Goal: Transaction & Acquisition: Purchase product/service

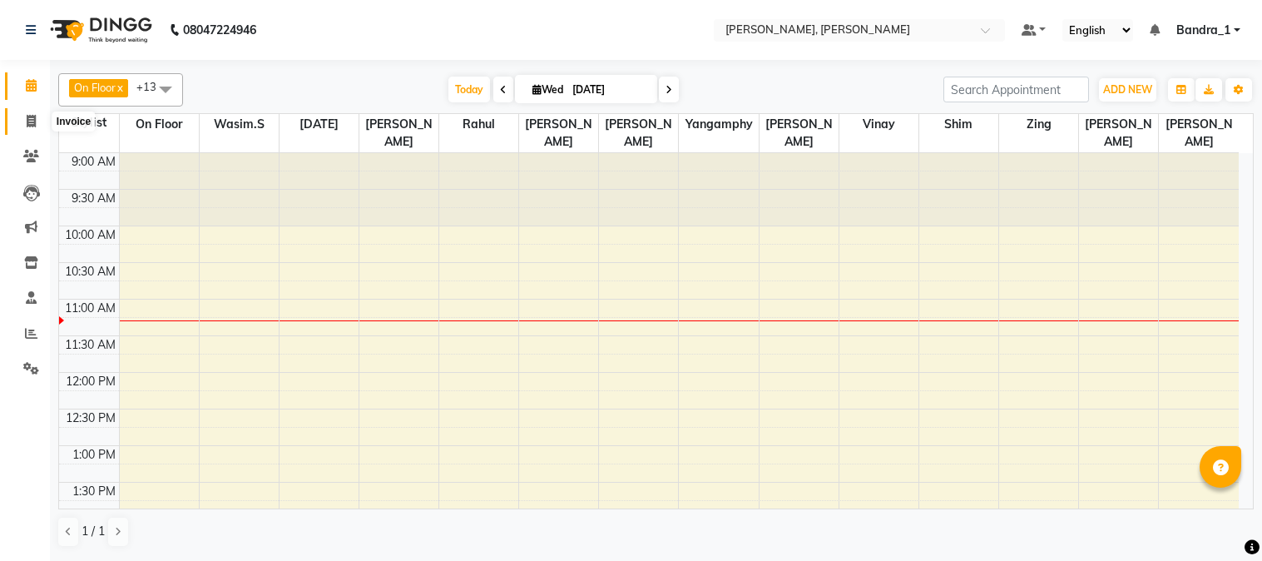
click at [29, 125] on icon at bounding box center [31, 121] width 9 height 12
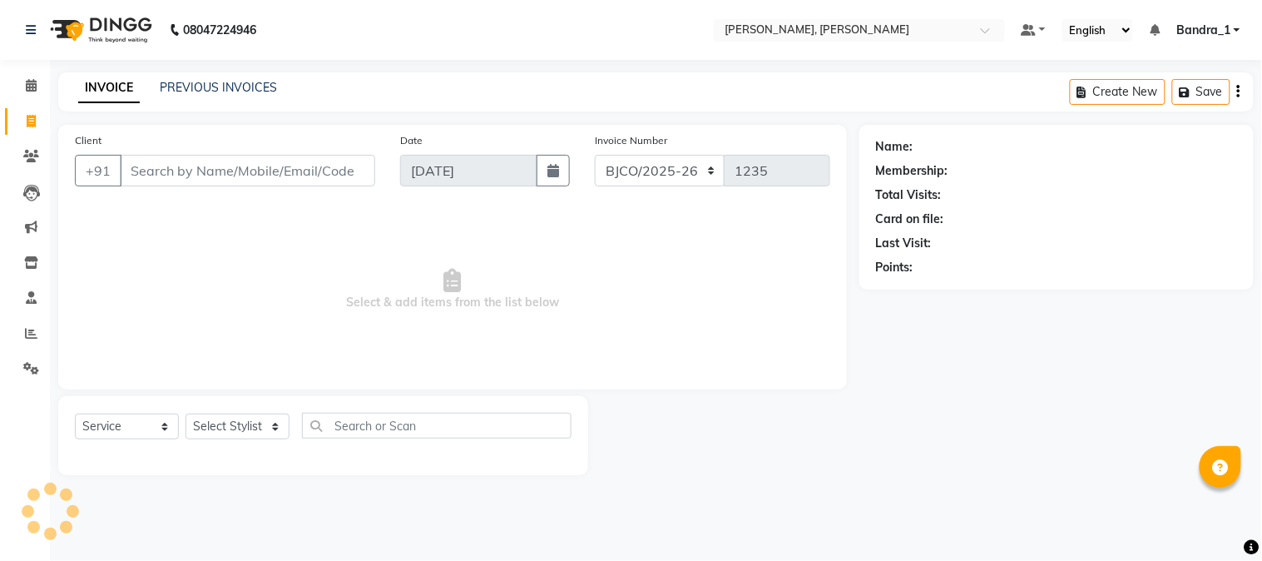
click at [217, 82] on link "PREVIOUS INVOICES" at bounding box center [218, 87] width 117 height 15
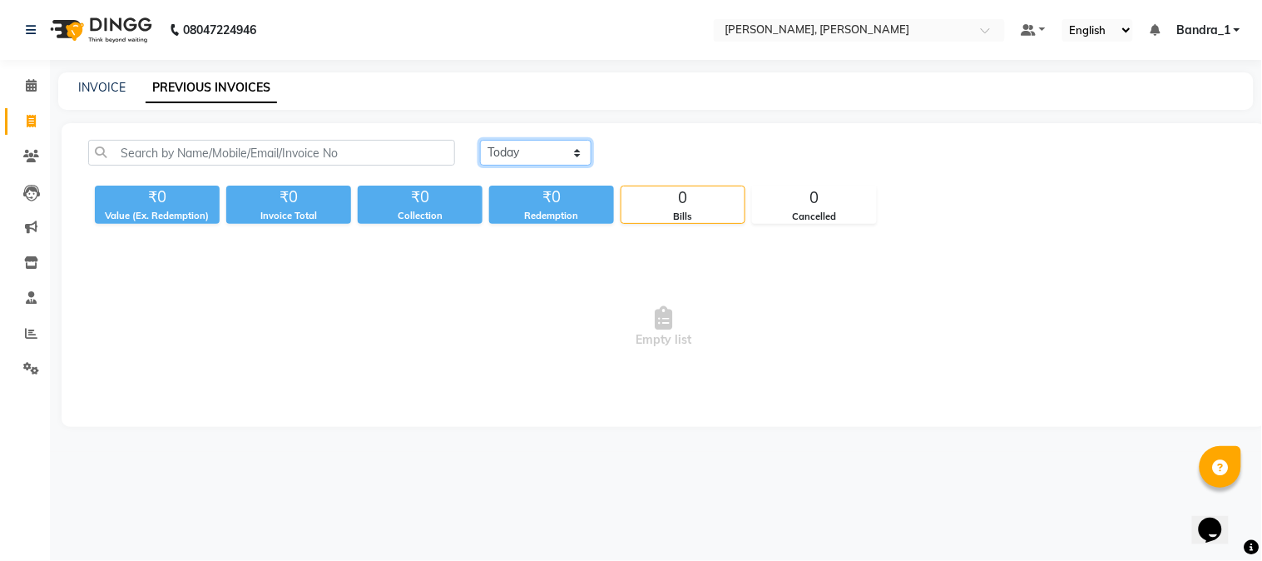
click at [582, 151] on select "[DATE] [DATE] Custom Range" at bounding box center [535, 153] width 111 height 26
select select "[DATE]"
click at [480, 140] on select "[DATE] [DATE] Custom Range" at bounding box center [535, 153] width 111 height 26
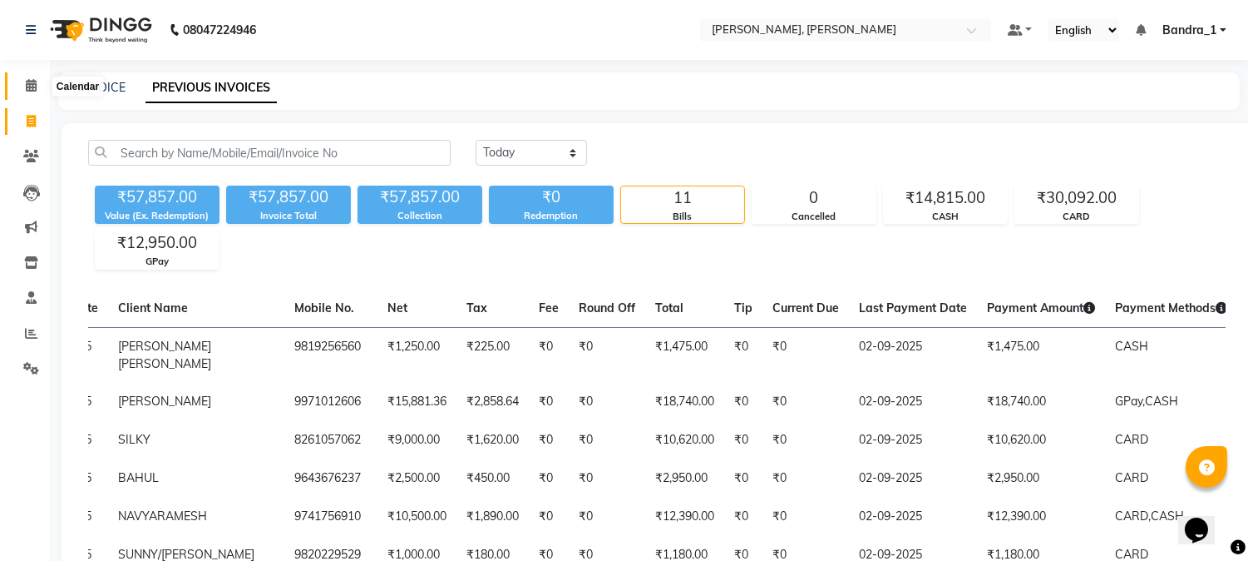
click at [27, 82] on icon at bounding box center [31, 85] width 11 height 12
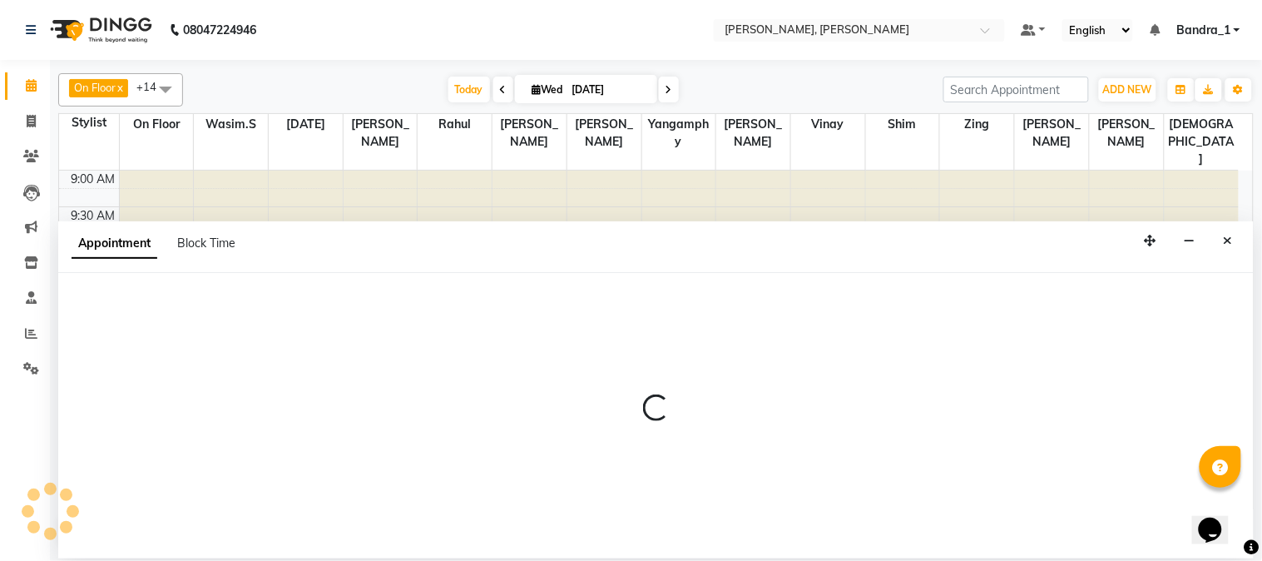
select select "58043"
select select "690"
select select "tentative"
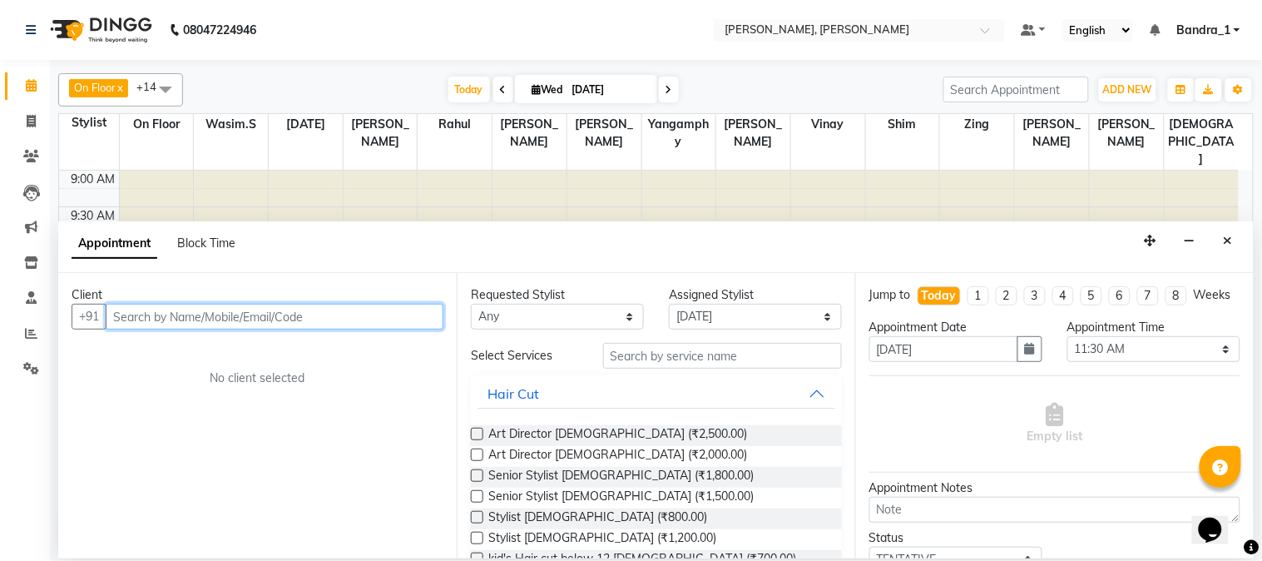
click at [266, 308] on input "text" at bounding box center [275, 317] width 338 height 26
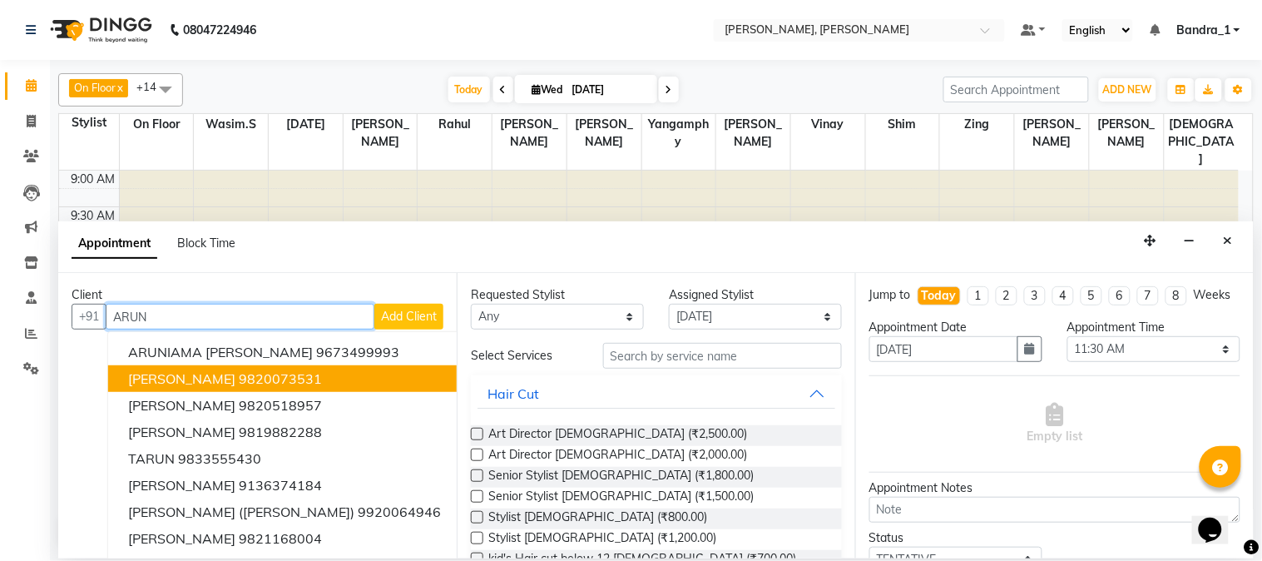
click at [245, 371] on ngb-highlight "9820073531" at bounding box center [280, 378] width 83 height 17
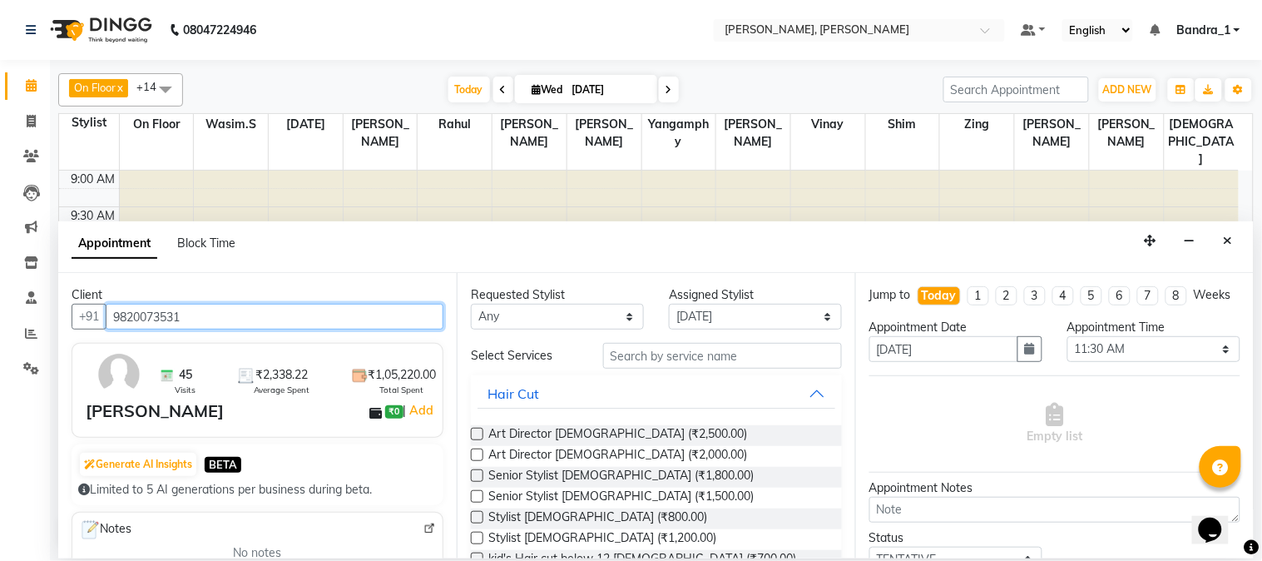
type input "9820073531"
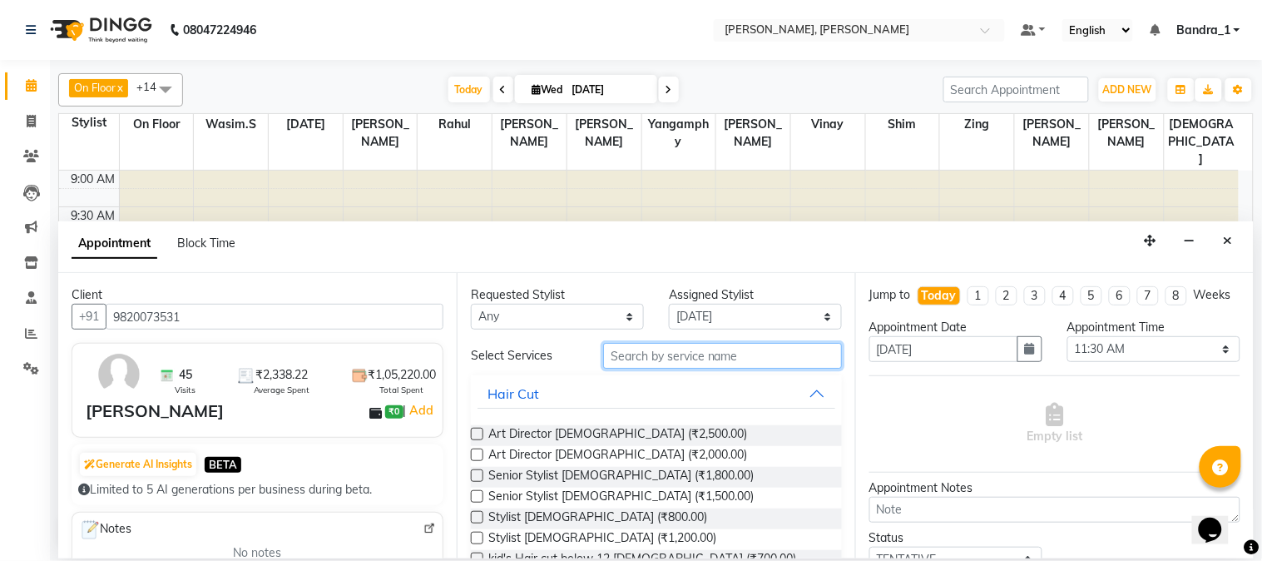
drag, startPoint x: 690, startPoint y: 356, endPoint x: 669, endPoint y: 321, distance: 41.1
click at [676, 338] on div "Requested Stylist Any [PERSON_NAME] [PERSON_NAME] [PERSON_NAME] [PERSON_NAME] […" at bounding box center [656, 415] width 398 height 284
click at [479, 502] on label at bounding box center [477, 496] width 12 height 12
click at [479, 502] on input "checkbox" at bounding box center [476, 497] width 11 height 11
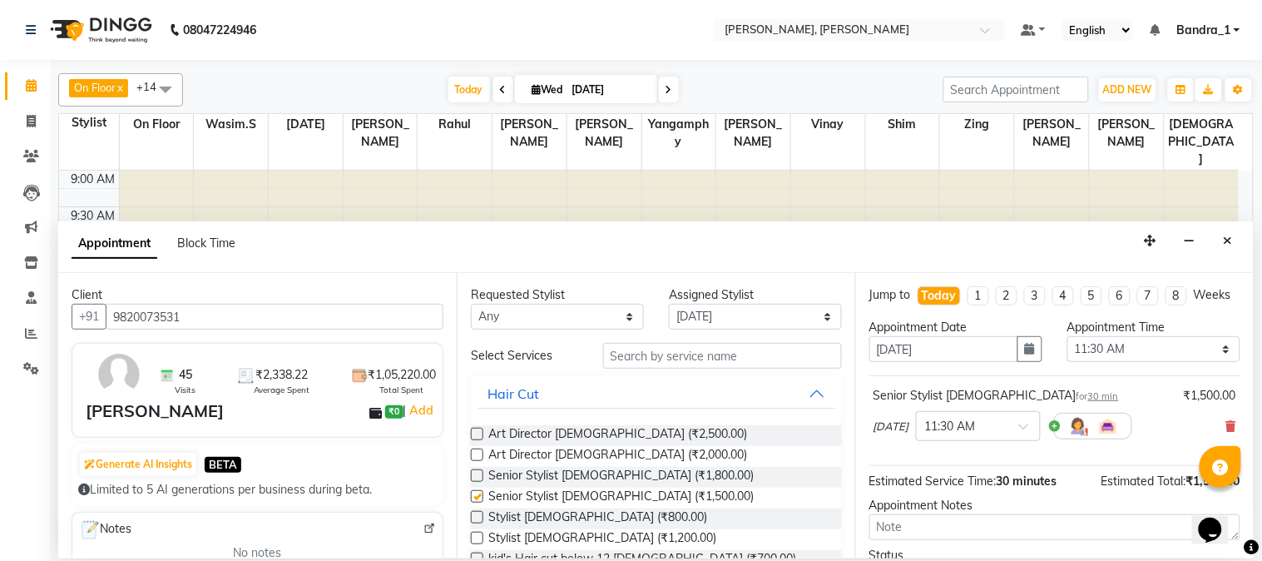
checkbox input "false"
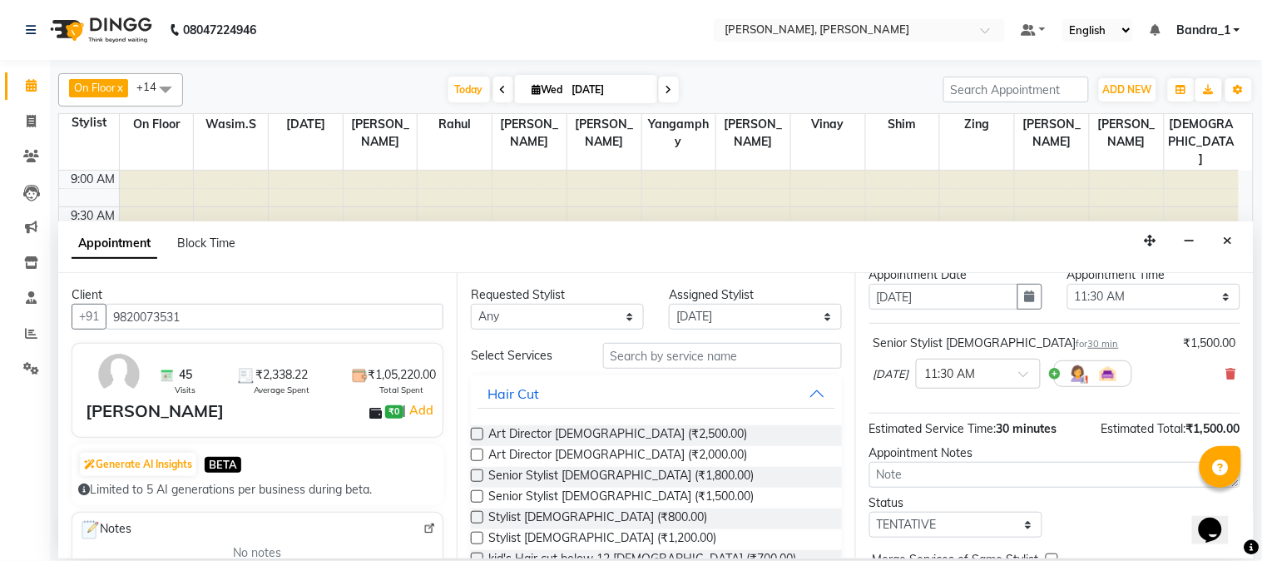
scroll to position [152, 0]
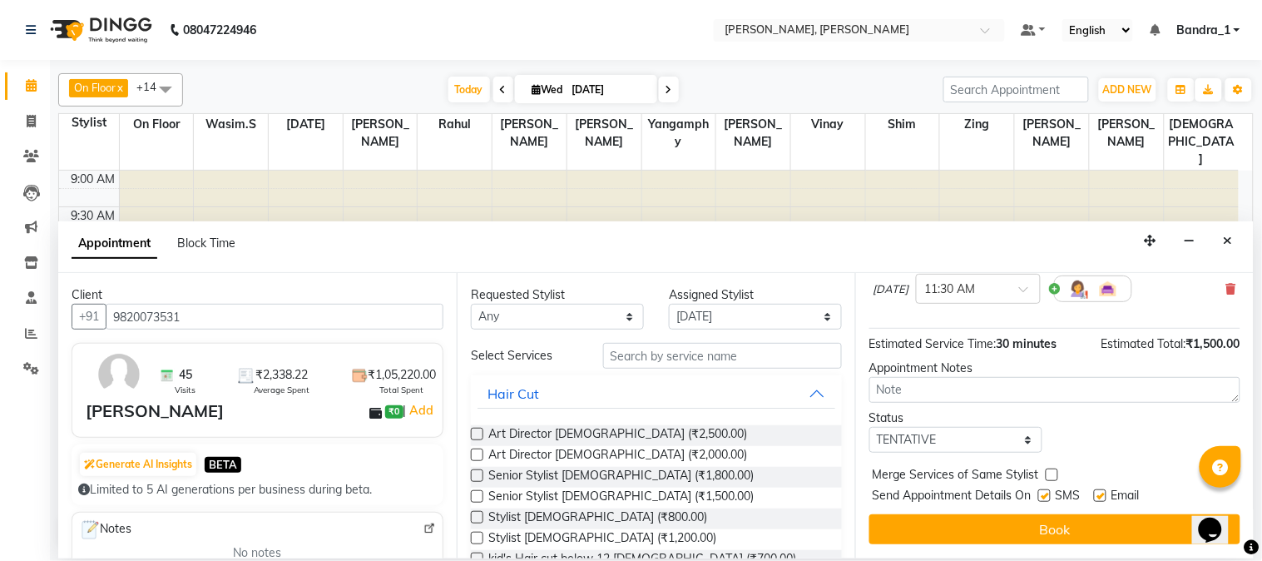
click at [1096, 494] on label at bounding box center [1100, 495] width 12 height 12
click at [1096, 494] on input "checkbox" at bounding box center [1099, 497] width 11 height 11
checkbox input "false"
click at [1045, 496] on label at bounding box center [1044, 495] width 12 height 12
click at [1045, 496] on input "checkbox" at bounding box center [1043, 497] width 11 height 11
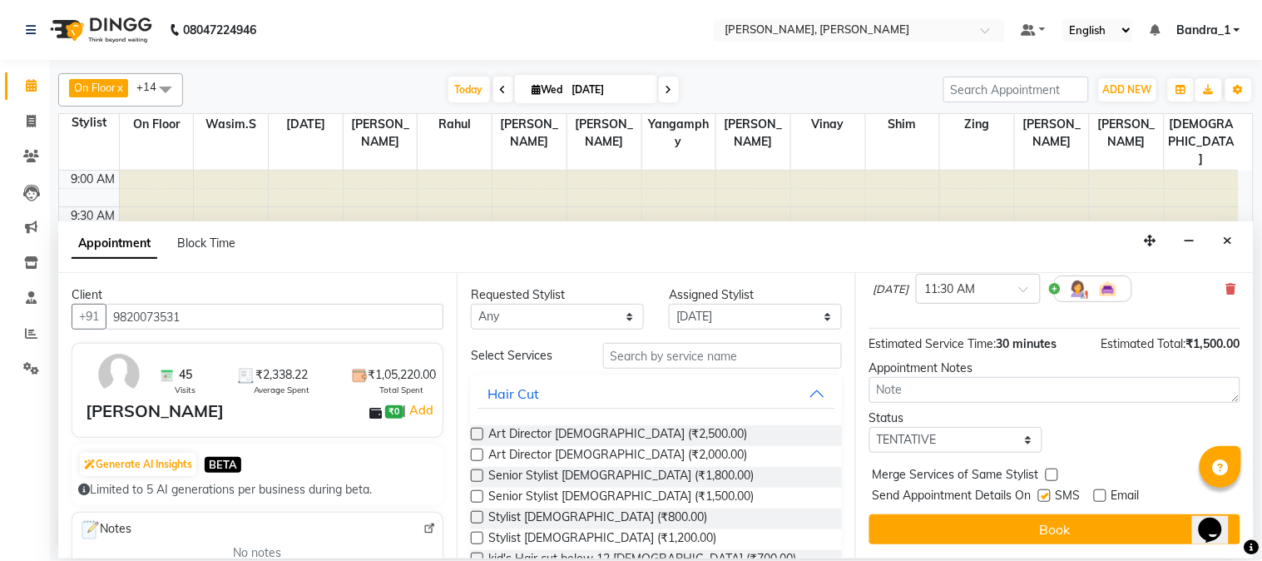
checkbox input "false"
click at [1049, 527] on button "Book" at bounding box center [1054, 529] width 371 height 30
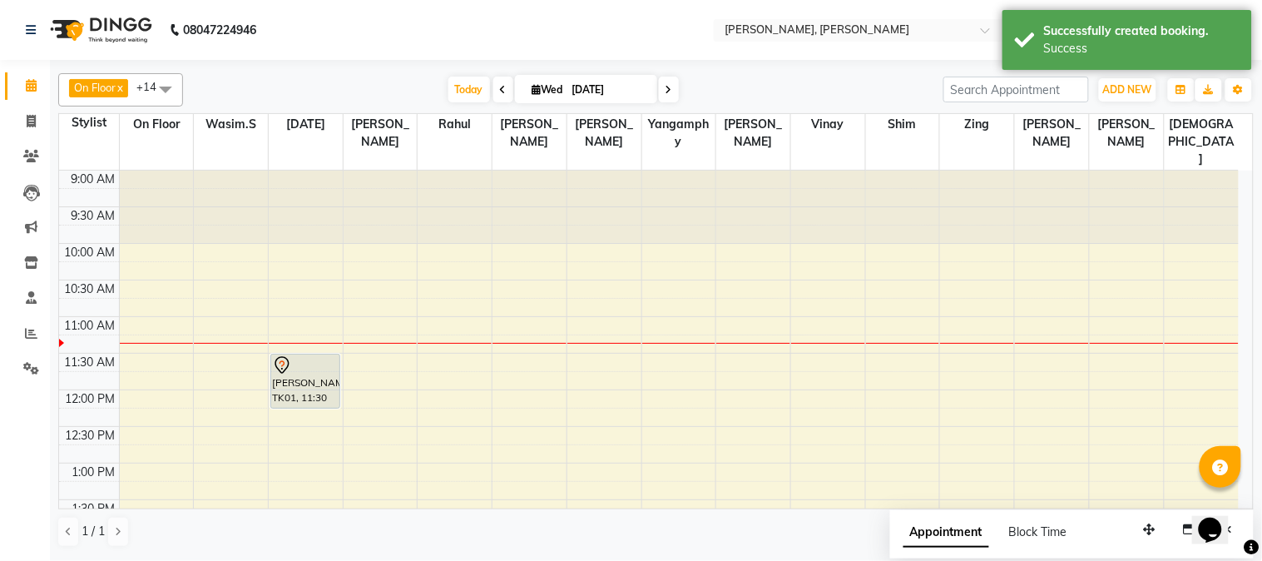
drag, startPoint x: 311, startPoint y: 353, endPoint x: 314, endPoint y: 373, distance: 19.4
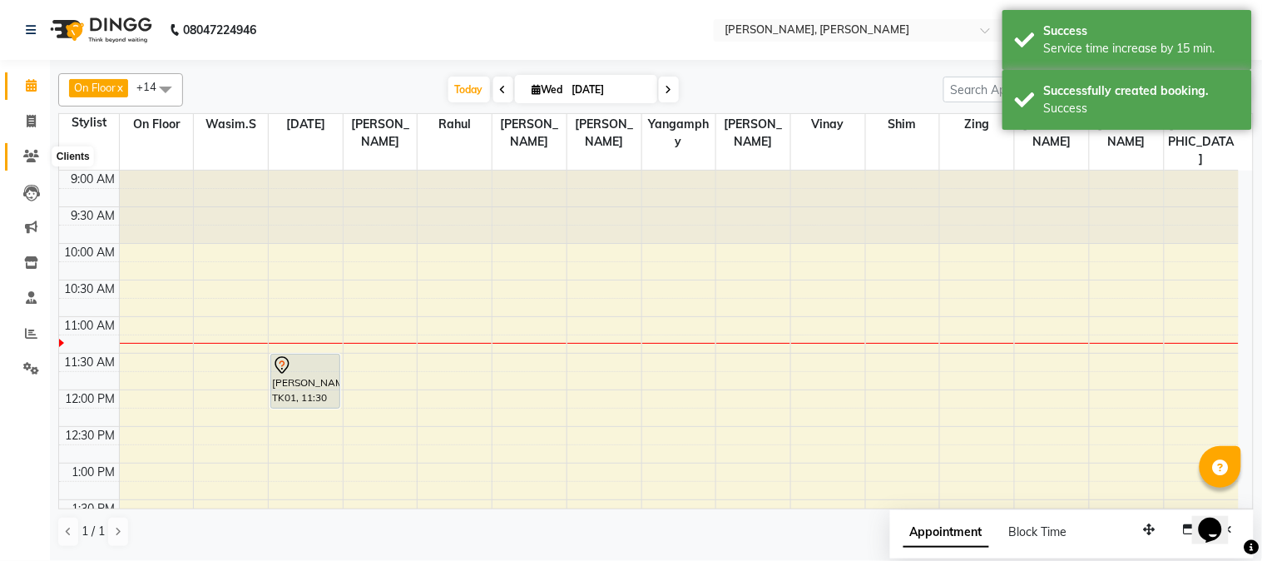
click at [23, 154] on icon at bounding box center [31, 156] width 16 height 12
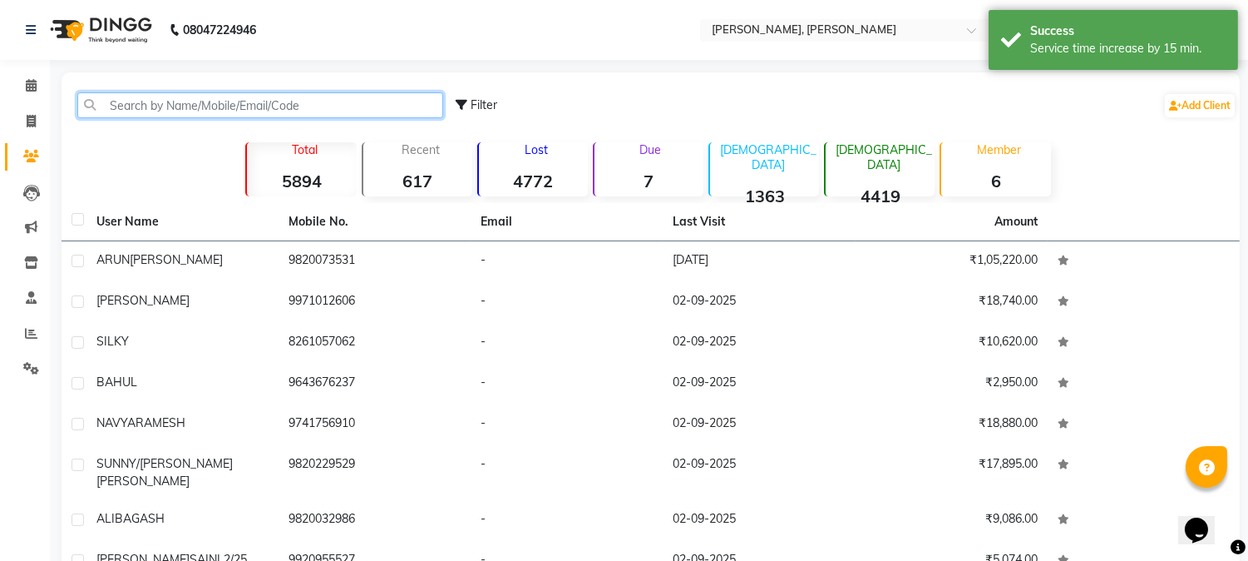
drag, startPoint x: 151, startPoint y: 98, endPoint x: 125, endPoint y: 4, distance: 97.5
click at [146, 84] on div "Filter Add Client" at bounding box center [651, 105] width 1172 height 52
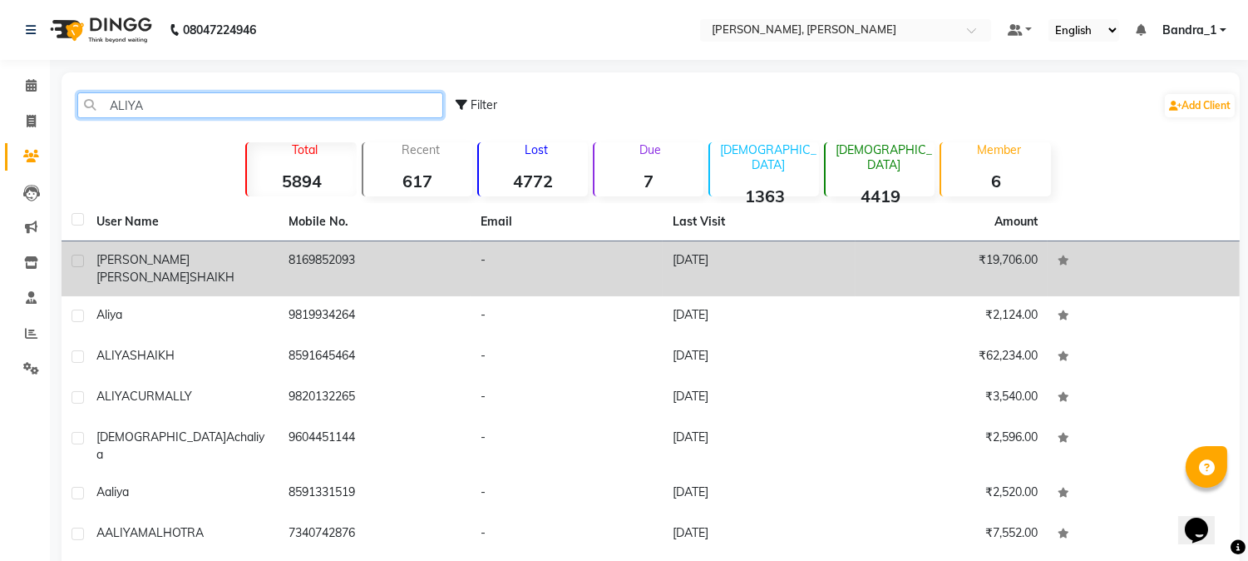
type input "ALIYA"
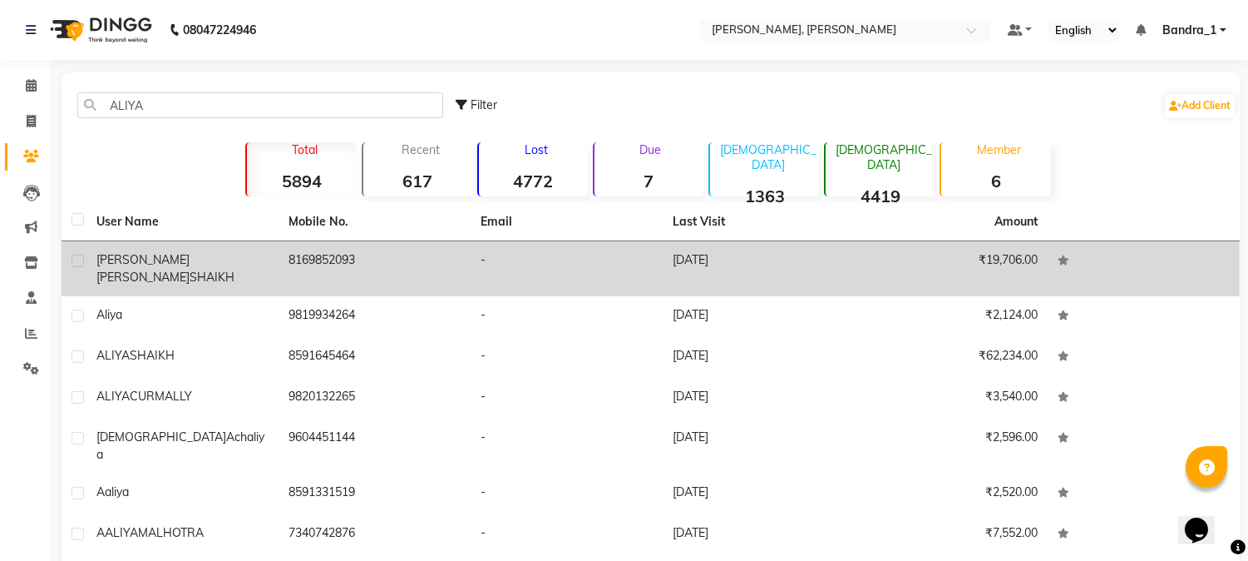
click at [364, 271] on td "8169852093" at bounding box center [375, 268] width 192 height 55
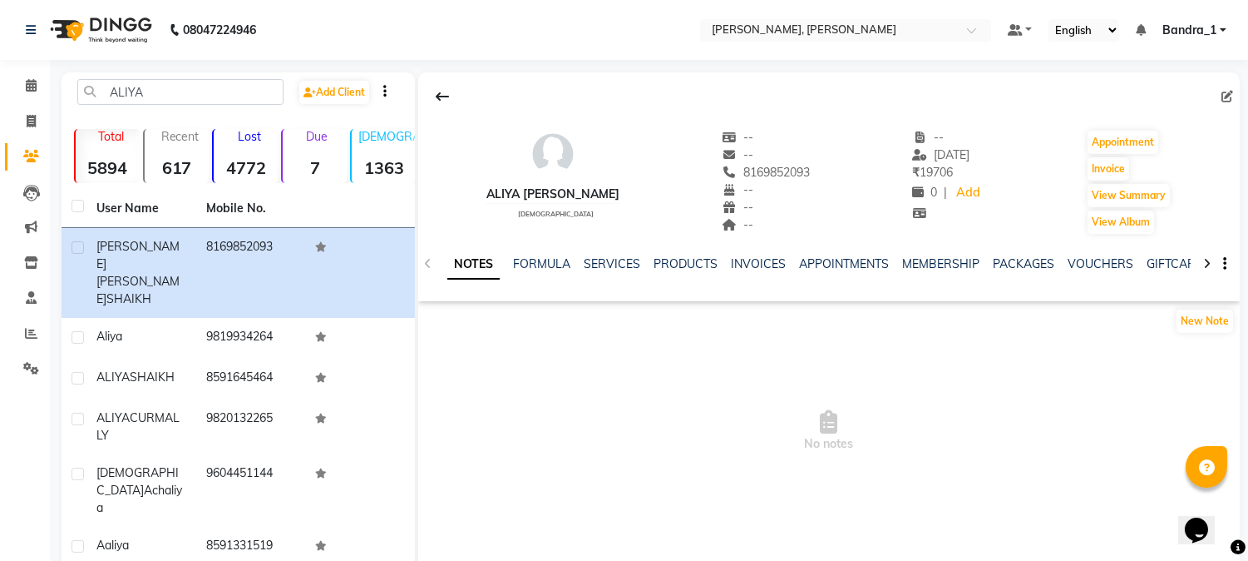
click at [612, 254] on div "NOTES FORMULA SERVICES PRODUCTS INVOICES APPOINTMENTS MEMBERSHIP PACKAGES VOUCH…" at bounding box center [829, 263] width 822 height 57
click at [614, 264] on link "SERVICES" at bounding box center [612, 263] width 57 height 15
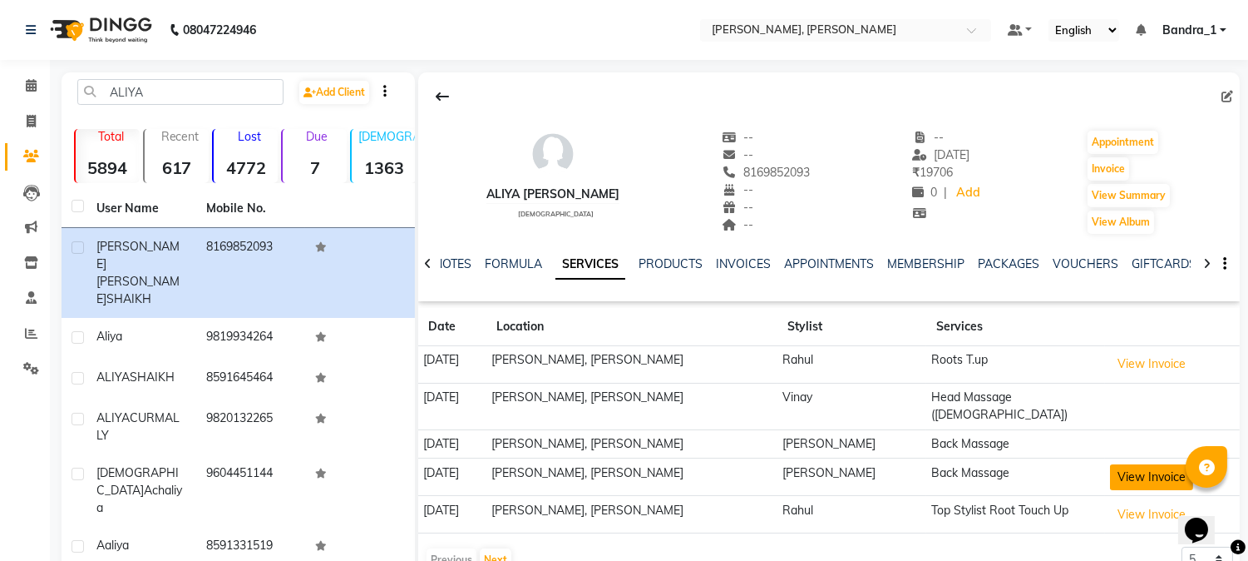
click at [1119, 464] on button "View Invoice" at bounding box center [1151, 477] width 83 height 26
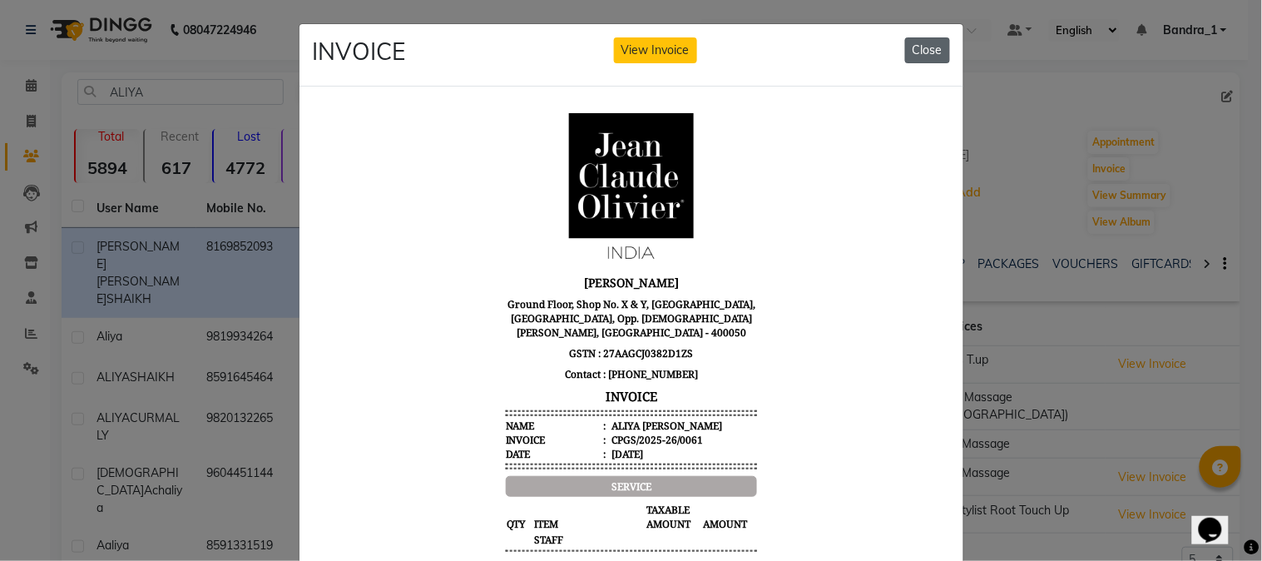
click at [915, 54] on button "Close" at bounding box center [927, 50] width 45 height 26
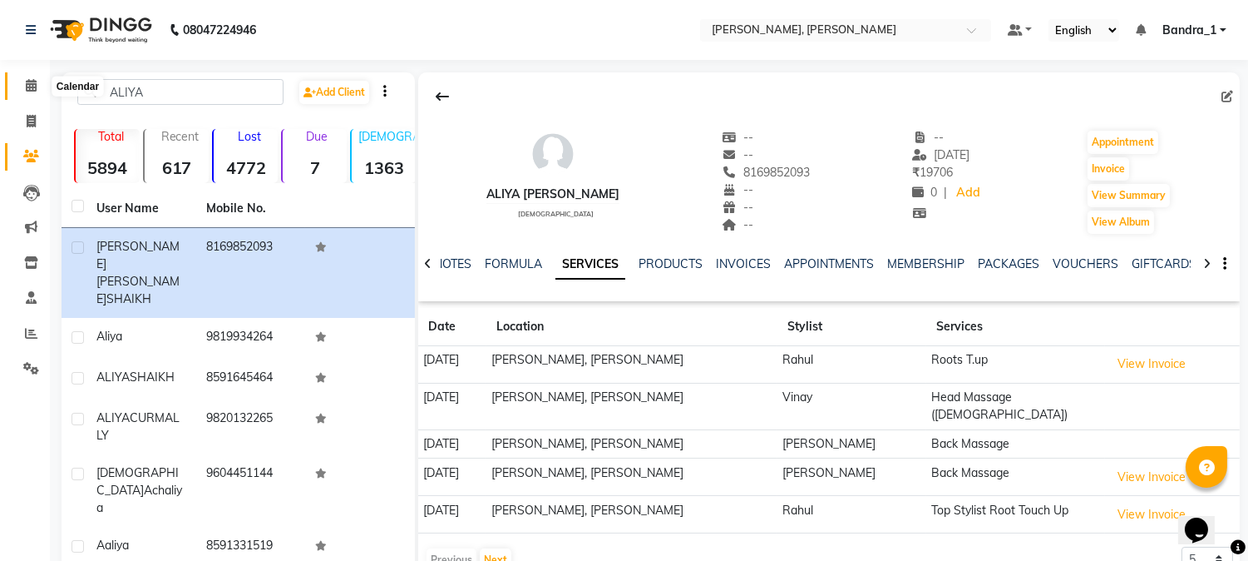
click at [32, 88] on icon at bounding box center [31, 85] width 11 height 12
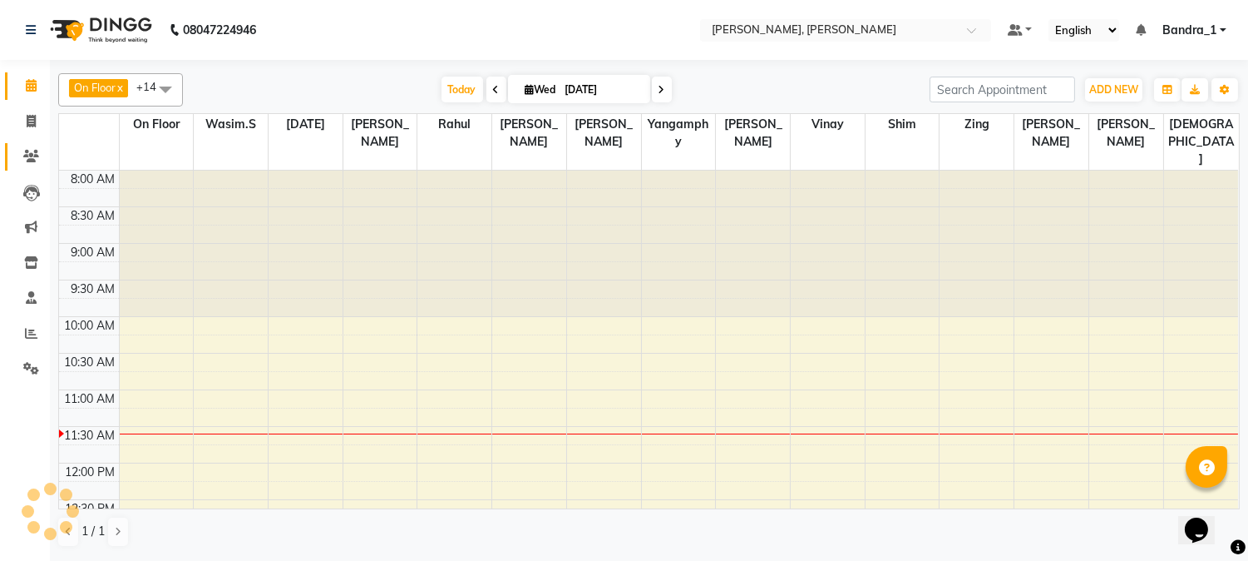
click at [28, 160] on icon at bounding box center [31, 156] width 16 height 12
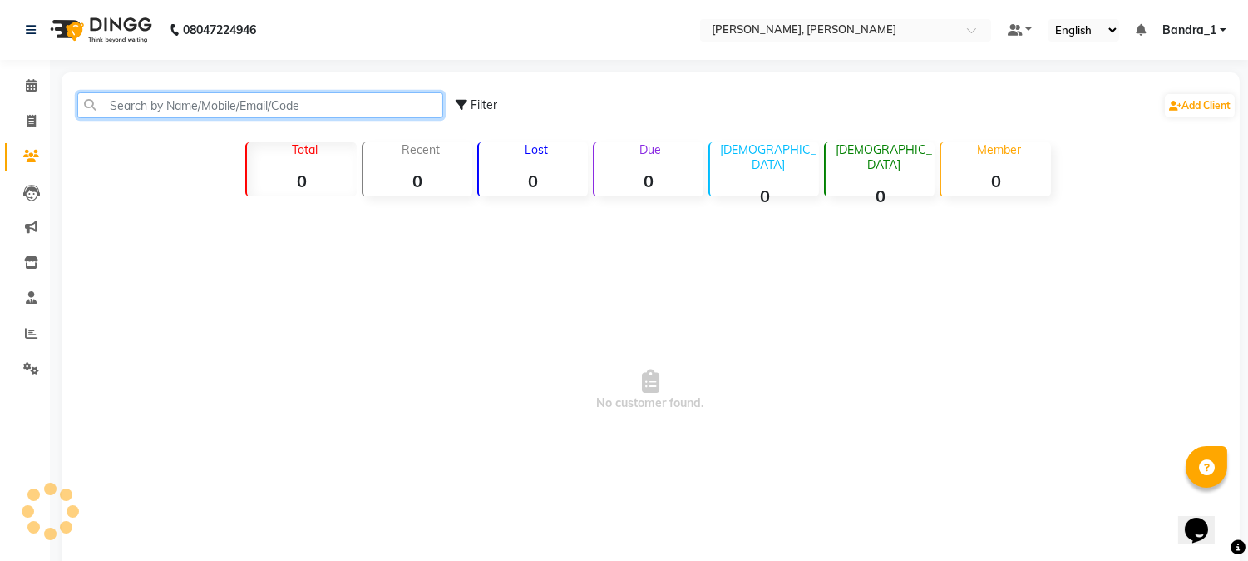
drag, startPoint x: 172, startPoint y: 105, endPoint x: 164, endPoint y: 108, distance: 9.0
click at [164, 108] on input "text" at bounding box center [260, 105] width 366 height 26
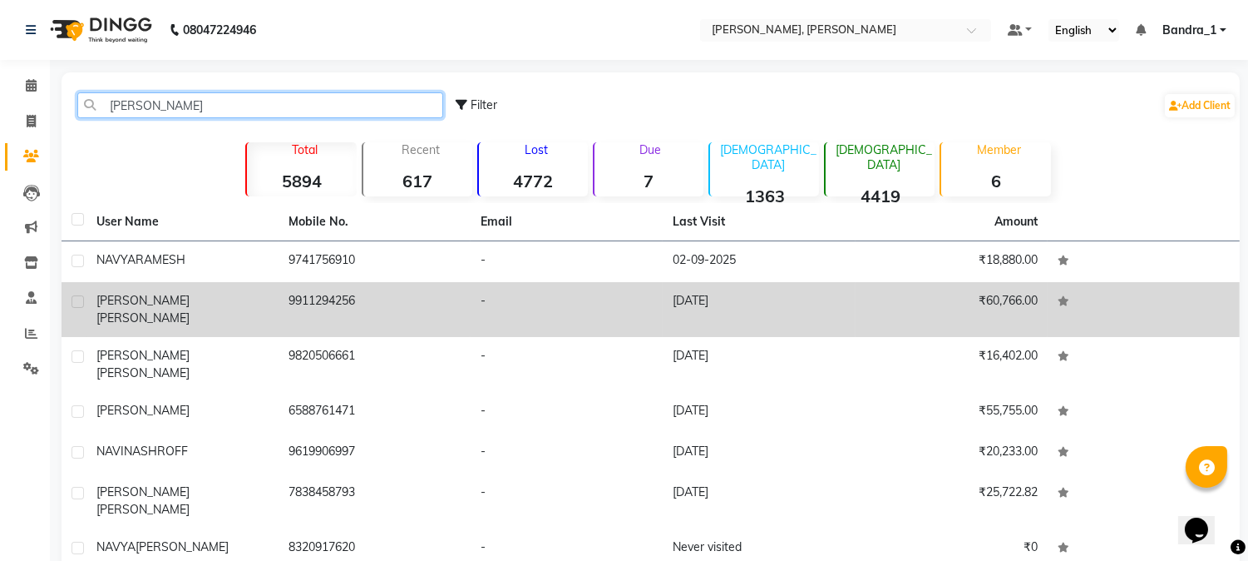
type input "[PERSON_NAME]"
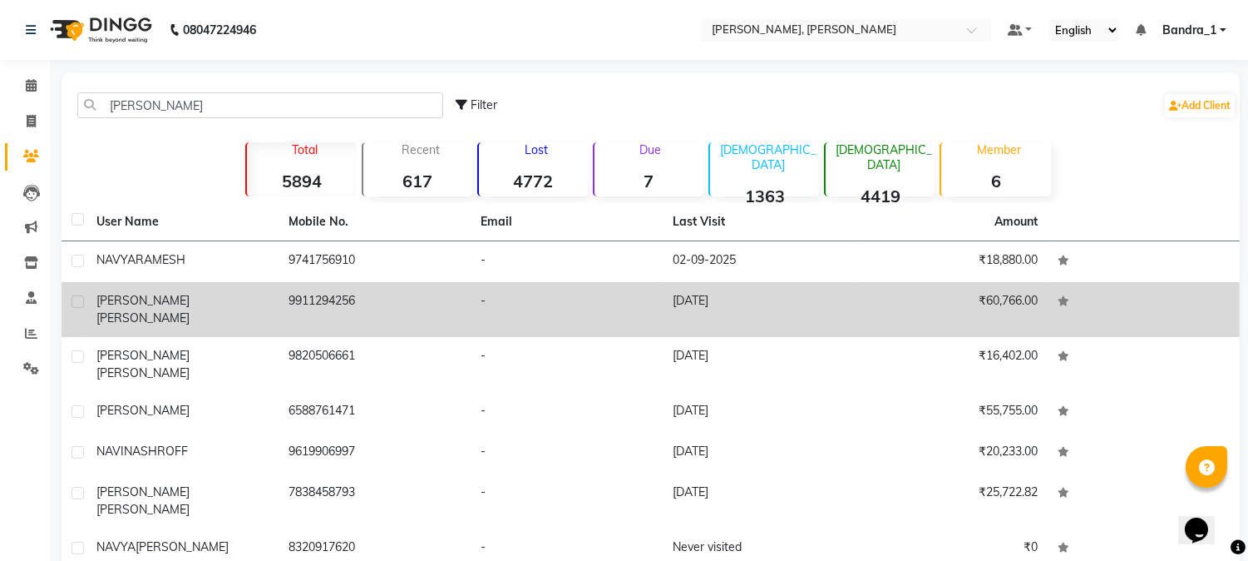
click at [334, 308] on td "9911294256" at bounding box center [375, 309] width 192 height 55
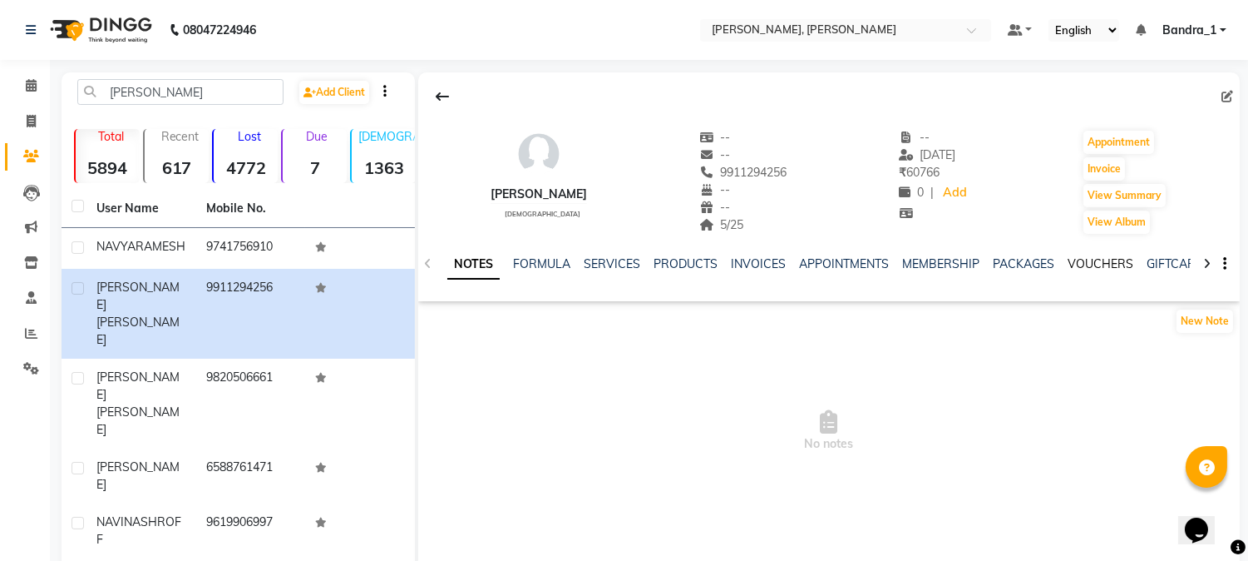
click at [1101, 266] on link "VOUCHERS" at bounding box center [1101, 263] width 66 height 15
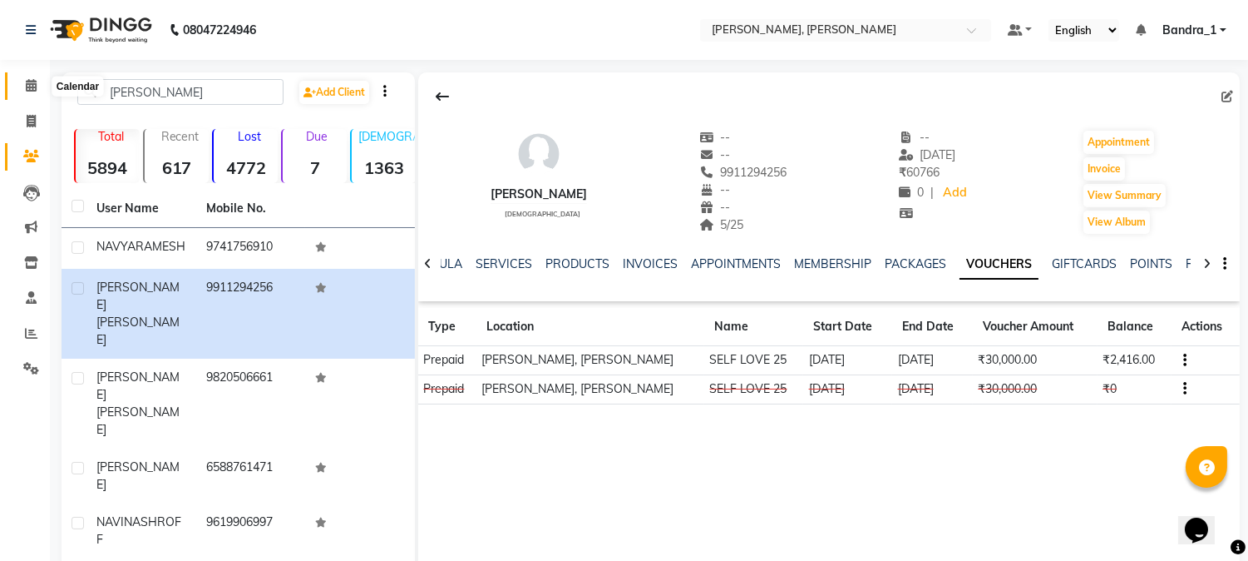
click at [29, 86] on icon at bounding box center [31, 85] width 11 height 12
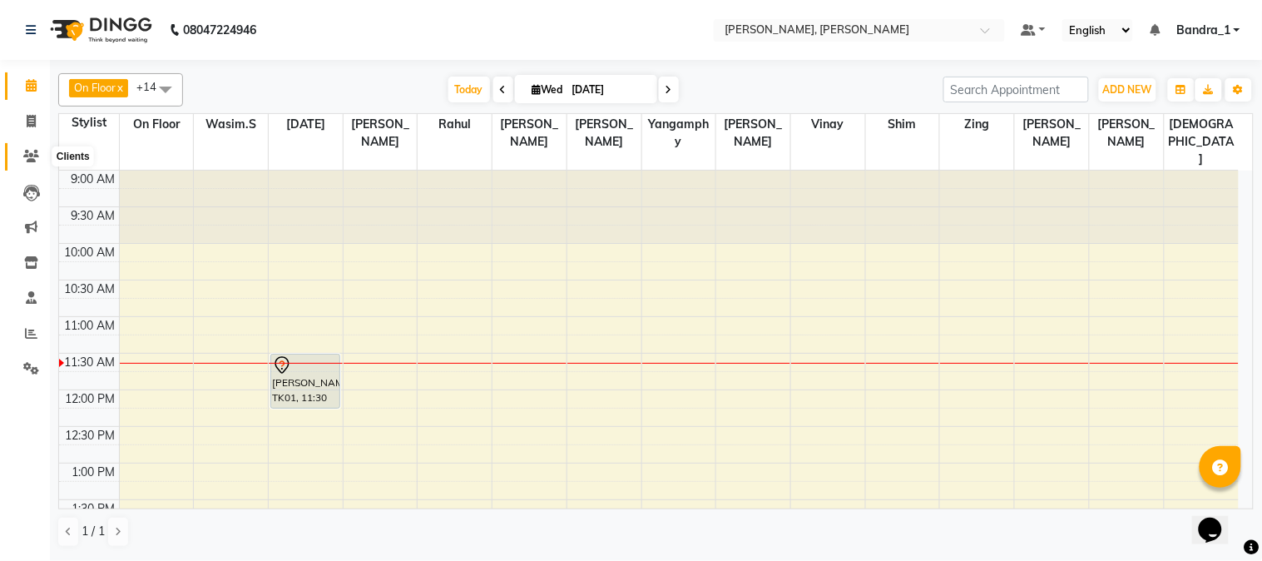
click at [26, 162] on icon at bounding box center [31, 156] width 16 height 12
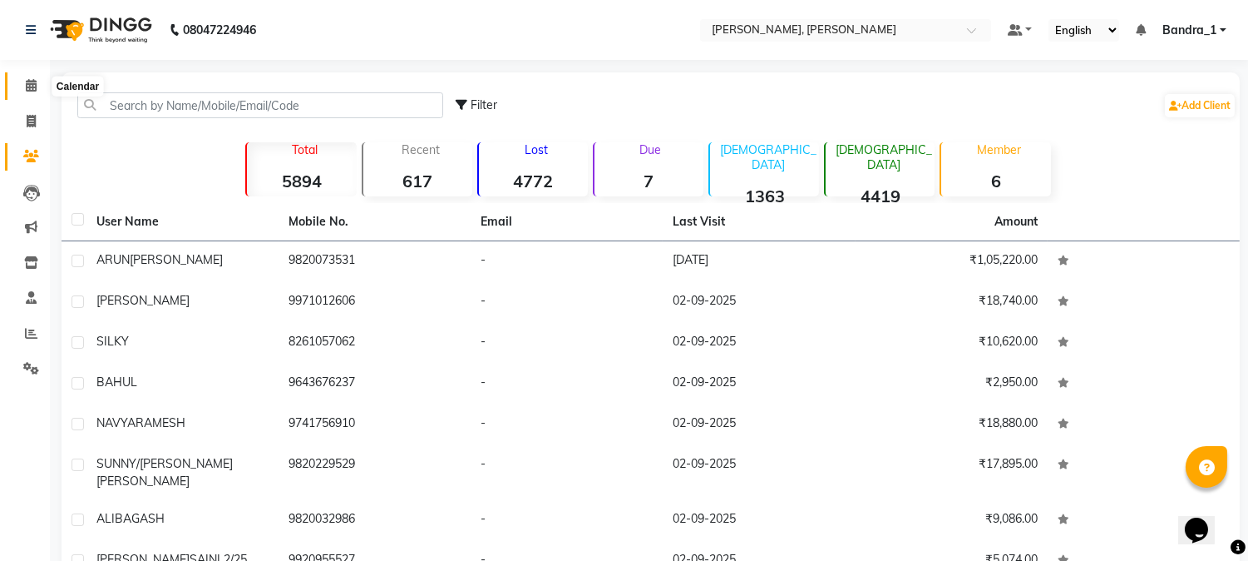
click at [31, 93] on span at bounding box center [31, 86] width 29 height 19
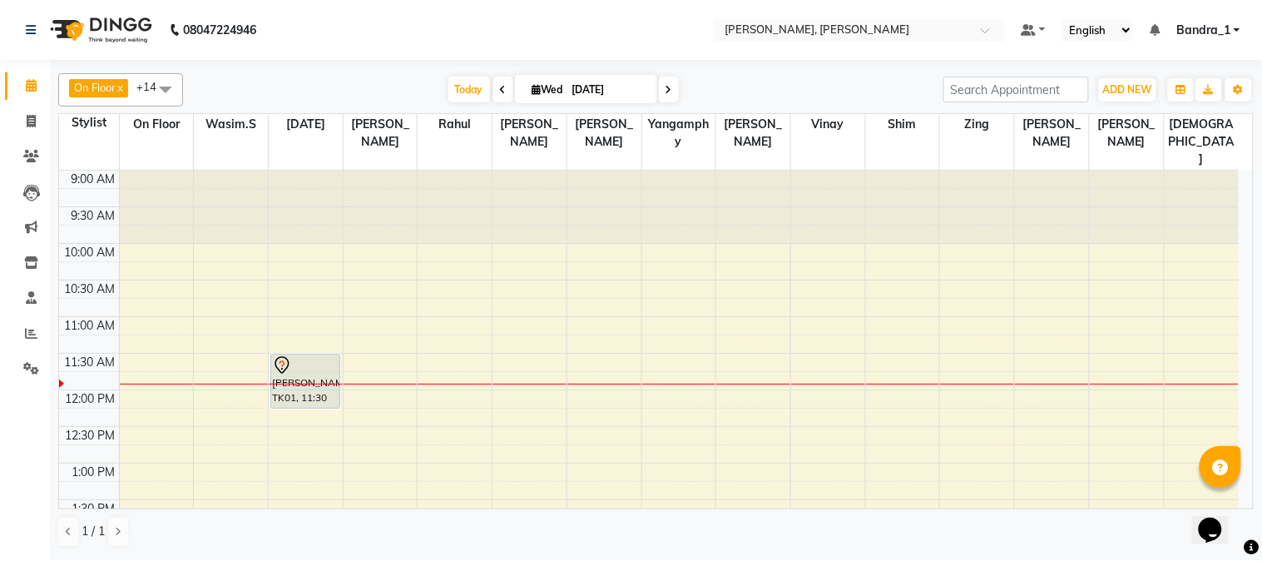
click at [301, 355] on div at bounding box center [305, 365] width 67 height 20
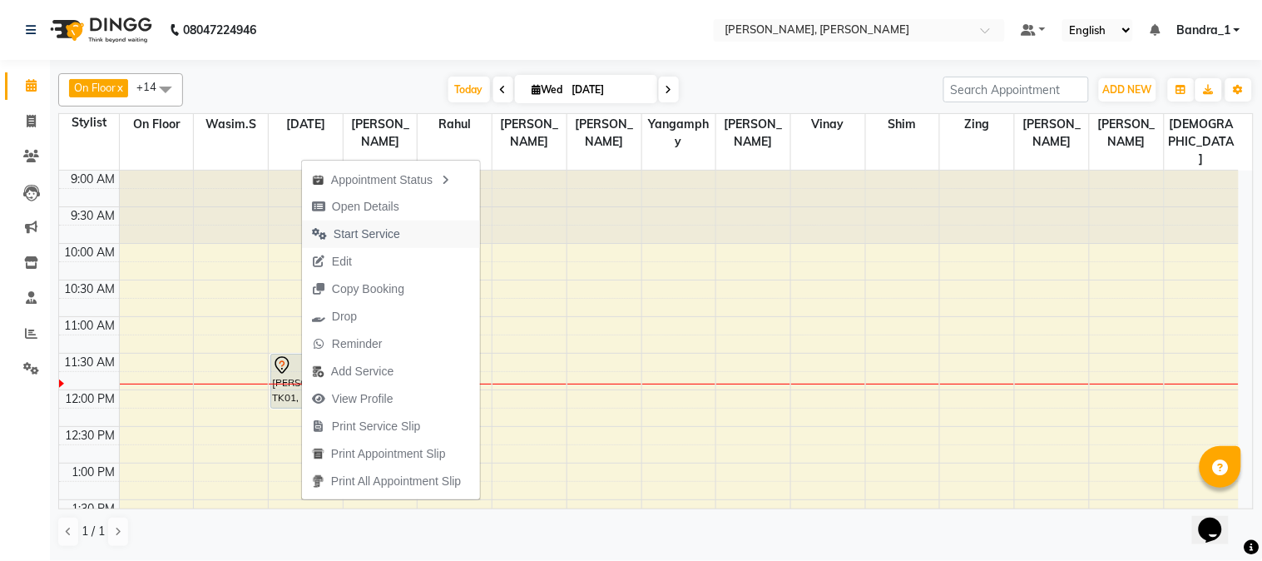
click at [397, 233] on span "Start Service" at bounding box center [367, 233] width 67 height 17
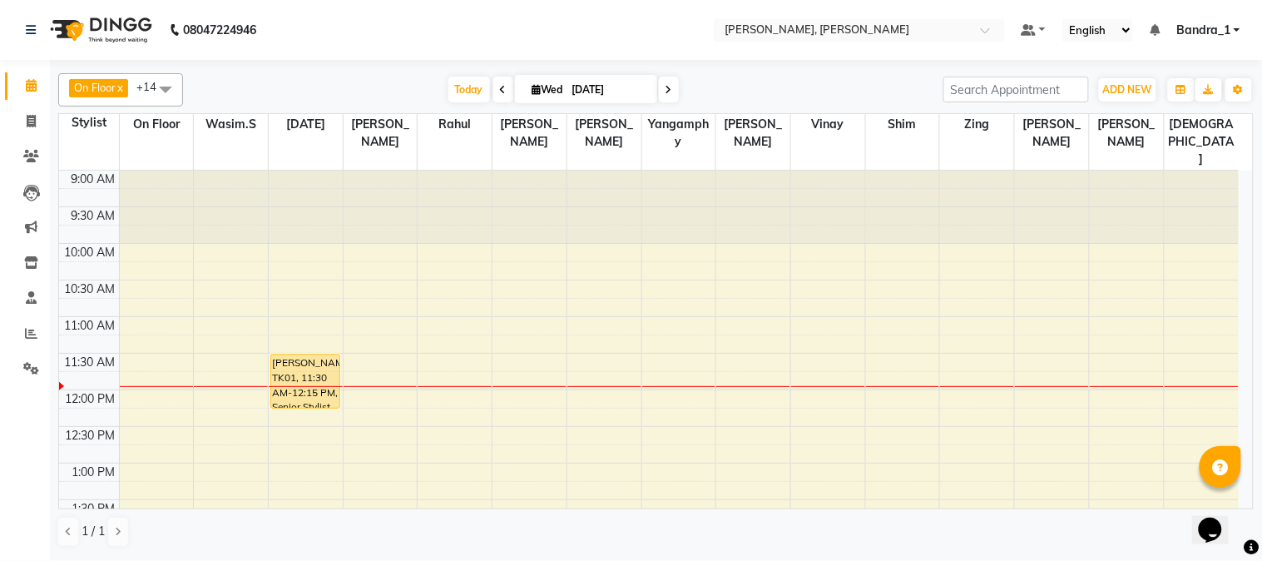
click at [311, 354] on div "[PERSON_NAME], TK01, 11:30 AM-12:15 PM, Senior Stylist [DEMOGRAPHIC_DATA]" at bounding box center [305, 380] width 69 height 53
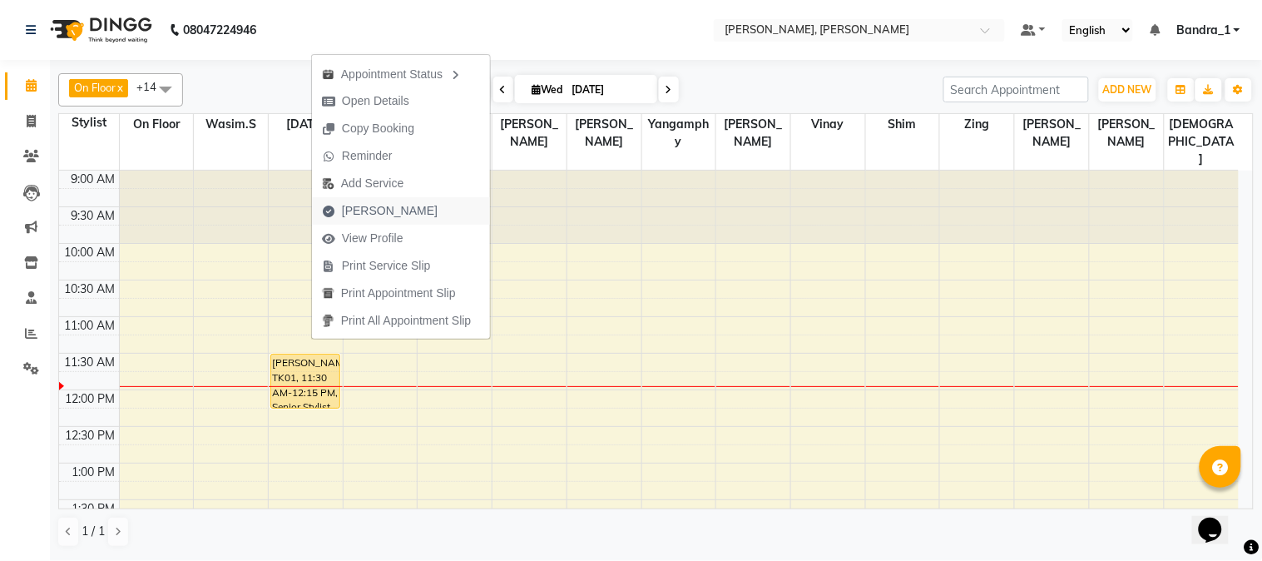
click at [381, 216] on span "Mark Done" at bounding box center [390, 210] width 96 height 17
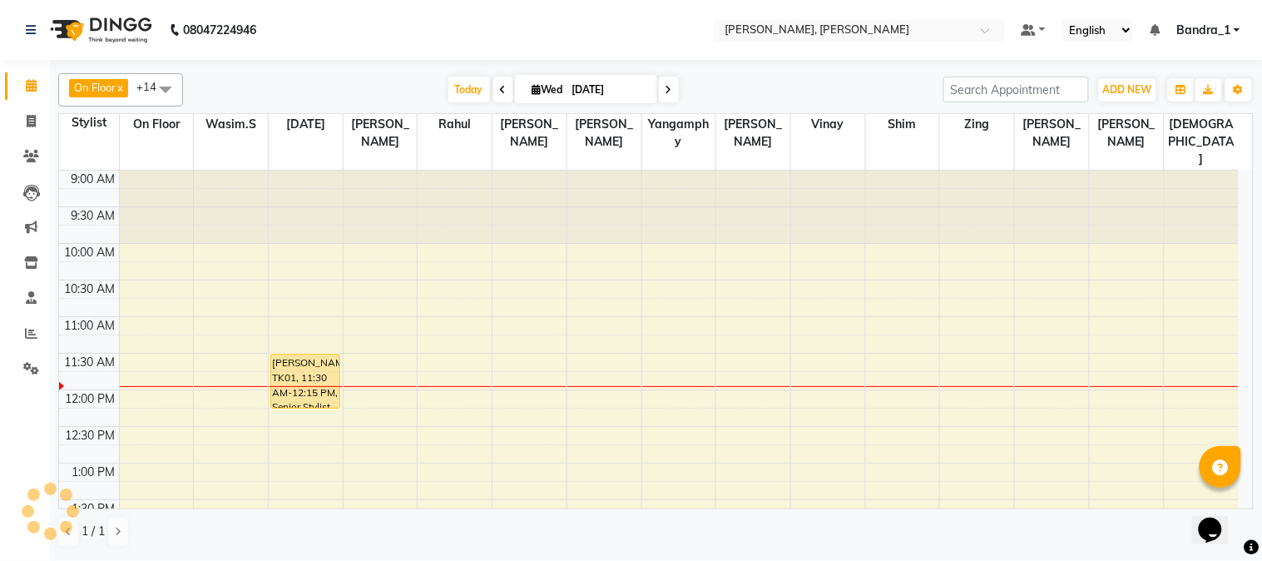
select select "7997"
select select "service"
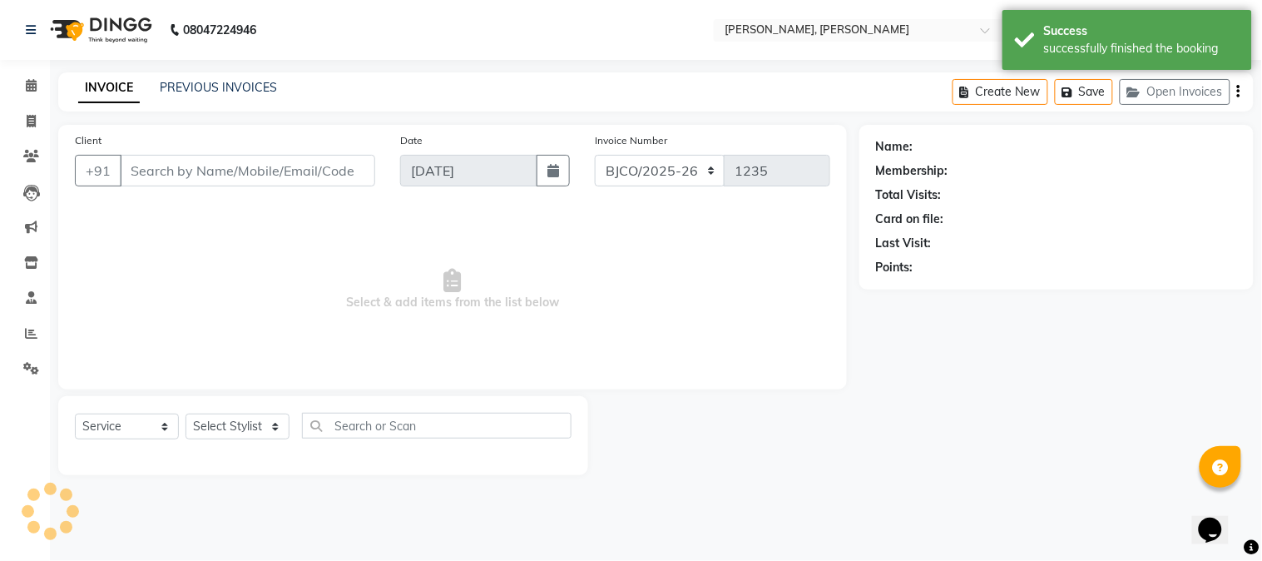
type input "9820073531"
select select "58043"
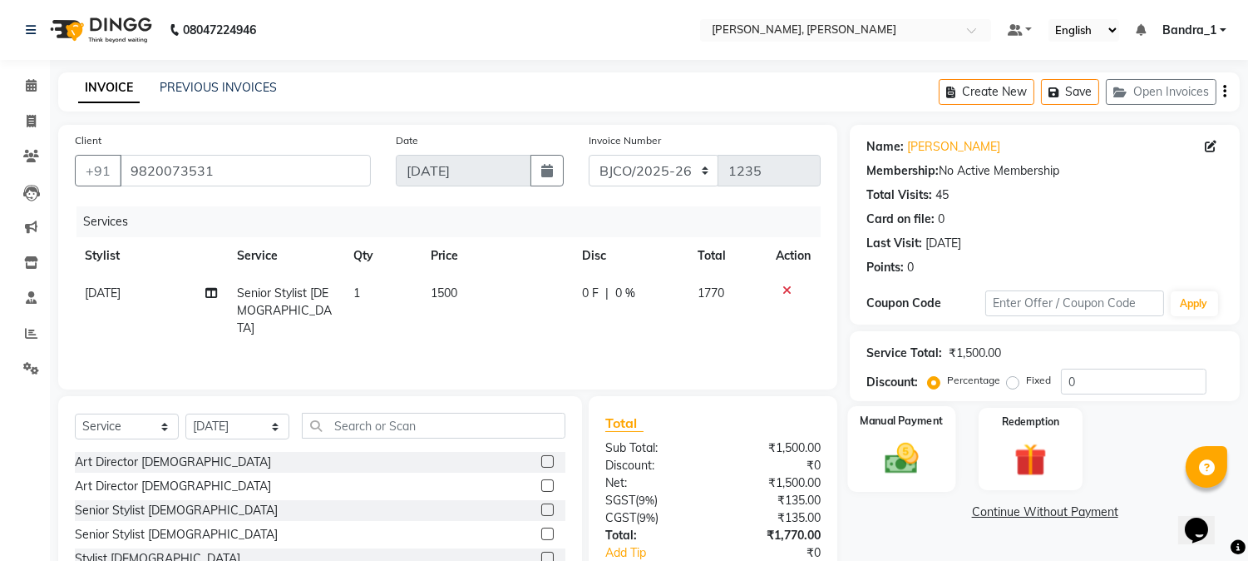
click at [912, 453] on img at bounding box center [902, 458] width 55 height 39
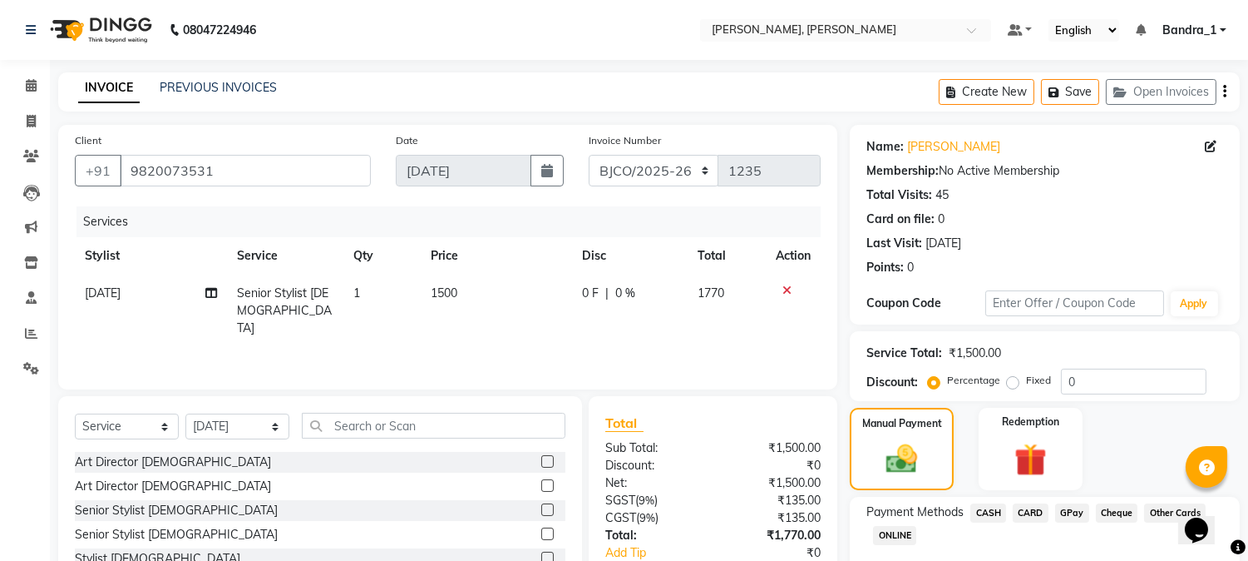
scroll to position [105, 0]
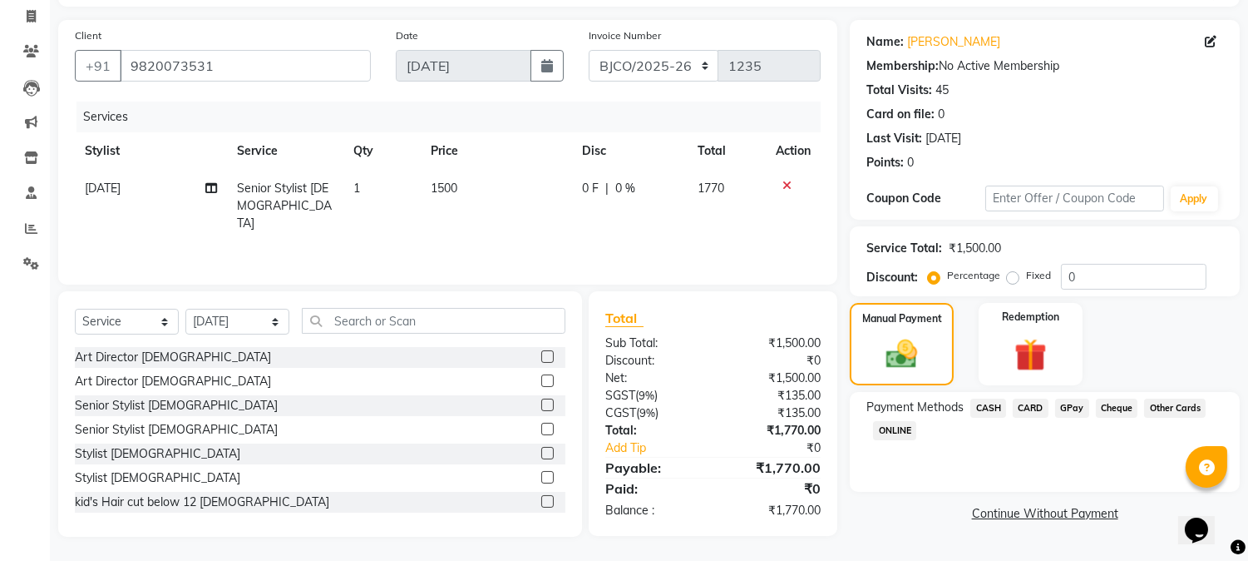
click at [1075, 399] on span "GPay" at bounding box center [1072, 407] width 34 height 19
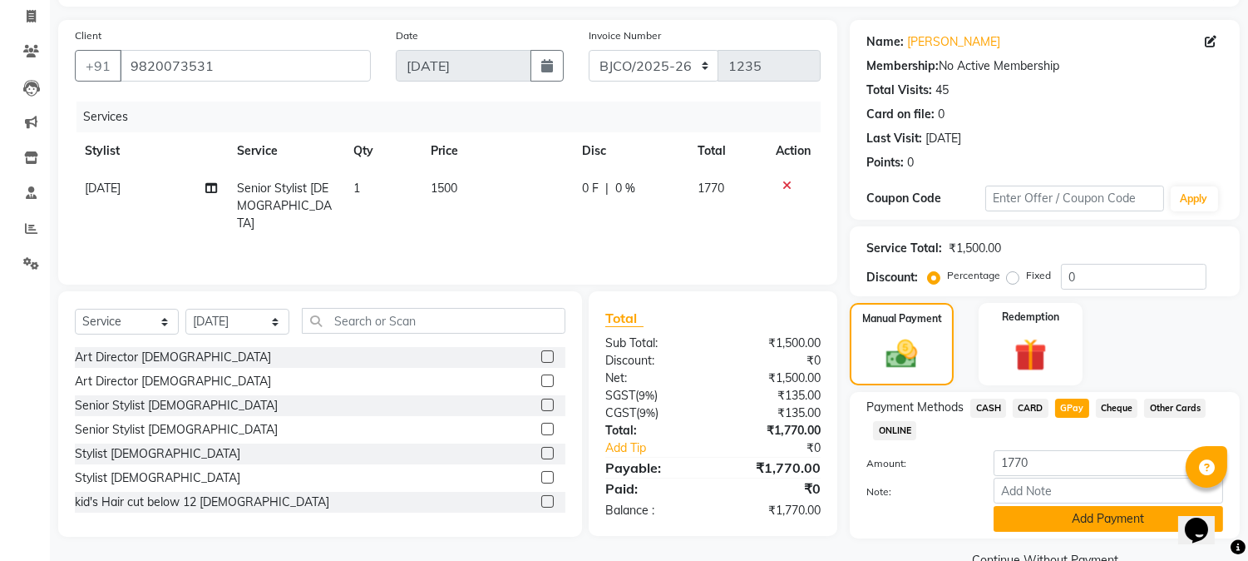
click at [1073, 526] on button "Add Payment" at bounding box center [1109, 519] width 230 height 26
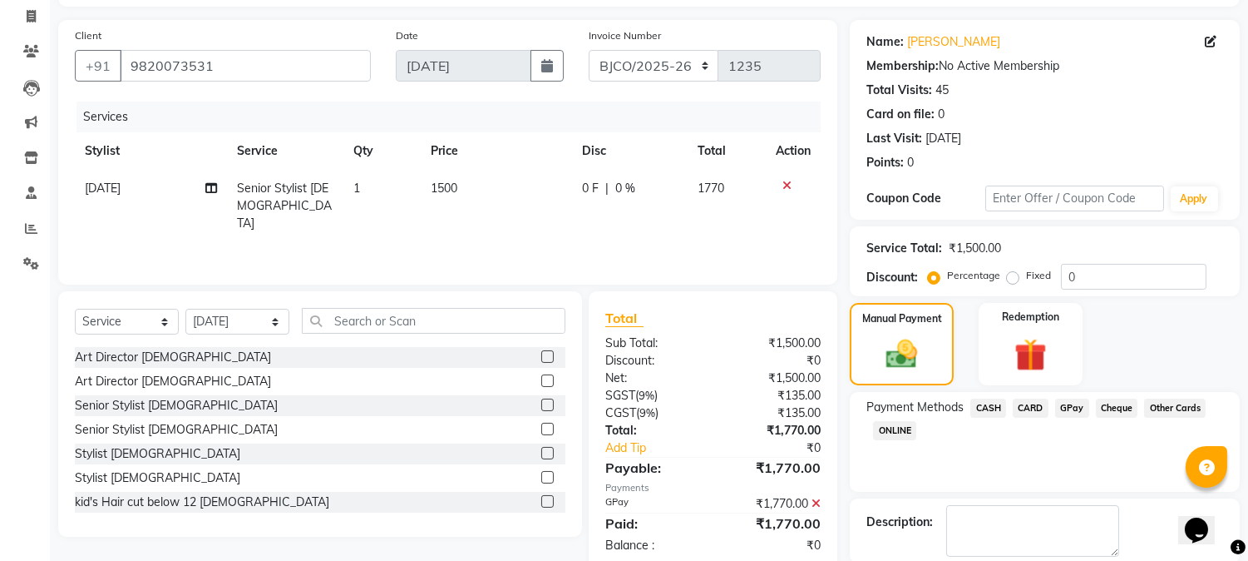
scroll to position [187, 0]
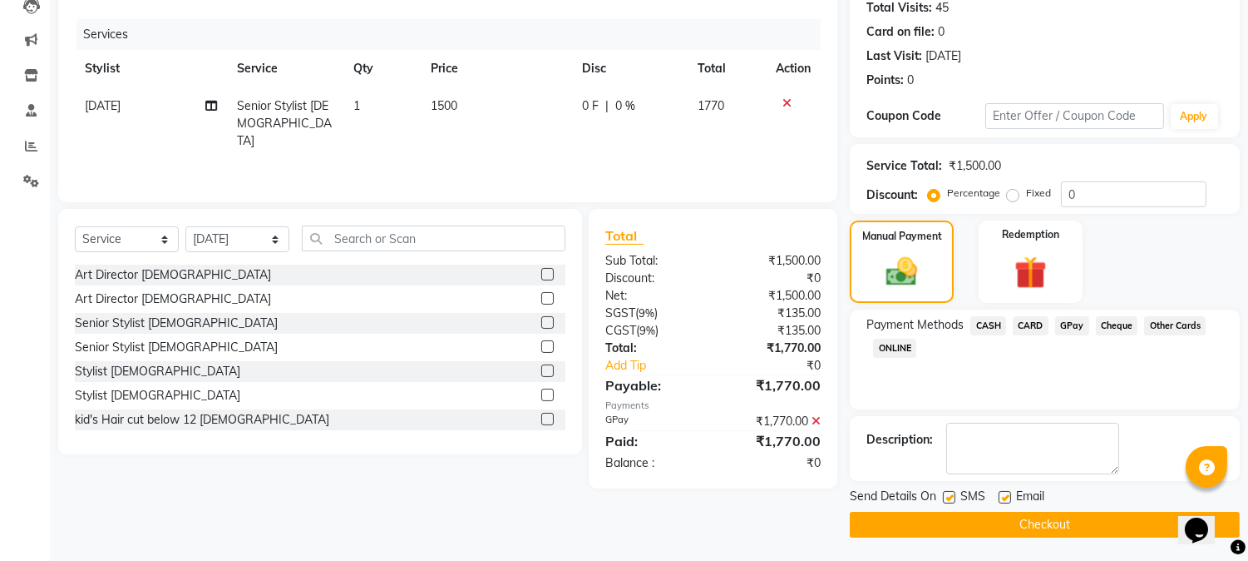
click at [946, 494] on label at bounding box center [949, 497] width 12 height 12
click at [946, 494] on input "checkbox" at bounding box center [948, 497] width 11 height 11
checkbox input "false"
click at [1006, 494] on label at bounding box center [1005, 497] width 12 height 12
click at [1006, 494] on input "checkbox" at bounding box center [1004, 497] width 11 height 11
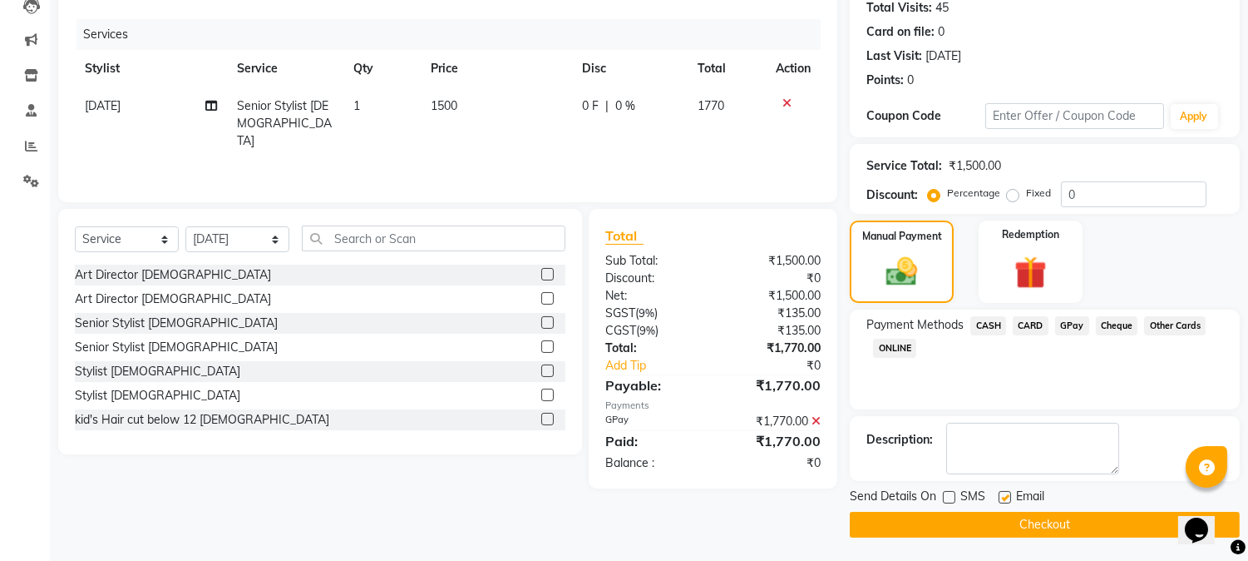
checkbox input "false"
click at [1008, 522] on button "Checkout" at bounding box center [1045, 525] width 390 height 26
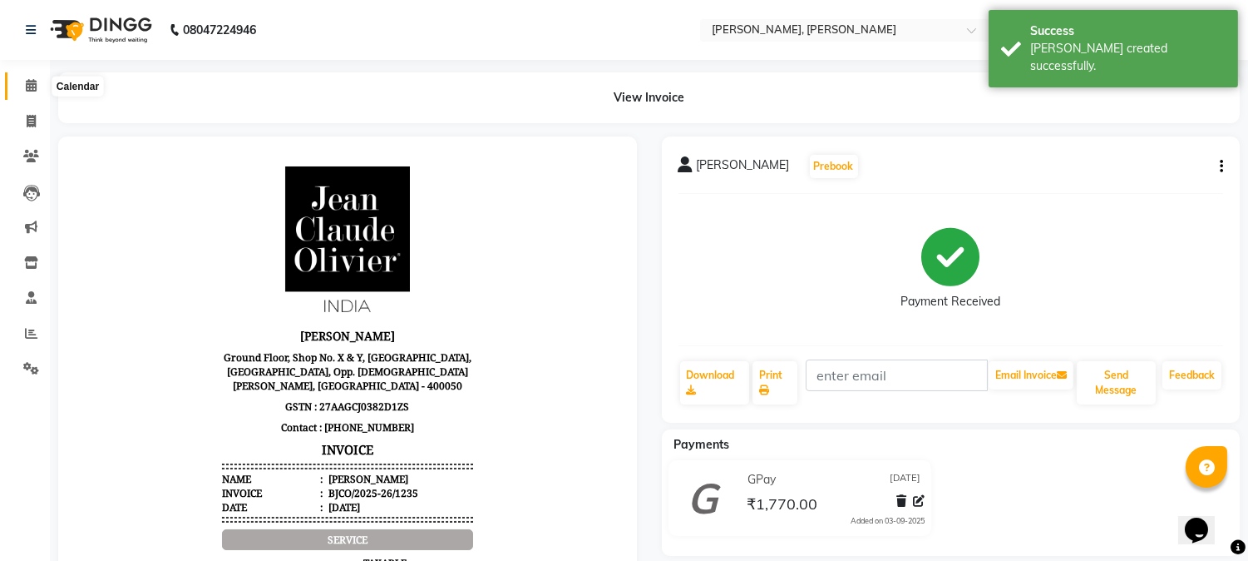
click at [35, 82] on icon at bounding box center [31, 85] width 11 height 12
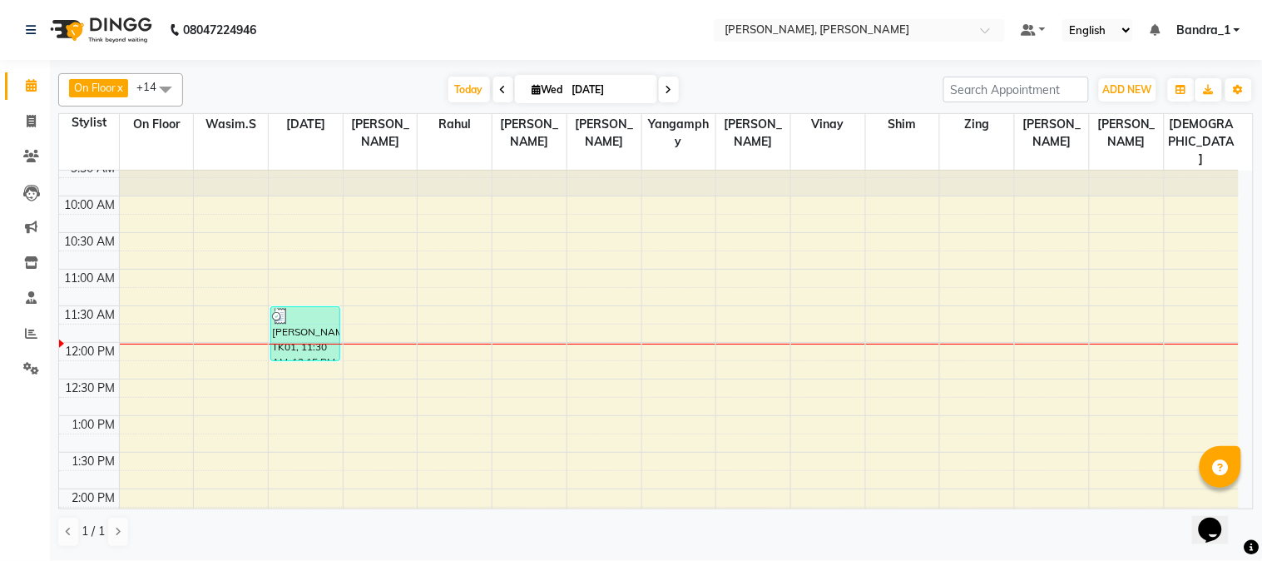
scroll to position [42, 0]
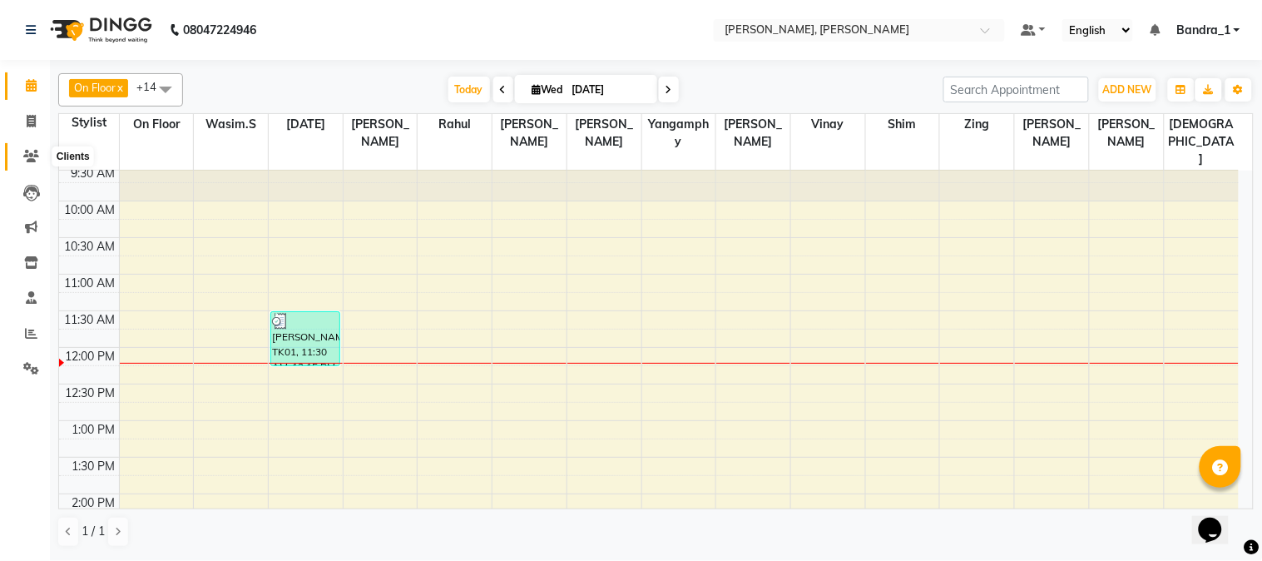
click at [32, 148] on span at bounding box center [31, 156] width 29 height 19
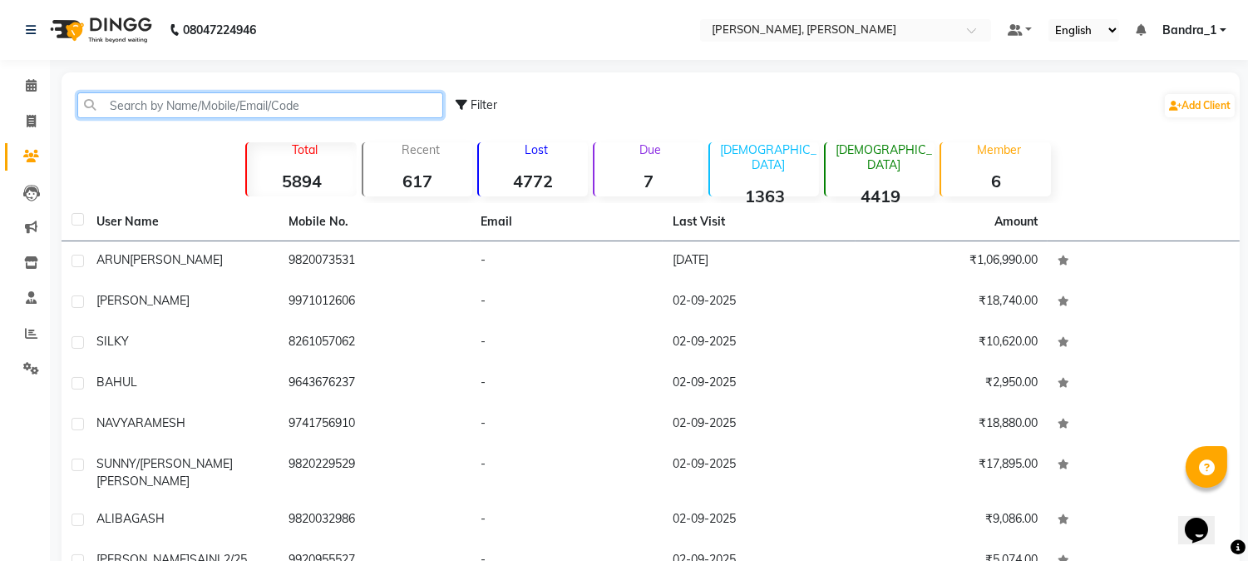
drag, startPoint x: 210, startPoint y: 97, endPoint x: 120, endPoint y: 2, distance: 130.6
click at [201, 90] on div "Filter Add Client" at bounding box center [651, 105] width 1172 height 52
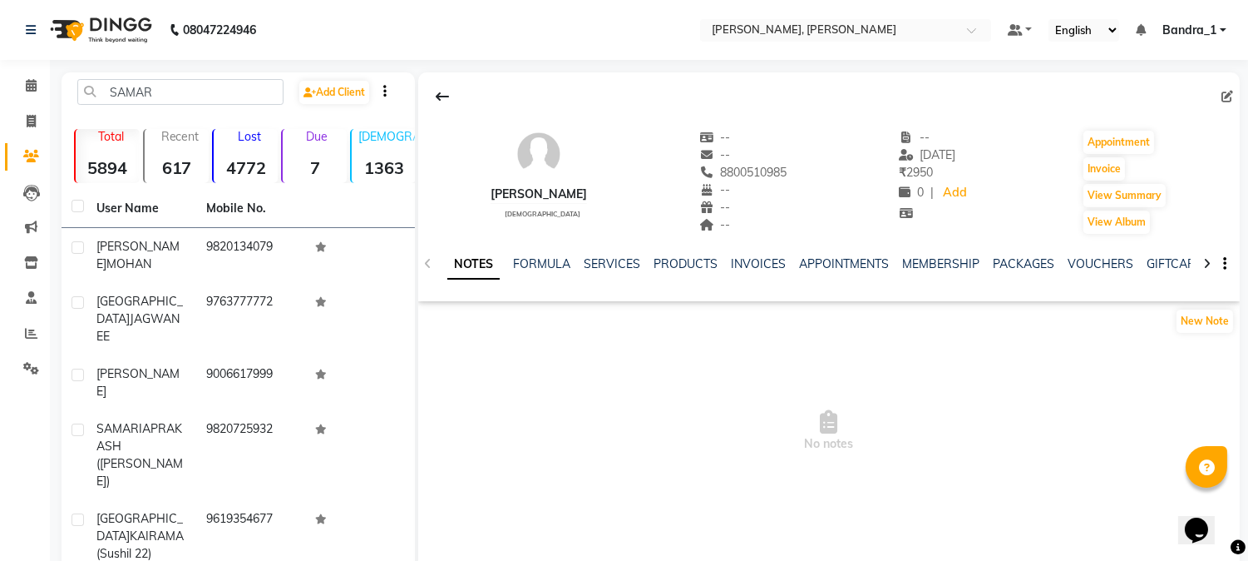
click at [604, 254] on div "NOTES FORMULA SERVICES PRODUCTS INVOICES APPOINTMENTS MEMBERSHIP PACKAGES VOUCH…" at bounding box center [829, 263] width 822 height 57
click at [611, 264] on link "SERVICES" at bounding box center [612, 263] width 57 height 15
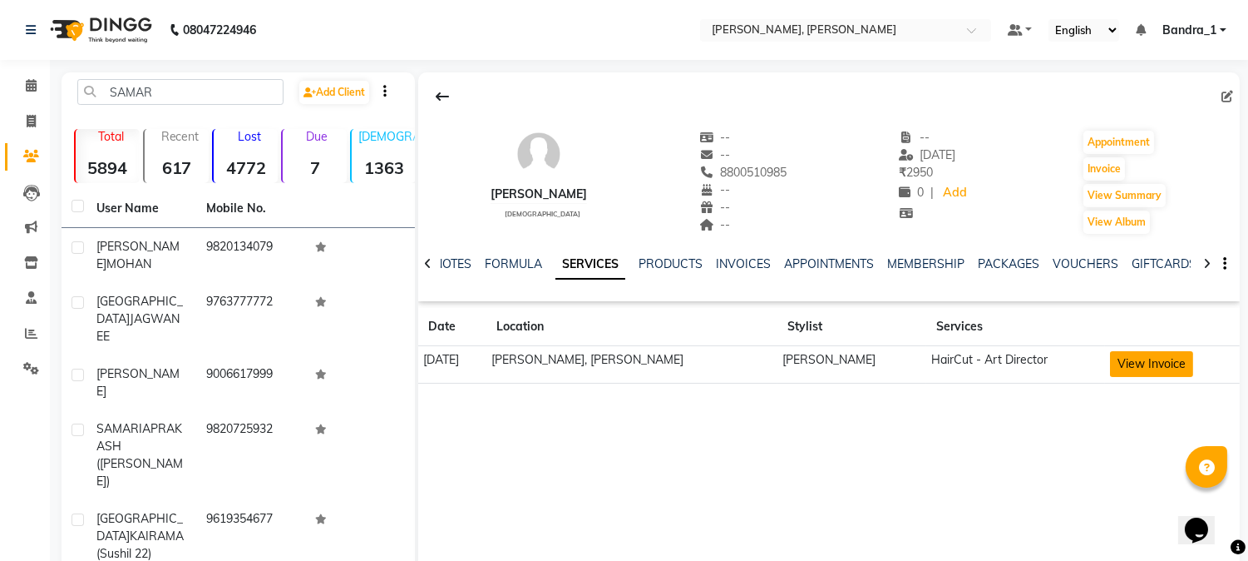
click at [1128, 358] on button "View Invoice" at bounding box center [1151, 364] width 83 height 26
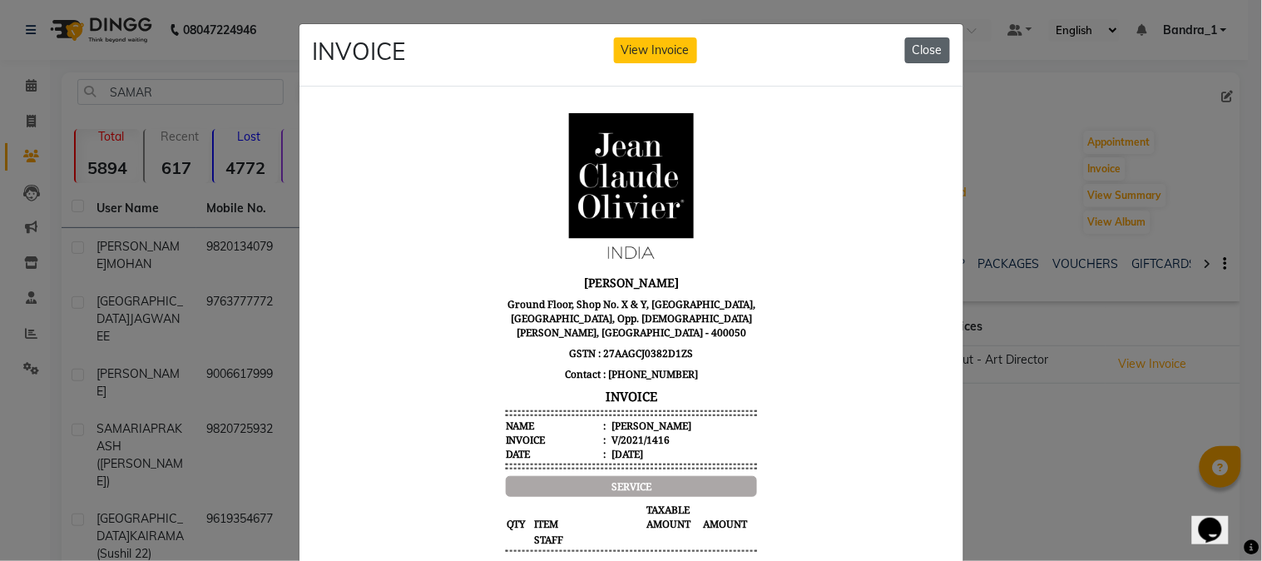
click at [915, 44] on button "Close" at bounding box center [927, 50] width 45 height 26
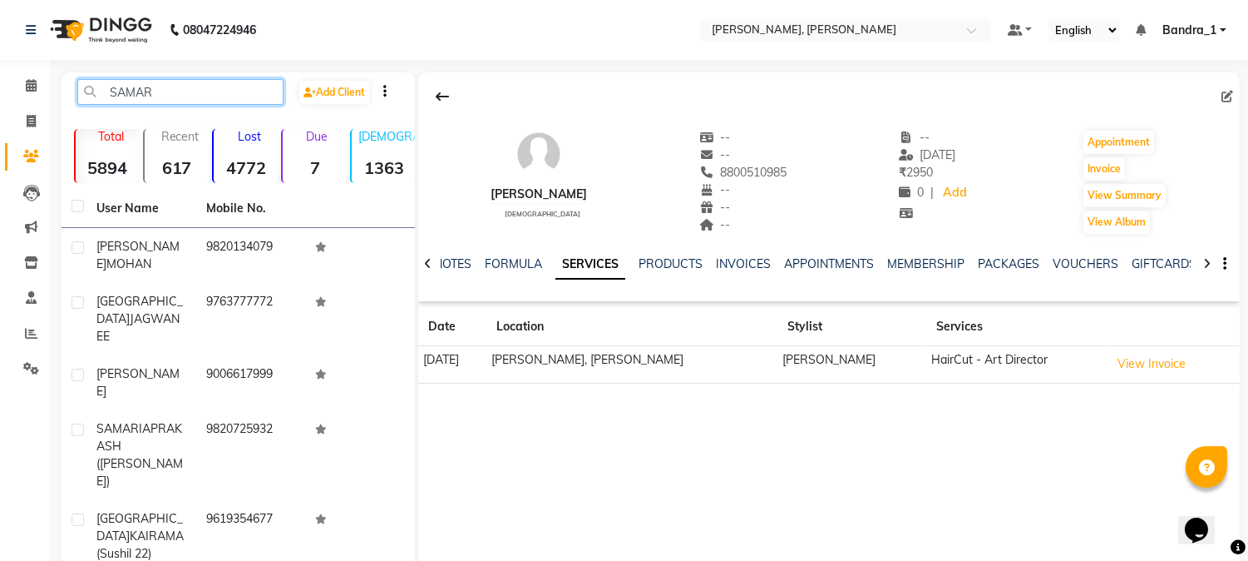
click at [197, 90] on input "SAMAR" at bounding box center [180, 92] width 206 height 26
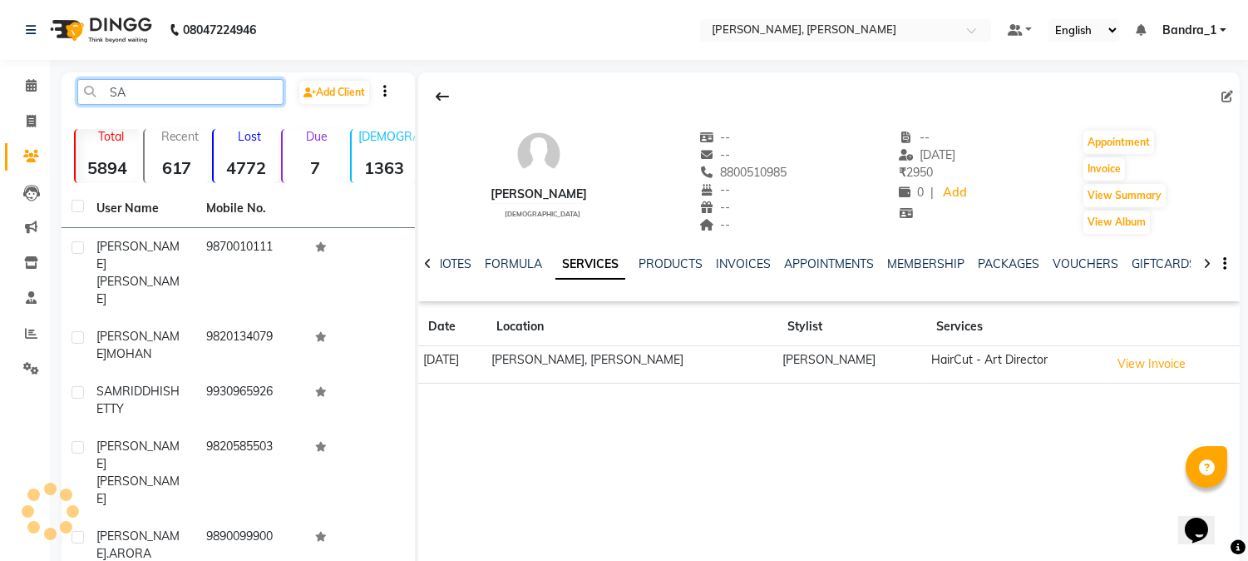
type input "S"
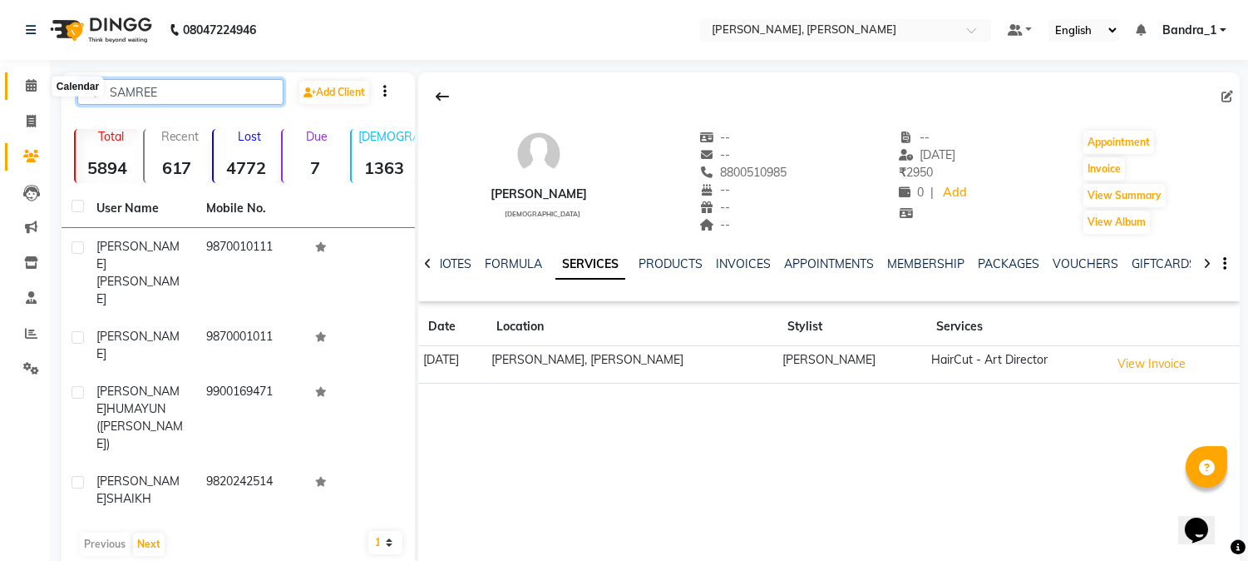
type input "SAMREE"
click at [30, 81] on icon at bounding box center [31, 85] width 11 height 12
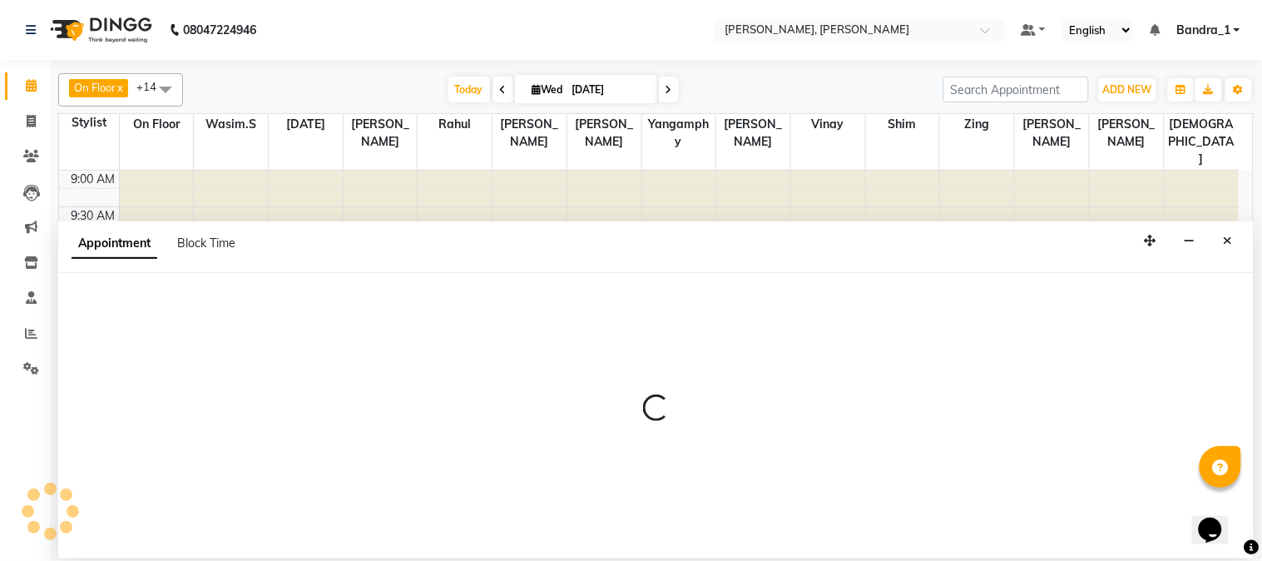
select select "58043"
select select "735"
select select "tentative"
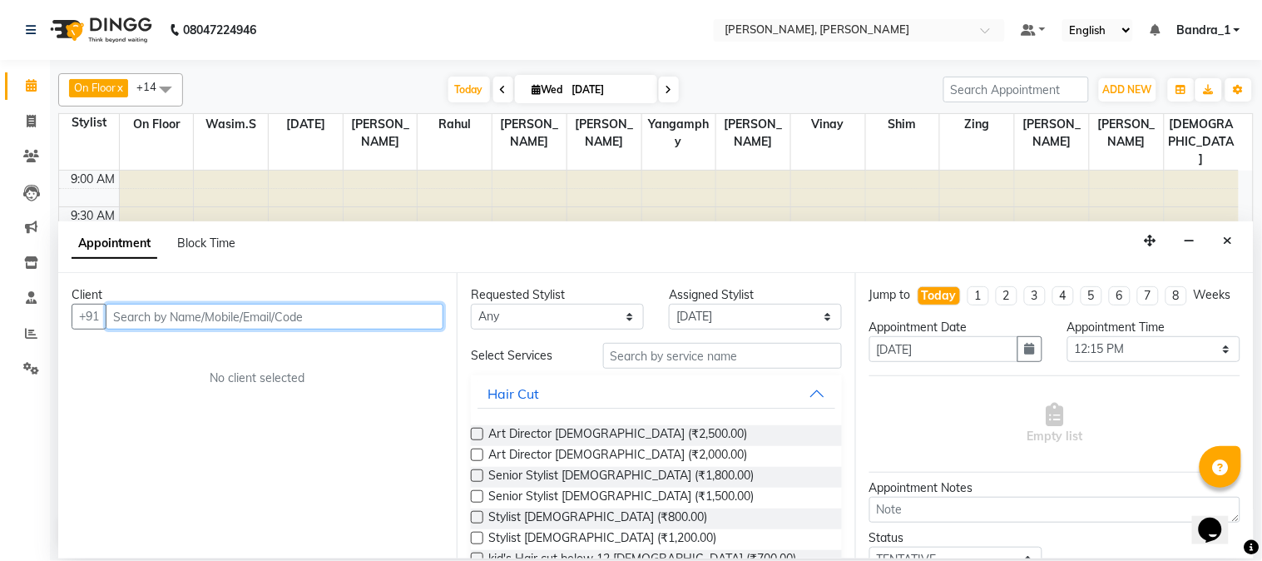
click at [141, 316] on input "text" at bounding box center [275, 317] width 338 height 26
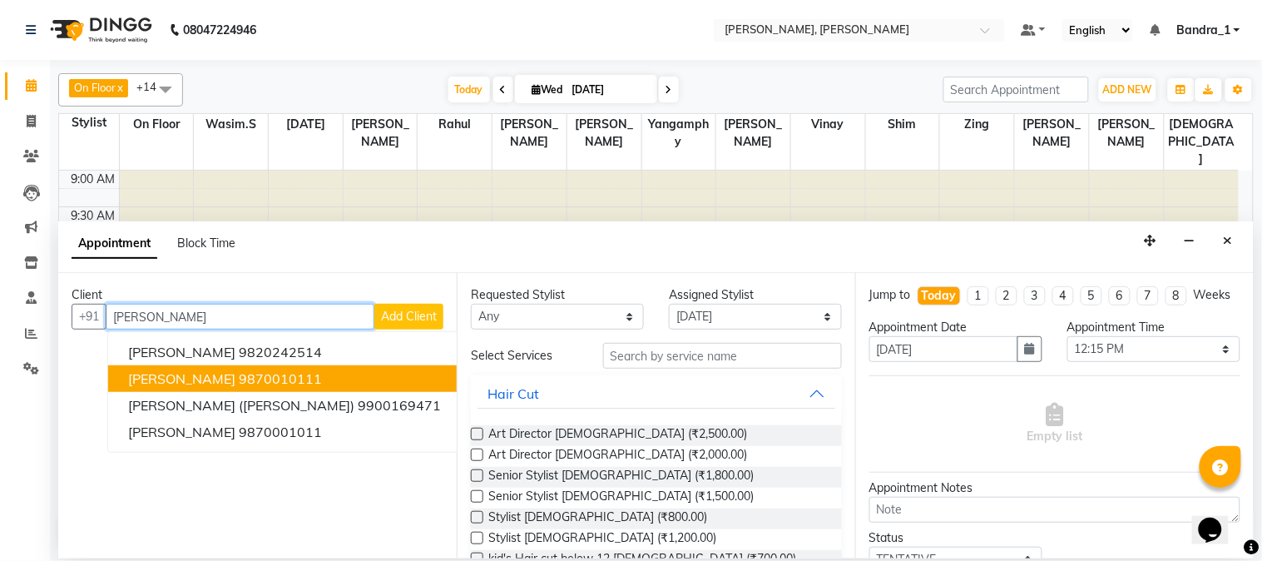
click at [230, 373] on button "SAMREEN ZAIDI 9870010111" at bounding box center [284, 378] width 353 height 27
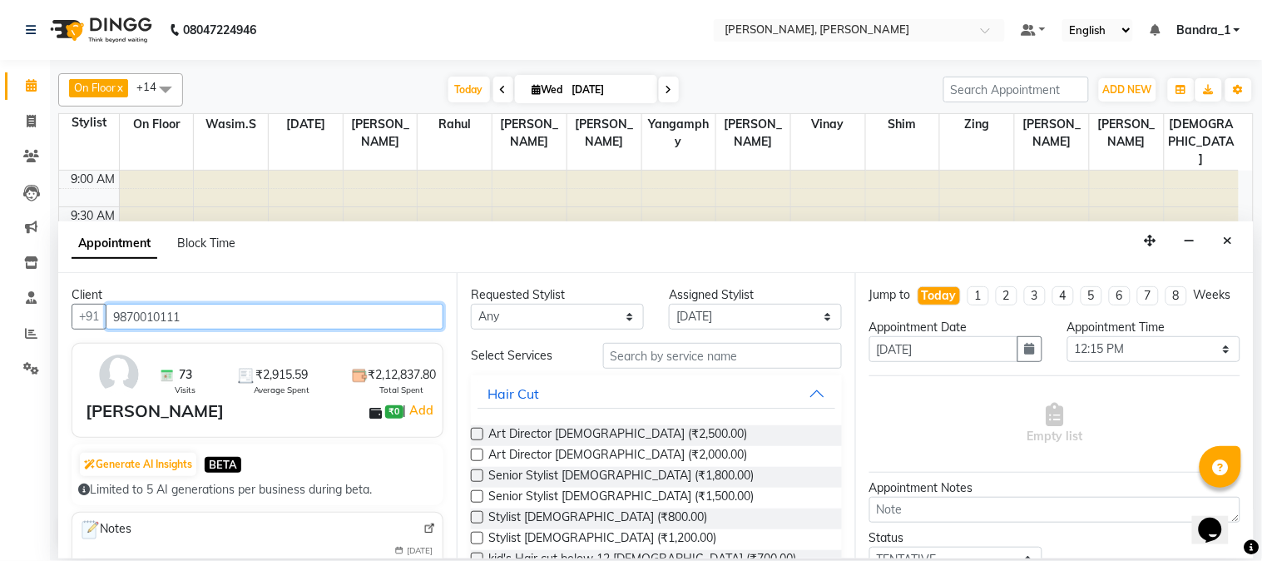
type input "9870010111"
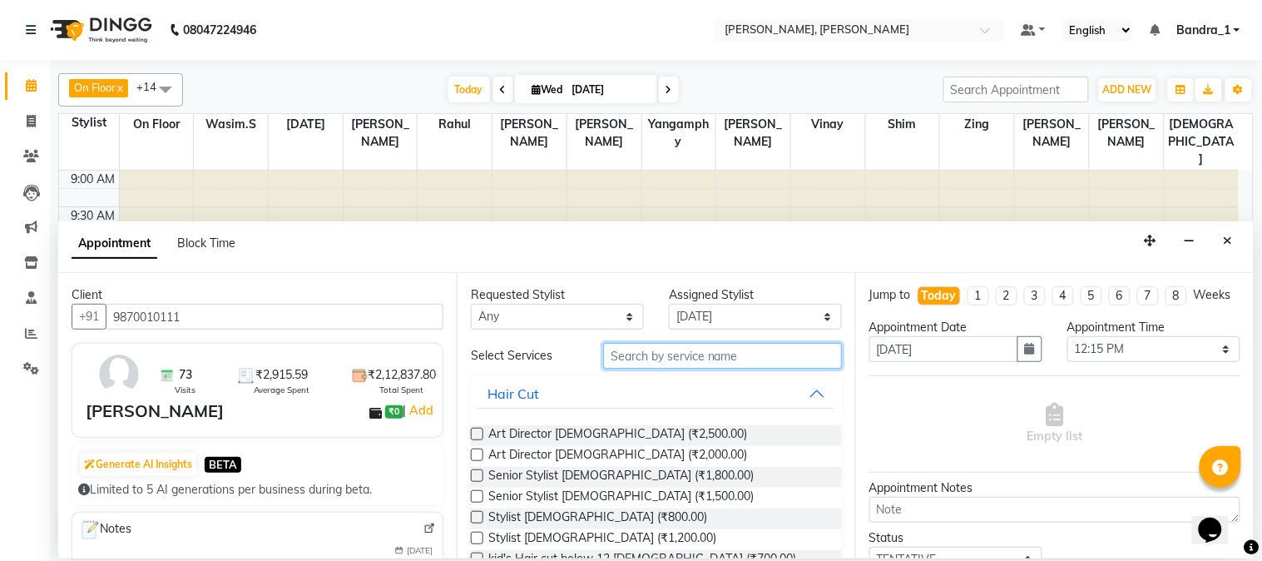
click at [630, 363] on input "text" at bounding box center [722, 356] width 239 height 26
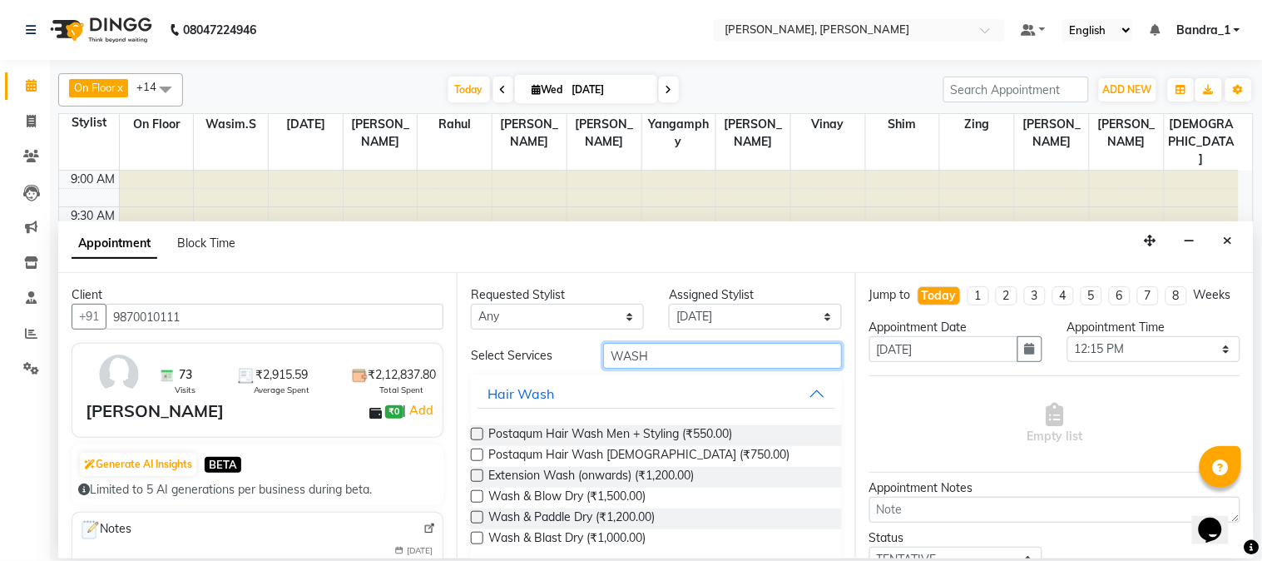
type input "WASH"
click at [478, 495] on label at bounding box center [477, 496] width 12 height 12
click at [478, 495] on input "checkbox" at bounding box center [476, 497] width 11 height 11
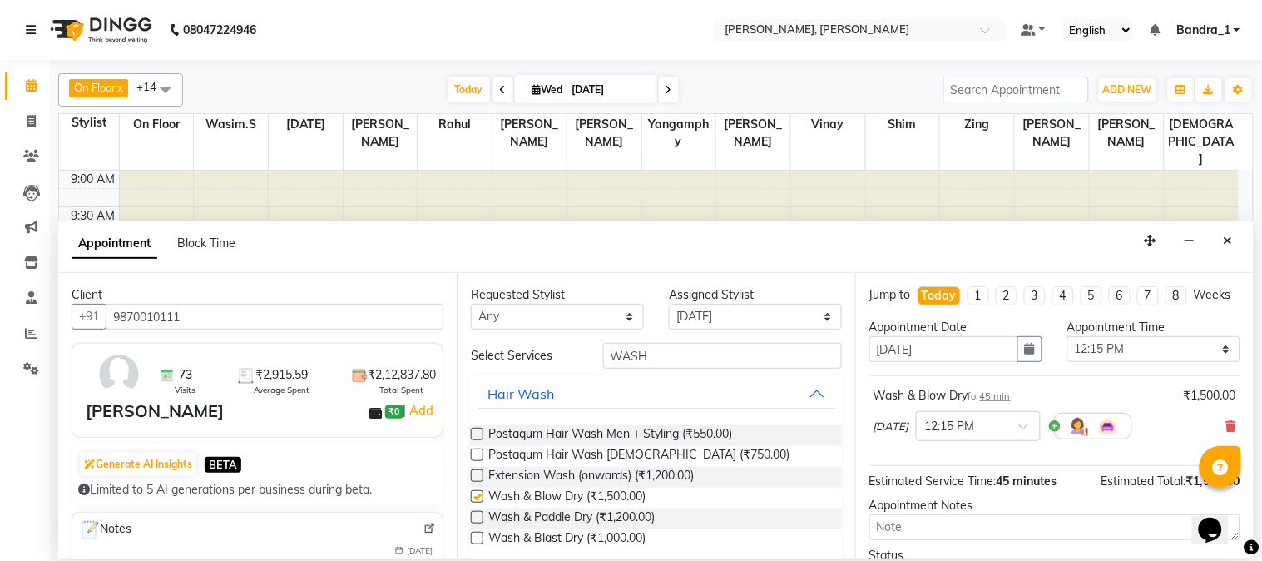
checkbox input "false"
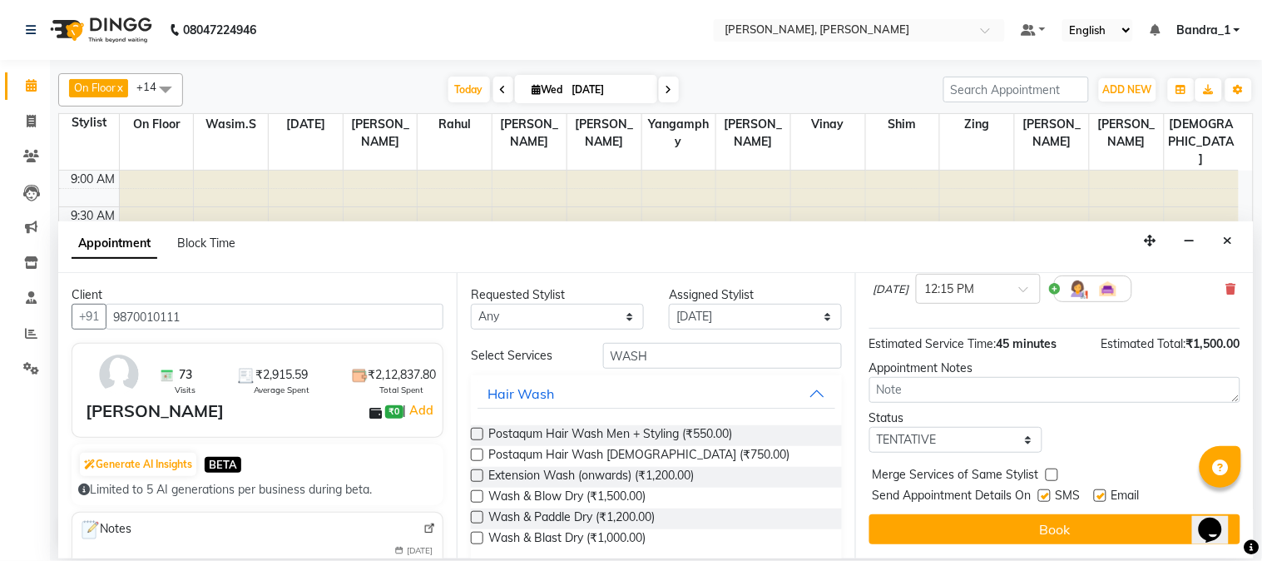
click at [1048, 497] on label at bounding box center [1044, 495] width 12 height 12
click at [1048, 497] on input "checkbox" at bounding box center [1043, 497] width 11 height 11
checkbox input "false"
click at [1099, 497] on label at bounding box center [1100, 495] width 12 height 12
click at [1099, 497] on input "checkbox" at bounding box center [1099, 497] width 11 height 11
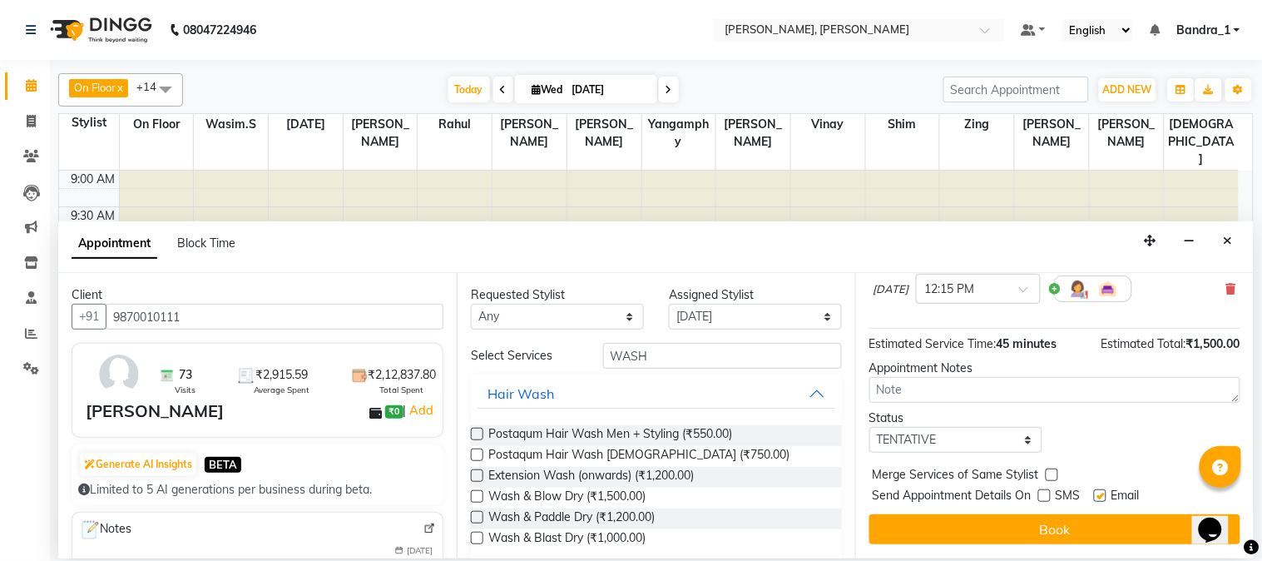
checkbox input "false"
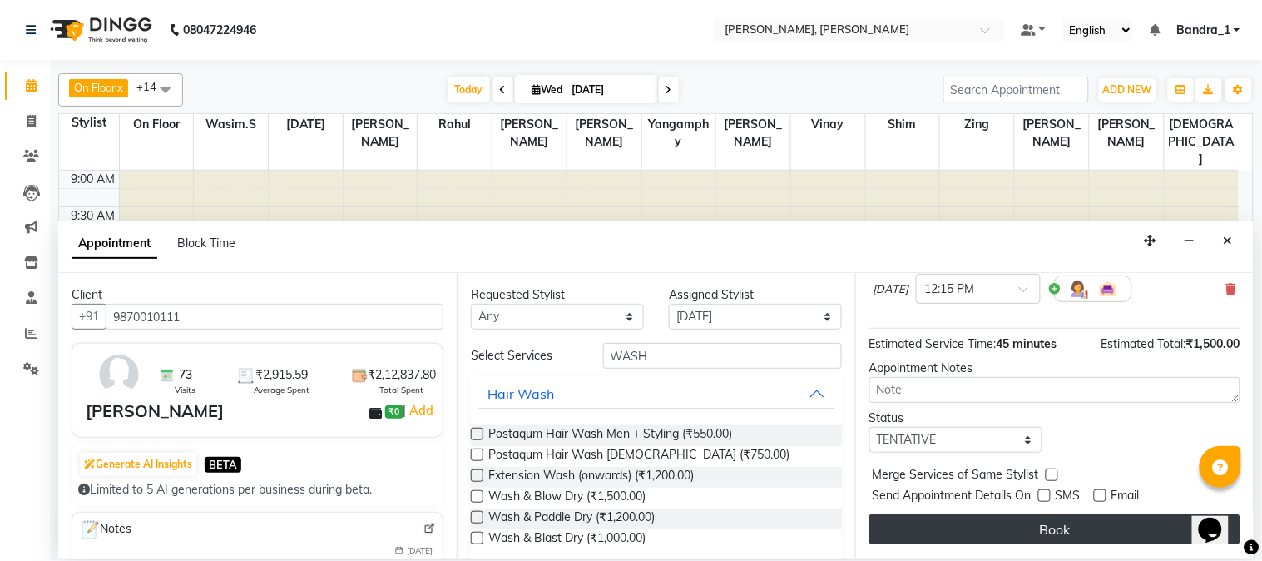
click at [1075, 543] on button "Book" at bounding box center [1054, 529] width 371 height 30
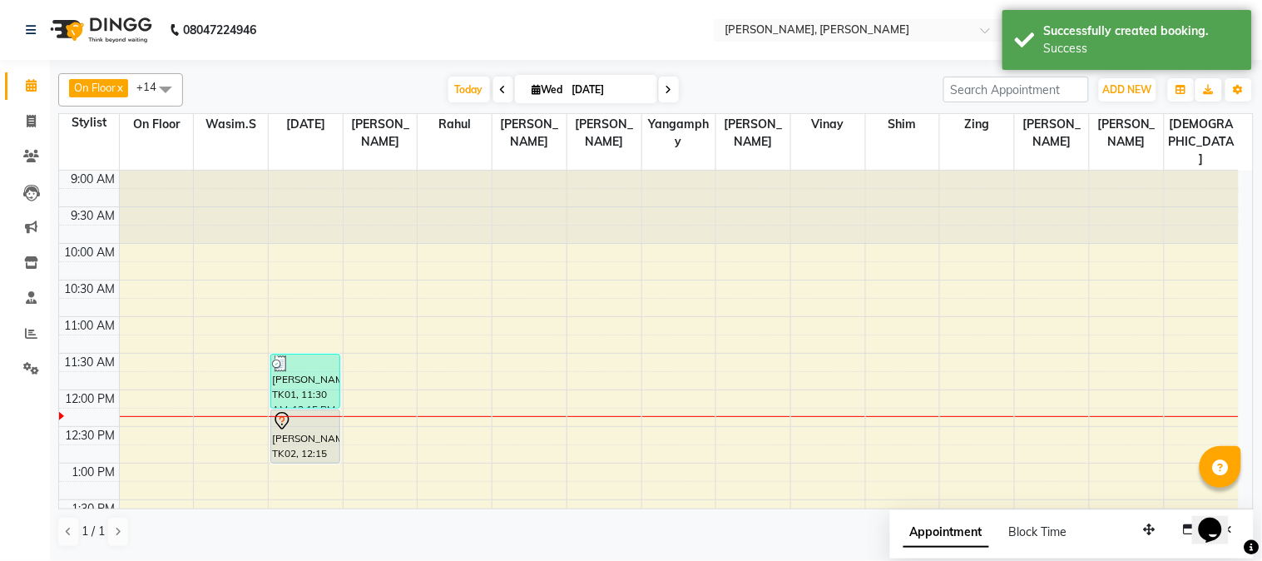
click at [316, 410] on div "SAMREEN ZAIDI, TK02, 12:15 PM-01:00 PM, Wash & Blow Dry" at bounding box center [305, 436] width 69 height 52
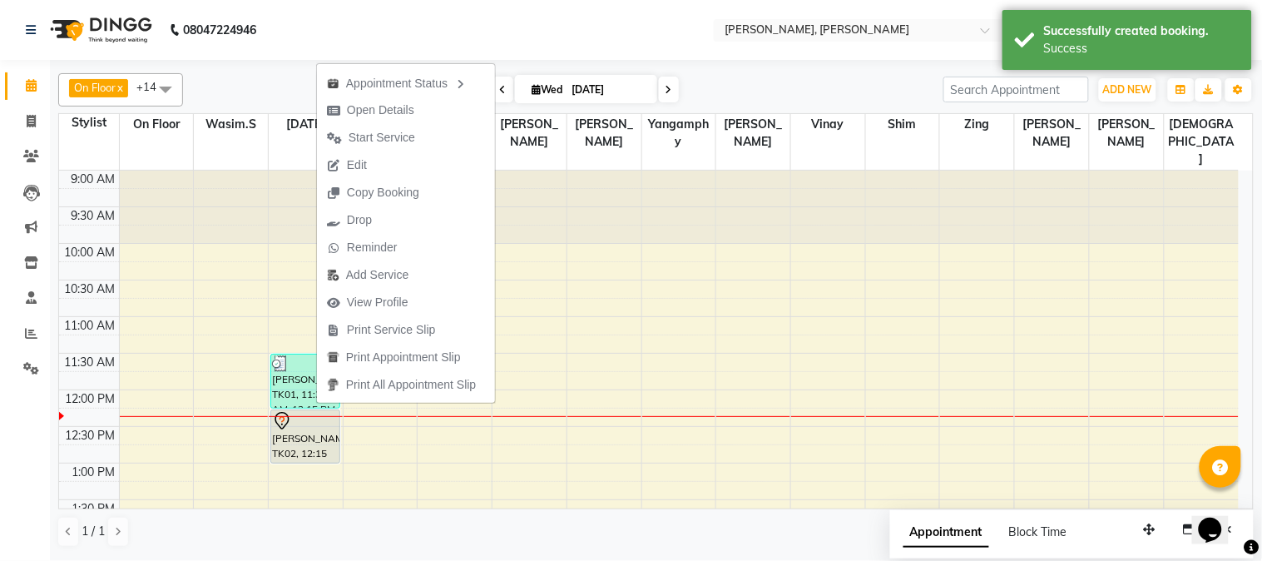
drag, startPoint x: 394, startPoint y: 137, endPoint x: 384, endPoint y: 156, distance: 21.6
click at [392, 139] on span "Start Service" at bounding box center [382, 137] width 67 height 17
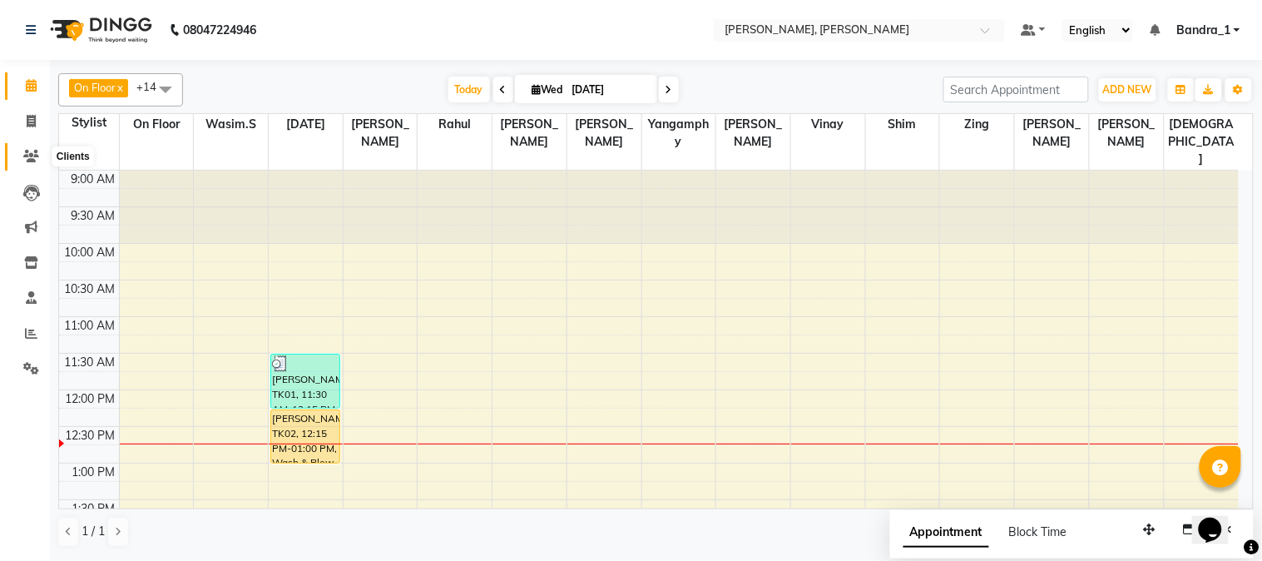
click at [27, 153] on icon at bounding box center [31, 156] width 16 height 12
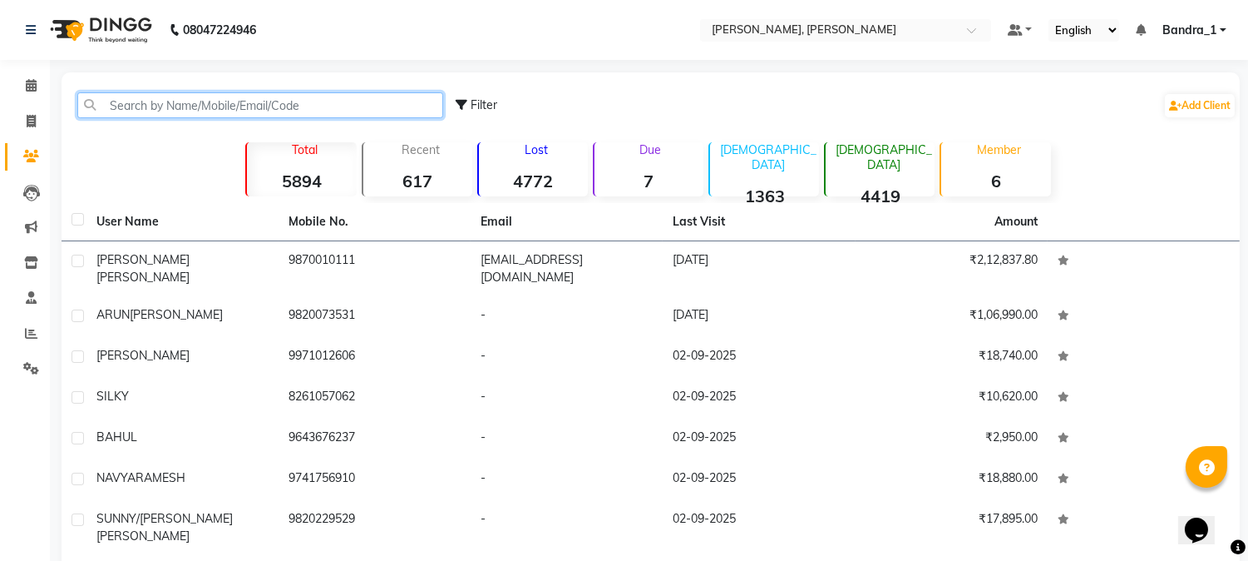
drag, startPoint x: 140, startPoint y: 106, endPoint x: 103, endPoint y: 81, distance: 44.8
click at [109, 87] on div "Filter Add Client" at bounding box center [651, 105] width 1172 height 52
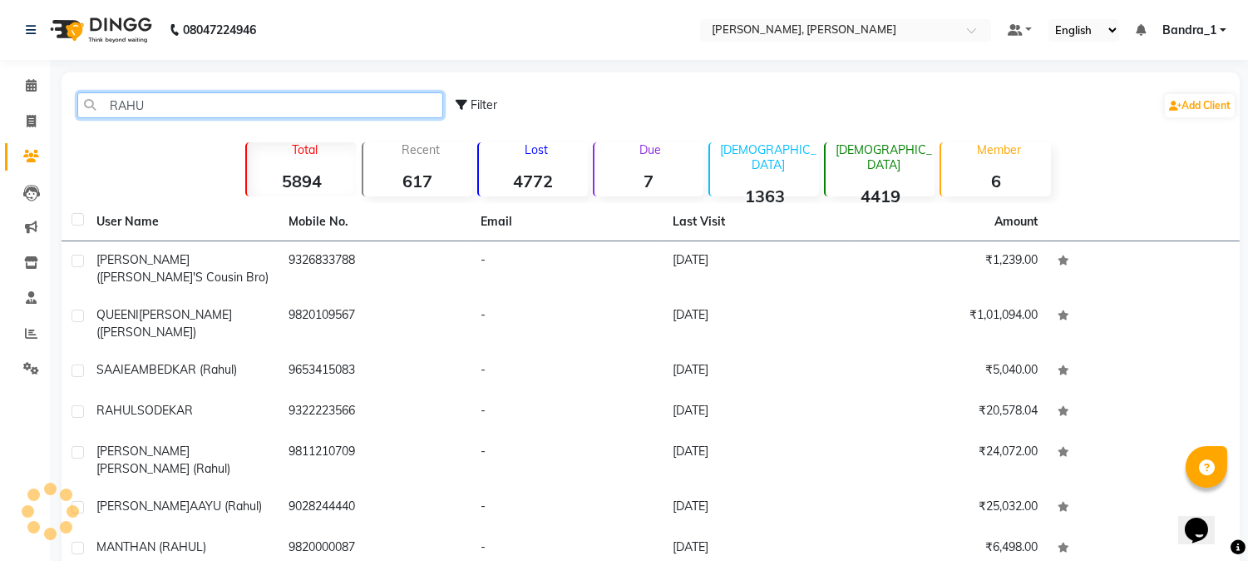
type input "RAHUL"
drag, startPoint x: 161, startPoint y: 100, endPoint x: 32, endPoint y: 96, distance: 129.8
click at [52, 110] on main "RAHUL Filter Add Client Total 5894 Recent 617 Lost 4772 Due 7 Male 1363 Female …" at bounding box center [649, 424] width 1199 height 704
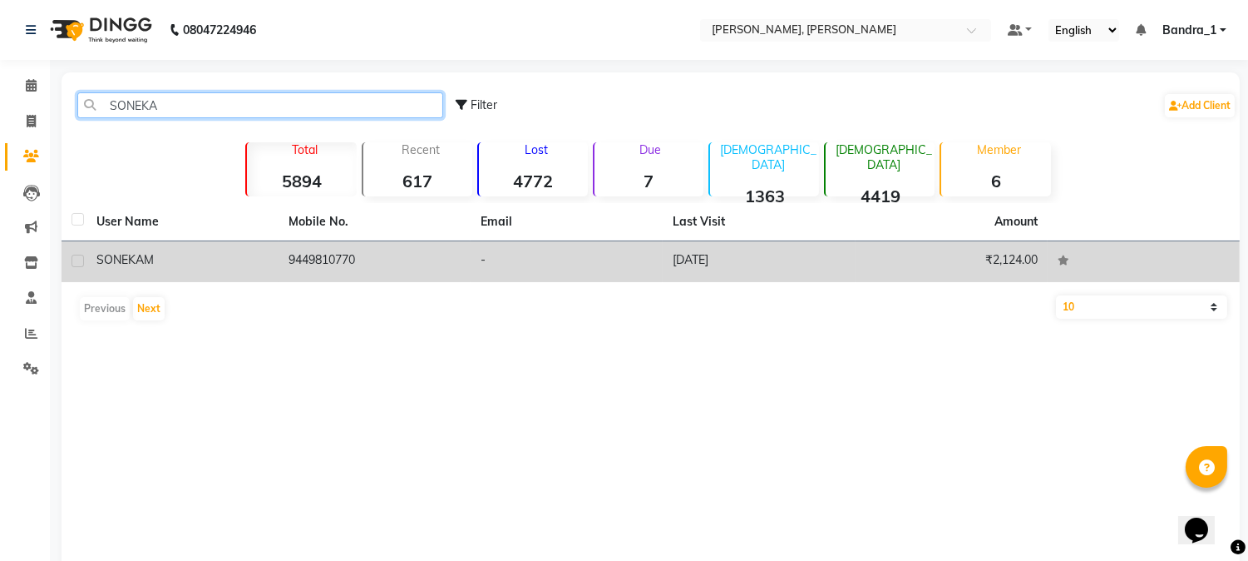
type input "SONEKA"
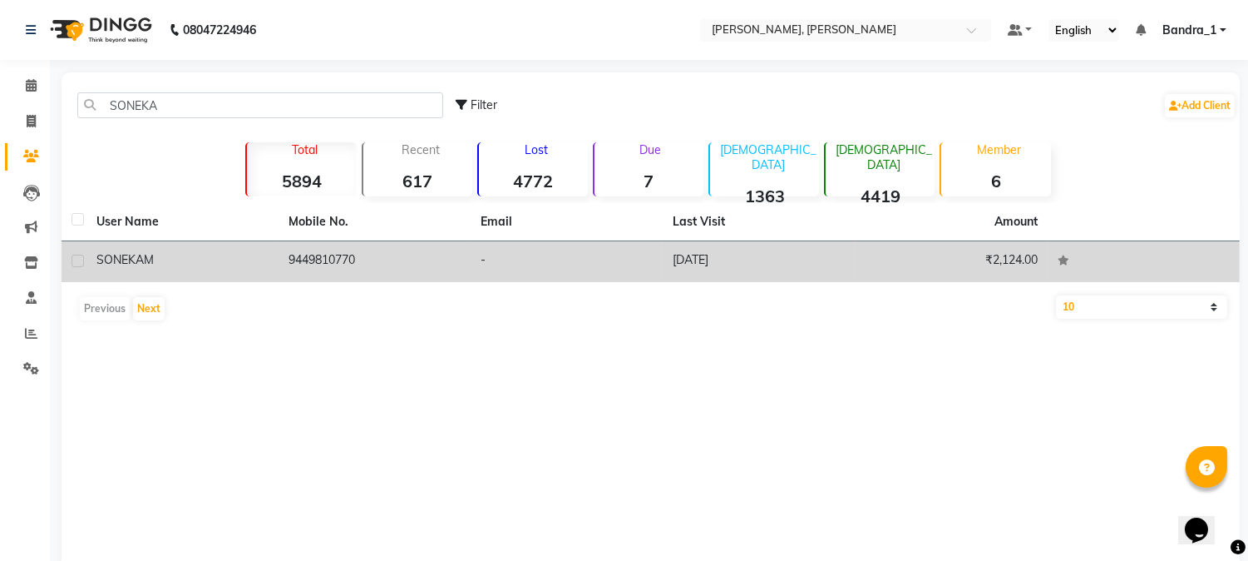
click at [366, 255] on td "9449810770" at bounding box center [375, 261] width 192 height 41
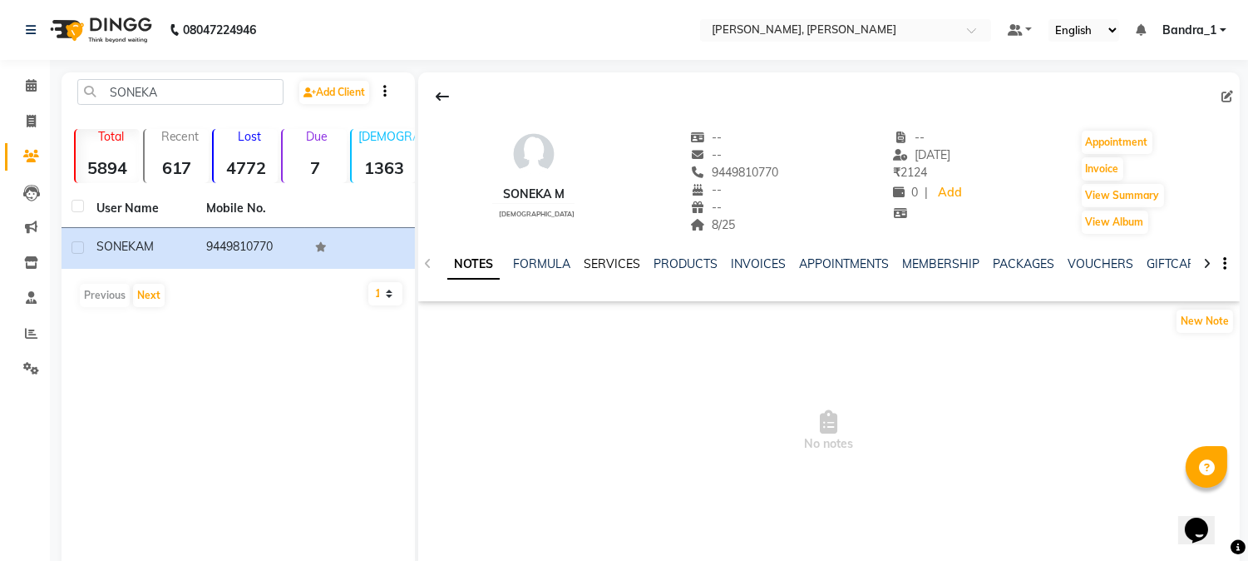
click at [610, 261] on link "SERVICES" at bounding box center [612, 263] width 57 height 15
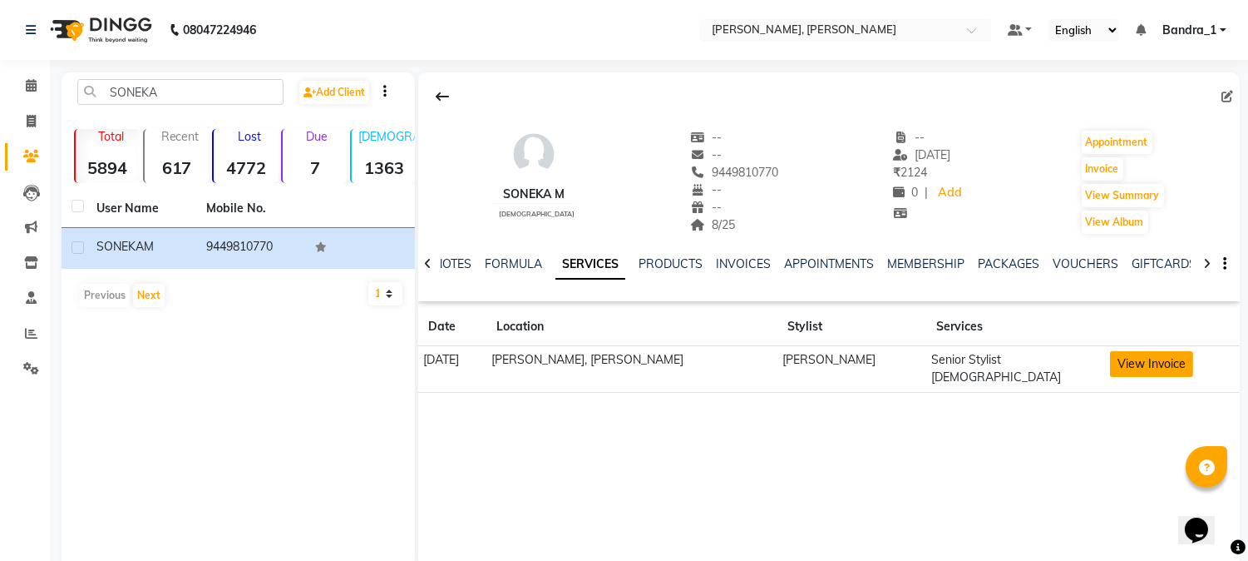
click at [1130, 358] on button "View Invoice" at bounding box center [1151, 364] width 83 height 26
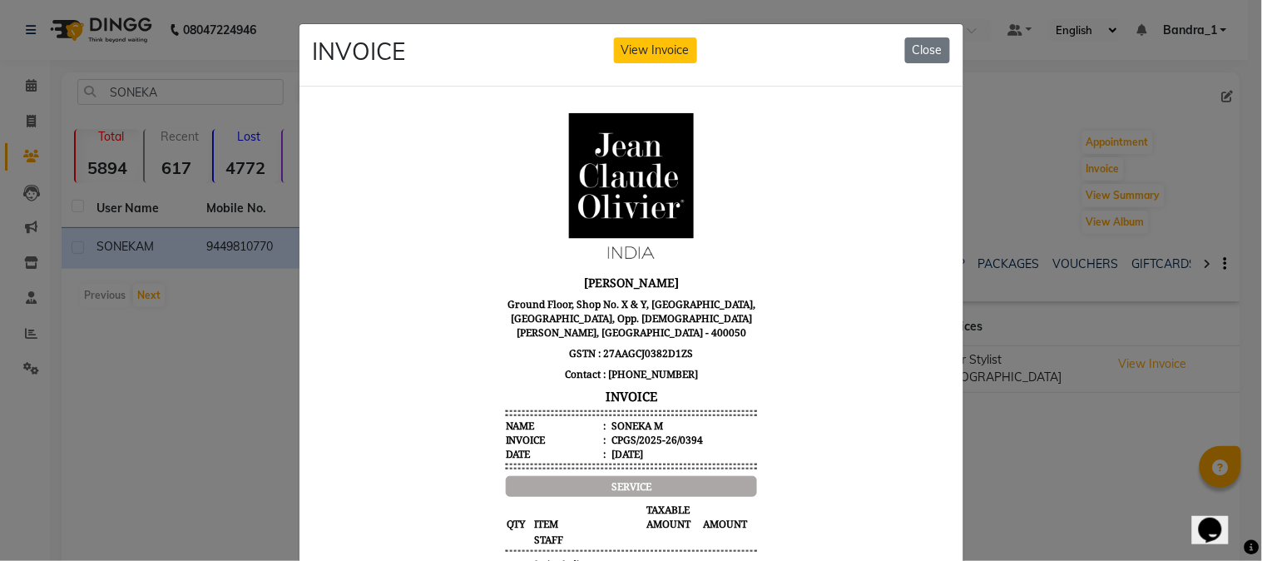
drag, startPoint x: 932, startPoint y: 50, endPoint x: 917, endPoint y: 57, distance: 15.6
click at [928, 52] on button "Close" at bounding box center [927, 50] width 45 height 26
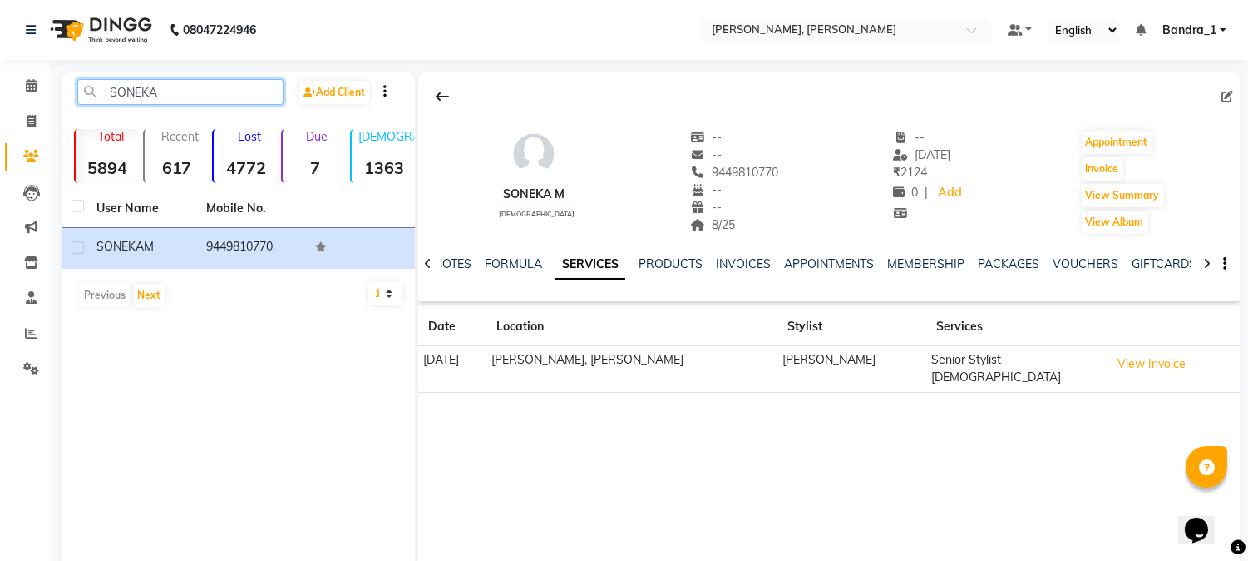
drag, startPoint x: 175, startPoint y: 86, endPoint x: 0, endPoint y: 77, distance: 174.9
click at [0, 95] on app-home "08047224946 Select Location × Jean Claude Olivier, Bandra West Default Panel My…" at bounding box center [624, 298] width 1248 height 596
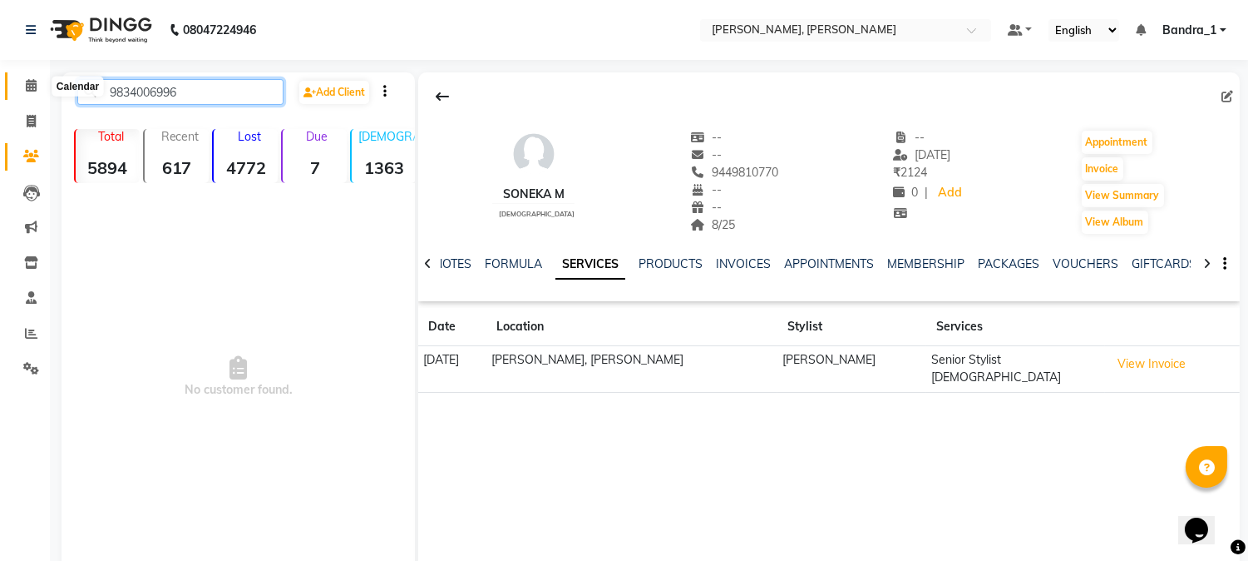
type input "9834006996"
click at [32, 90] on icon at bounding box center [31, 85] width 11 height 12
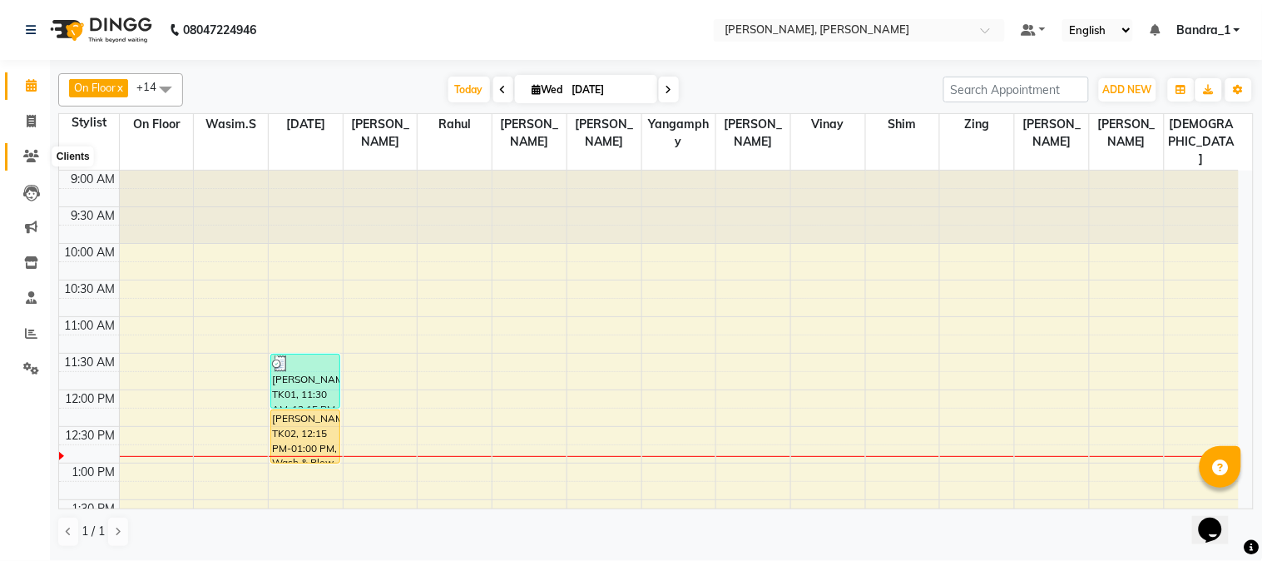
click at [29, 156] on icon at bounding box center [31, 156] width 16 height 12
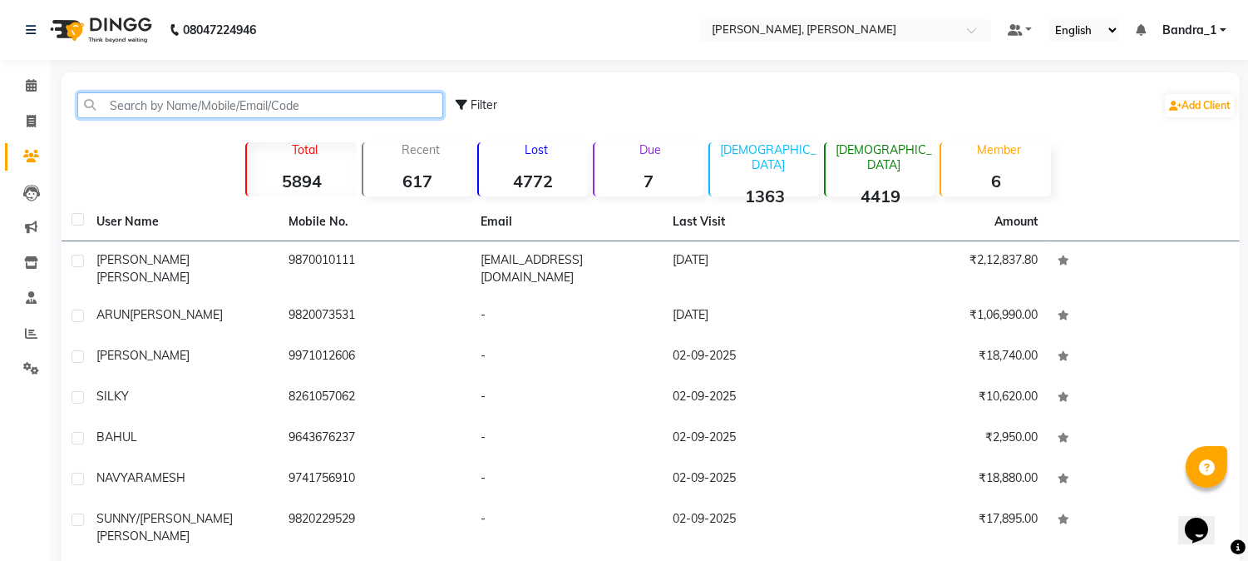
drag, startPoint x: 202, startPoint y: 106, endPoint x: 192, endPoint y: 96, distance: 14.7
click at [194, 96] on input "text" at bounding box center [260, 105] width 366 height 26
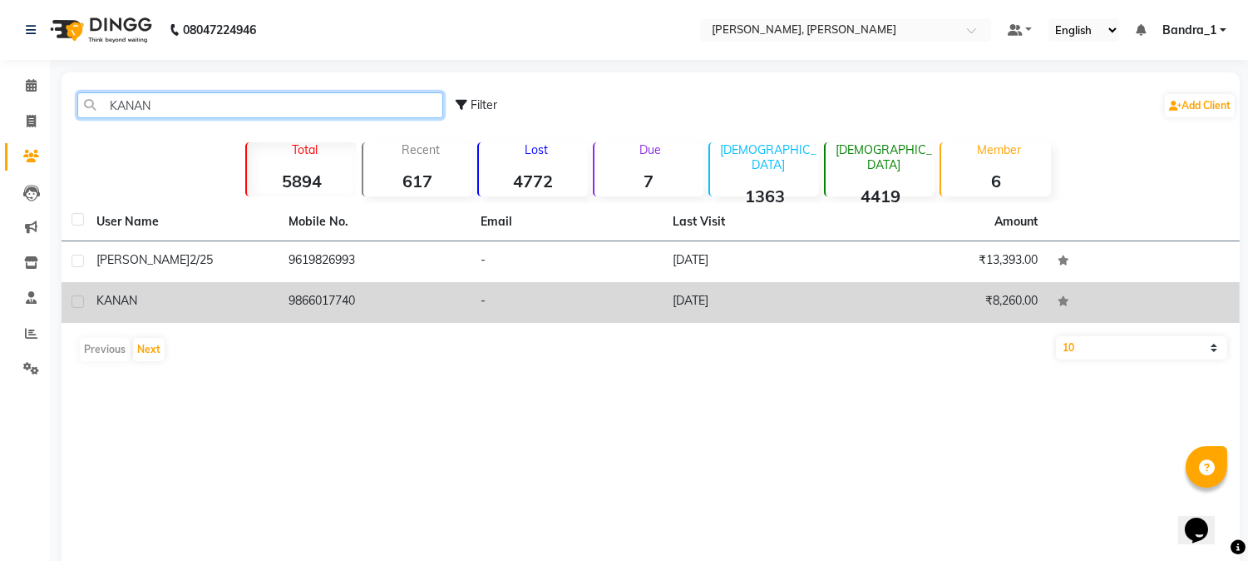
type input "KANAN"
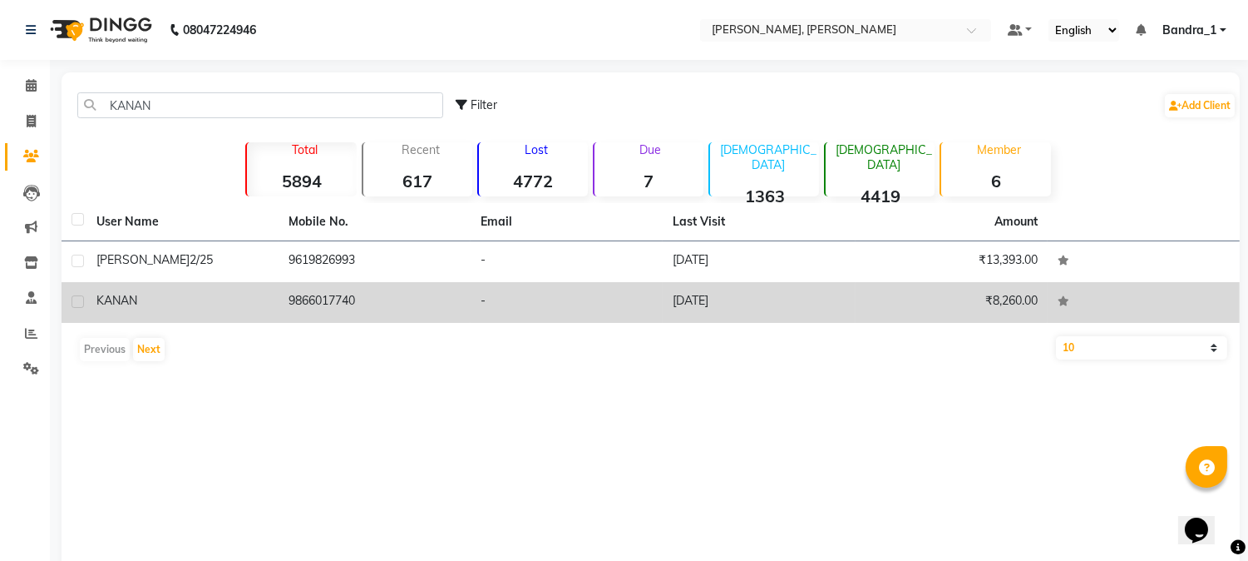
drag, startPoint x: 345, startPoint y: 303, endPoint x: 358, endPoint y: 304, distance: 13.3
click at [345, 302] on td "9866017740" at bounding box center [375, 302] width 192 height 41
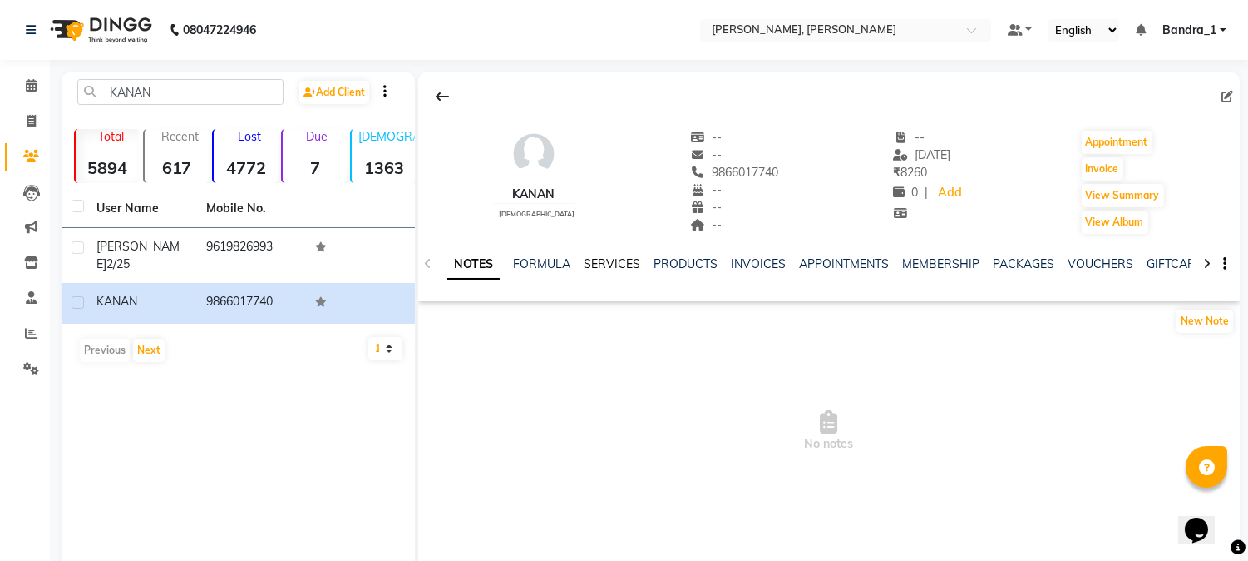
click at [601, 256] on link "SERVICES" at bounding box center [612, 263] width 57 height 15
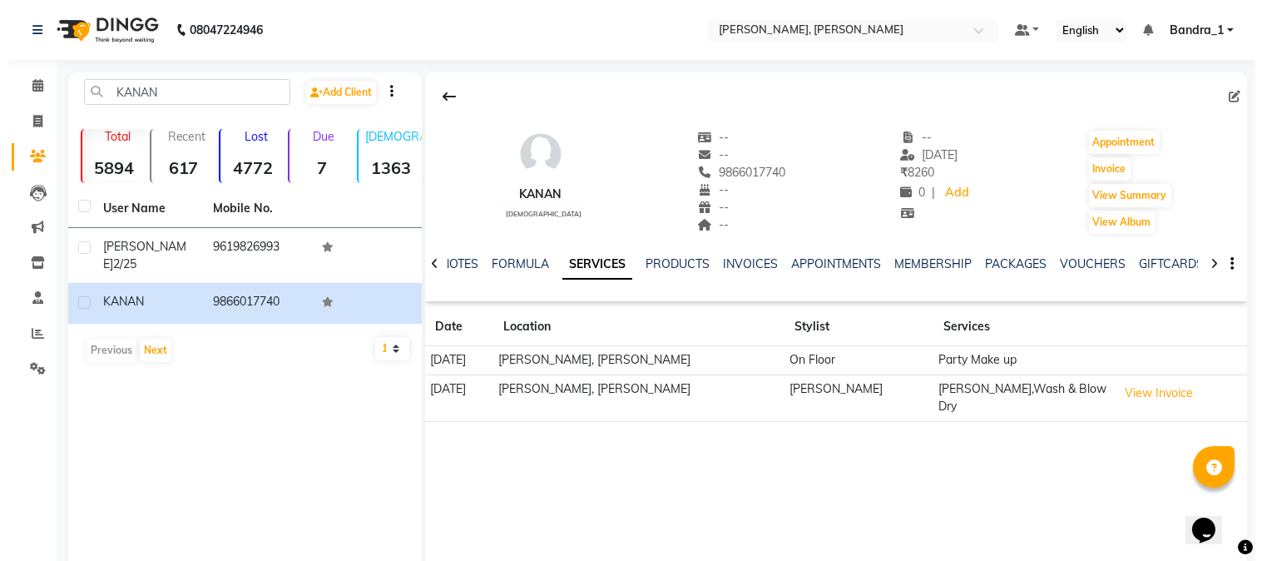
scroll to position [35, 0]
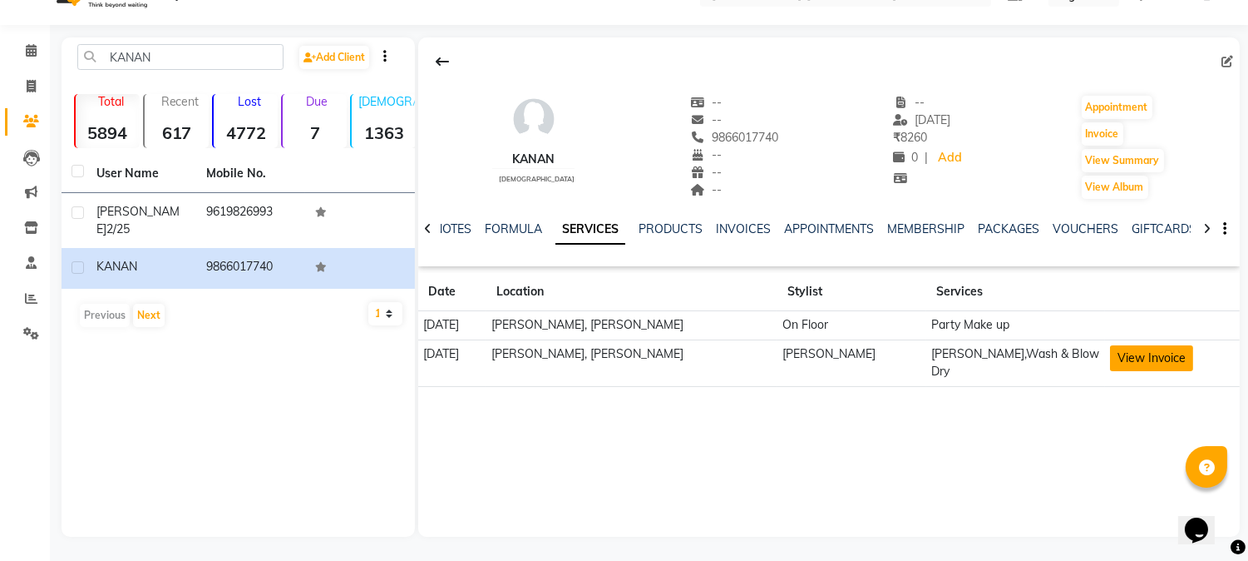
click at [1152, 359] on button "View Invoice" at bounding box center [1151, 358] width 83 height 26
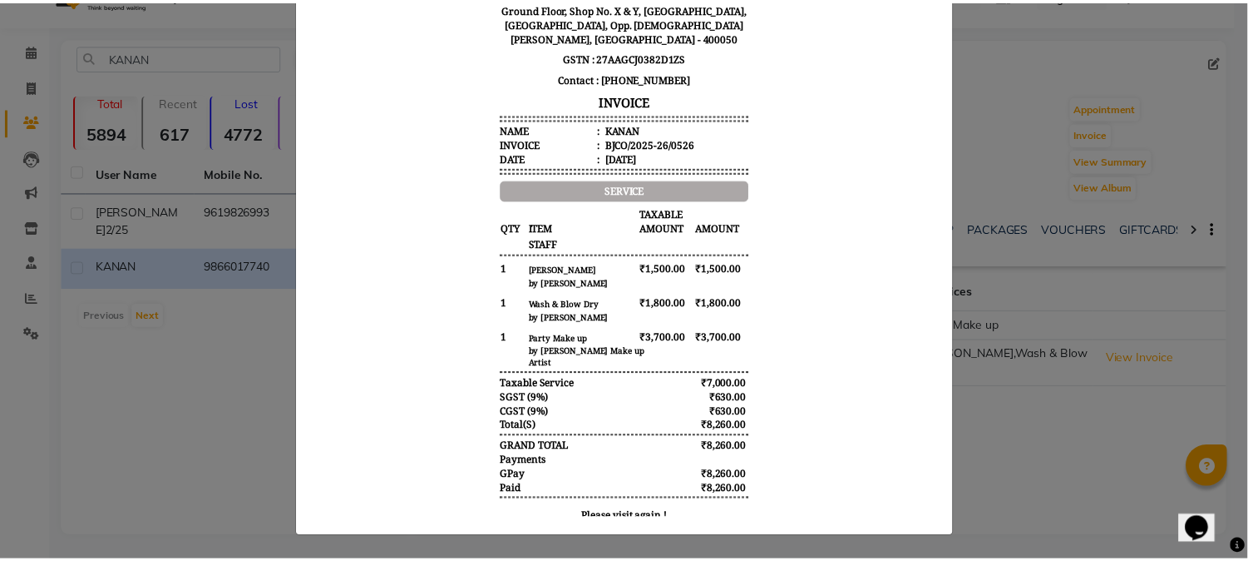
scroll to position [44, 0]
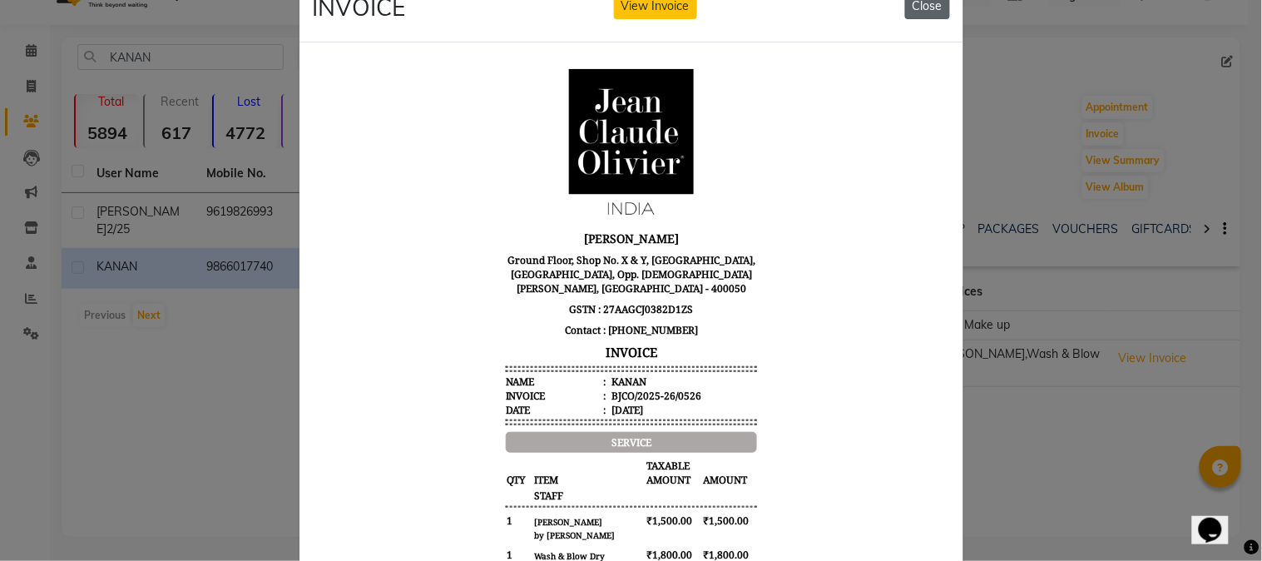
click at [917, 4] on button "Close" at bounding box center [927, 6] width 45 height 26
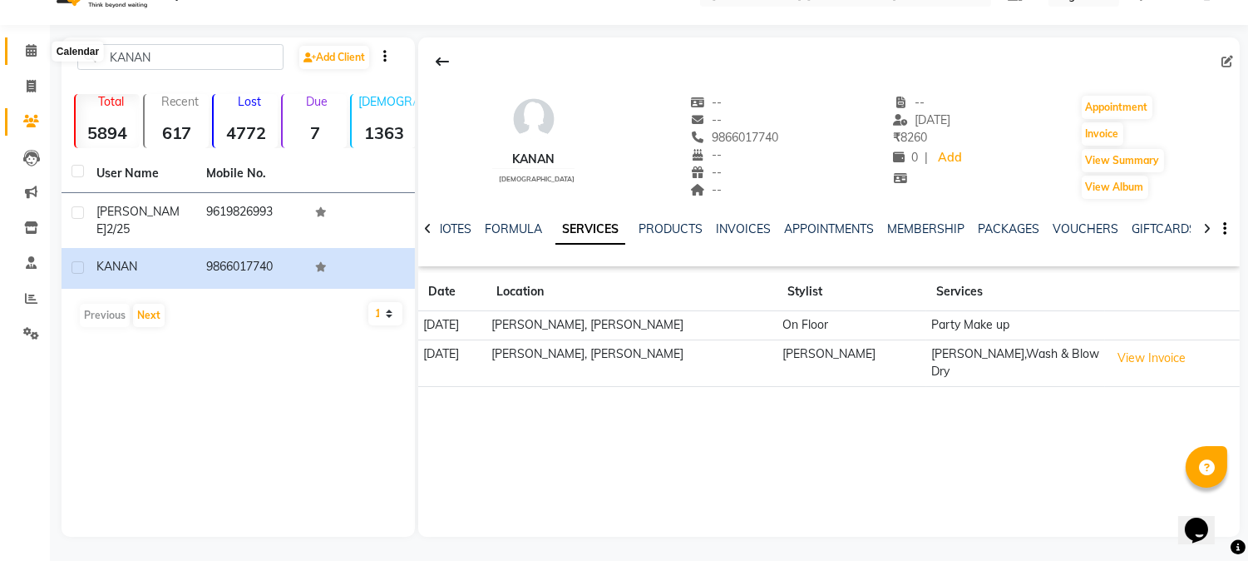
click at [29, 53] on icon at bounding box center [31, 50] width 11 height 12
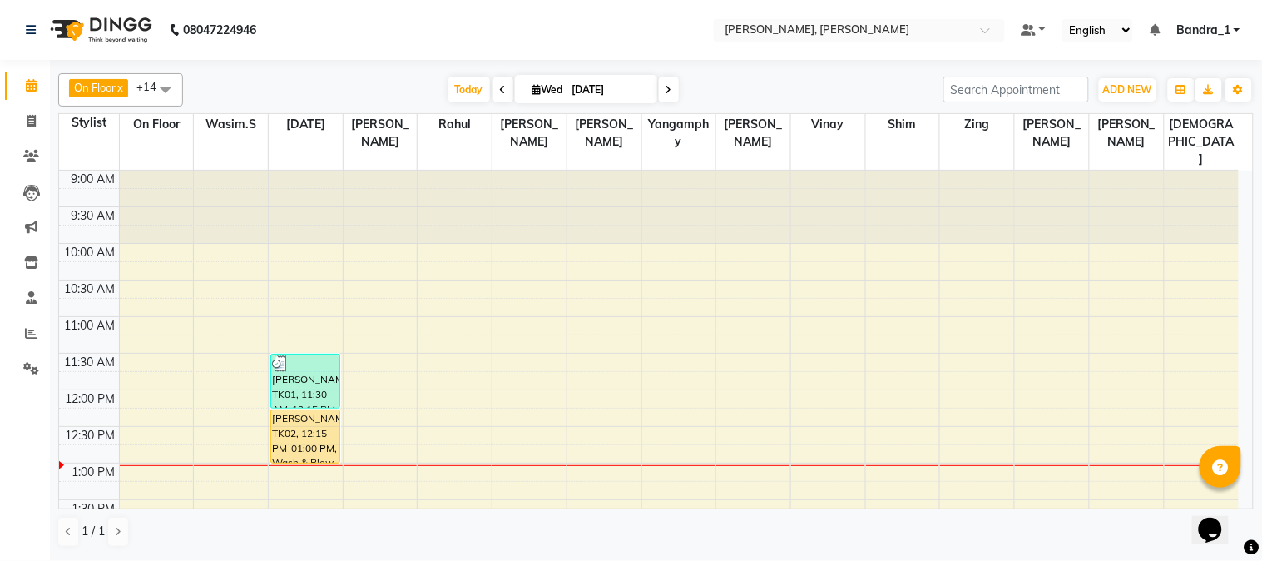
click at [304, 410] on div "SAMREEN ZAIDI, TK02, 12:15 PM-01:00 PM, Wash & Blow Dry" at bounding box center [305, 436] width 69 height 52
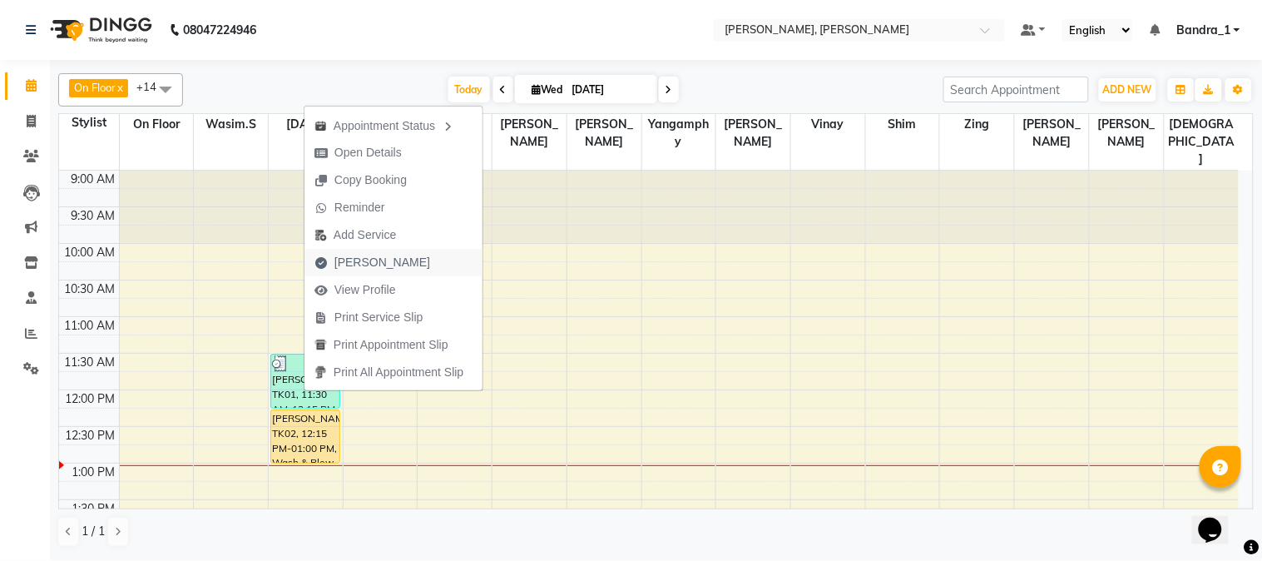
click at [381, 262] on span "Mark Done" at bounding box center [382, 262] width 96 height 17
select select "service"
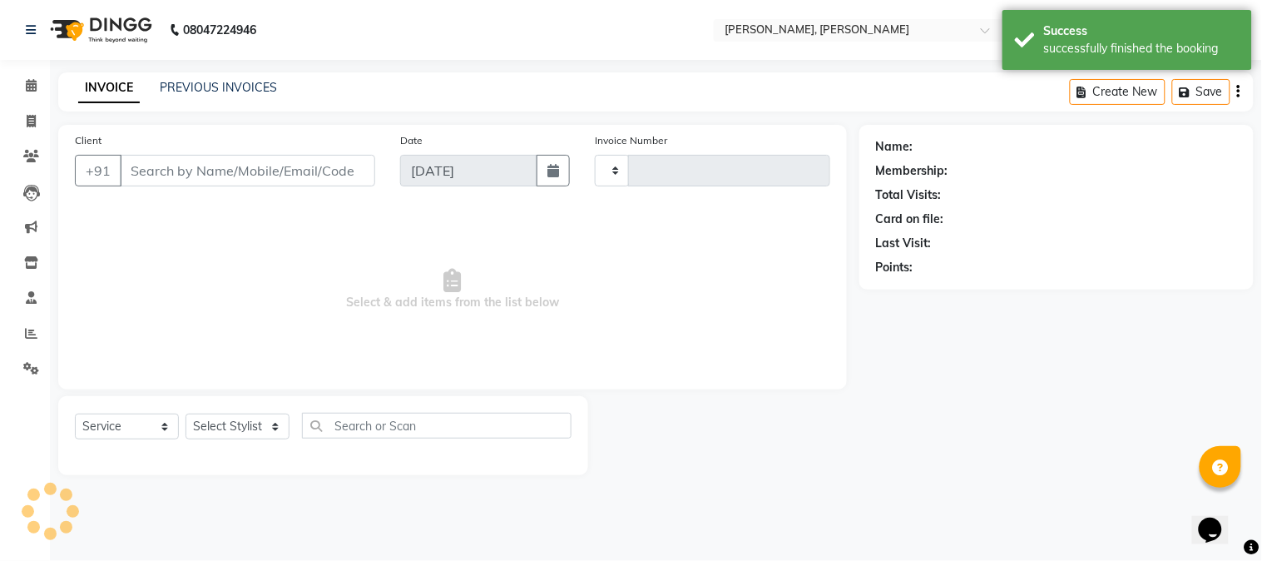
type input "1236"
select select "7997"
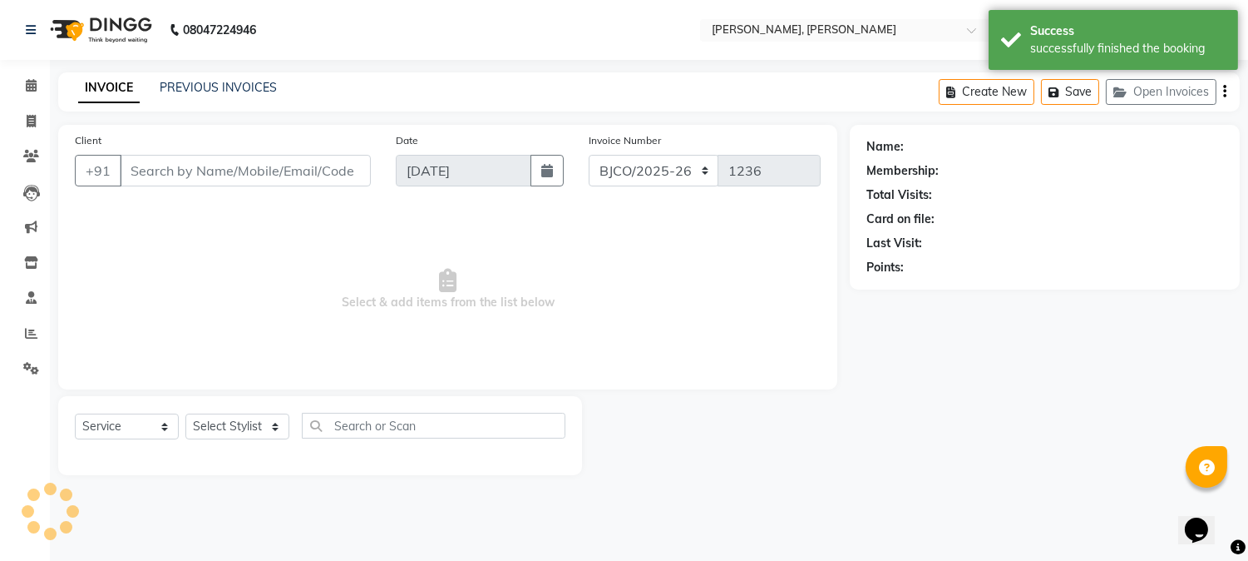
type input "9870010111"
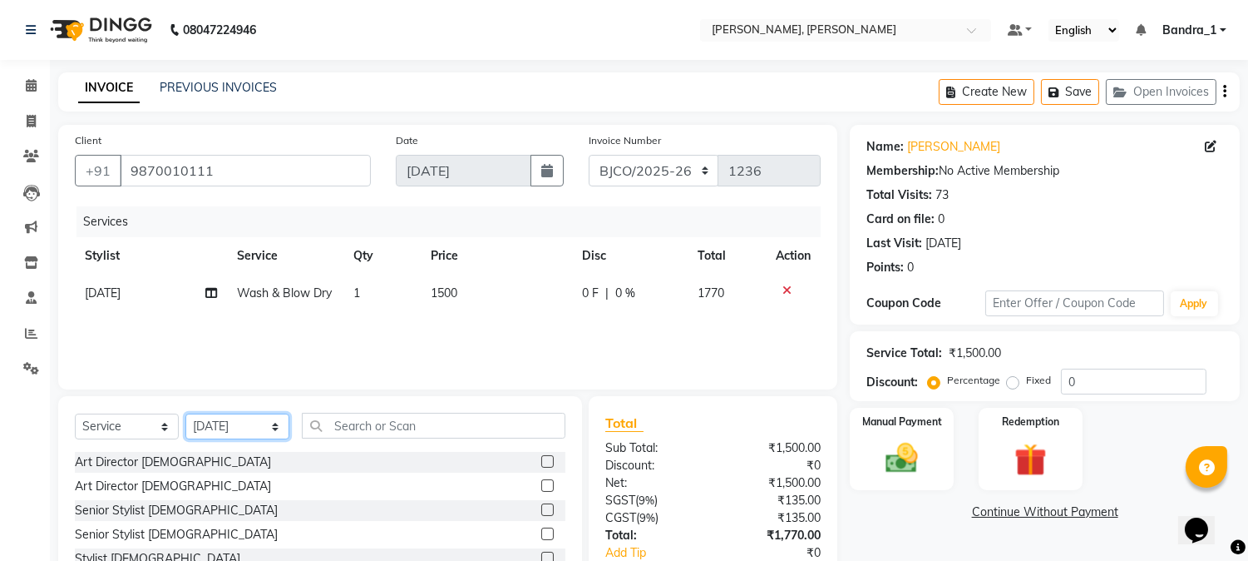
click at [279, 428] on select "Select Stylist Abdul Afsha Ashfaque ASLAM Attham Bandra_1 Bandra_store Catherin…" at bounding box center [237, 426] width 104 height 26
select select "90722"
click at [185, 414] on select "Select Stylist Abdul Afsha Ashfaque ASLAM Attham Bandra_1 Bandra_store Catherin…" at bounding box center [237, 426] width 104 height 26
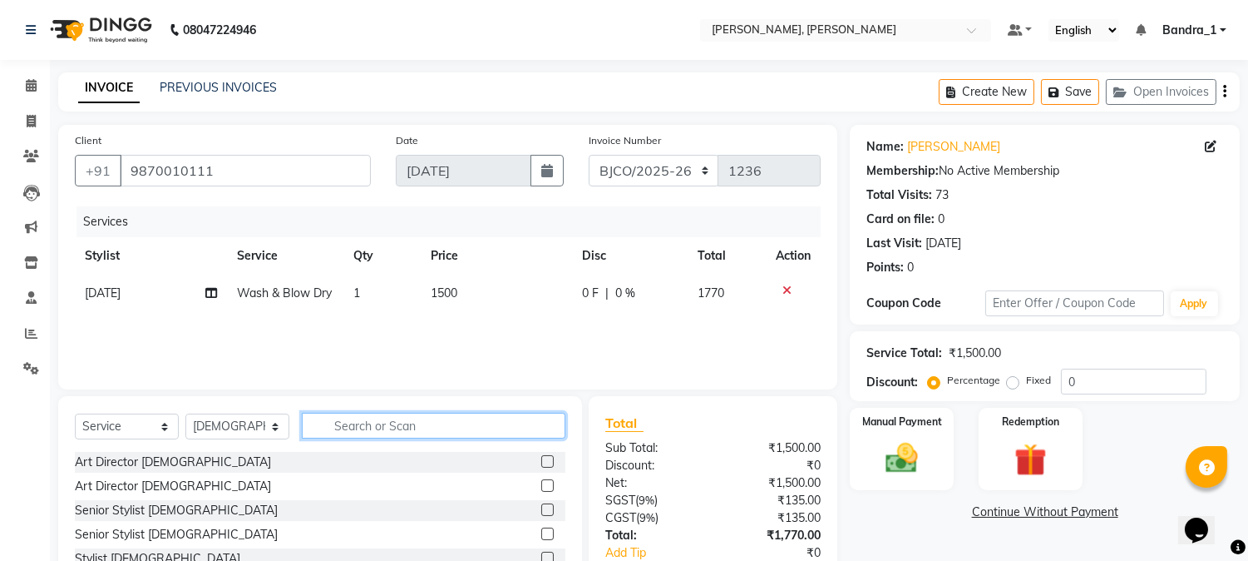
drag, startPoint x: 375, startPoint y: 431, endPoint x: 335, endPoint y: 438, distance: 40.6
click at [337, 438] on div "Select Service Product Membership Package Voucher Prepaid Gift Card Select Styl…" at bounding box center [320, 432] width 491 height 39
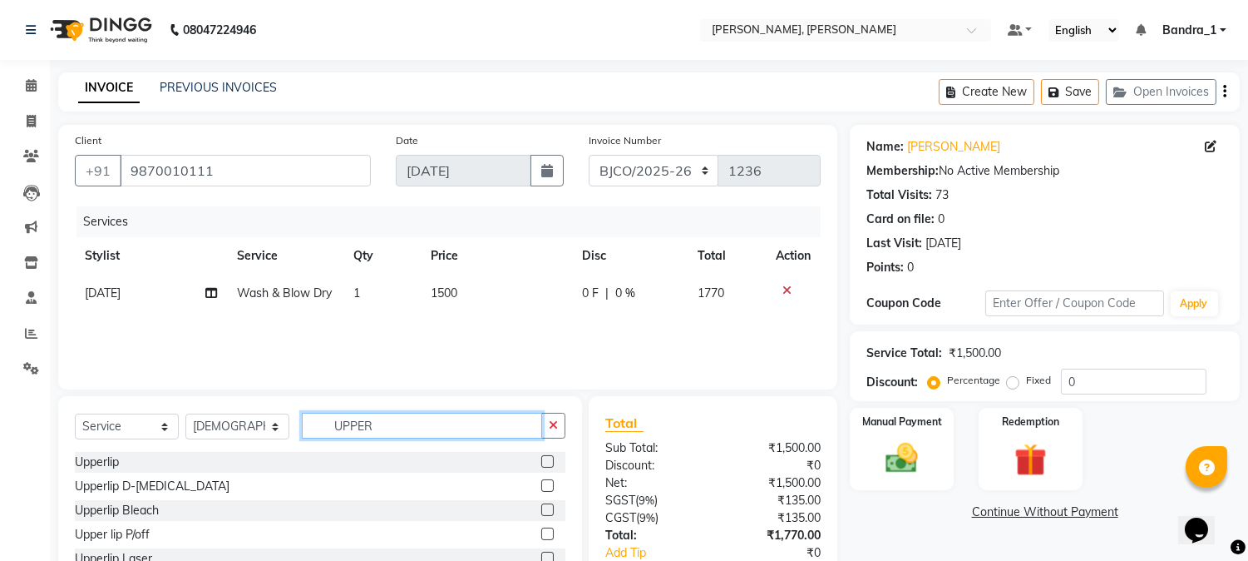
type input "UPPER"
click at [544, 464] on label at bounding box center [547, 461] width 12 height 12
click at [544, 464] on input "checkbox" at bounding box center [546, 462] width 11 height 11
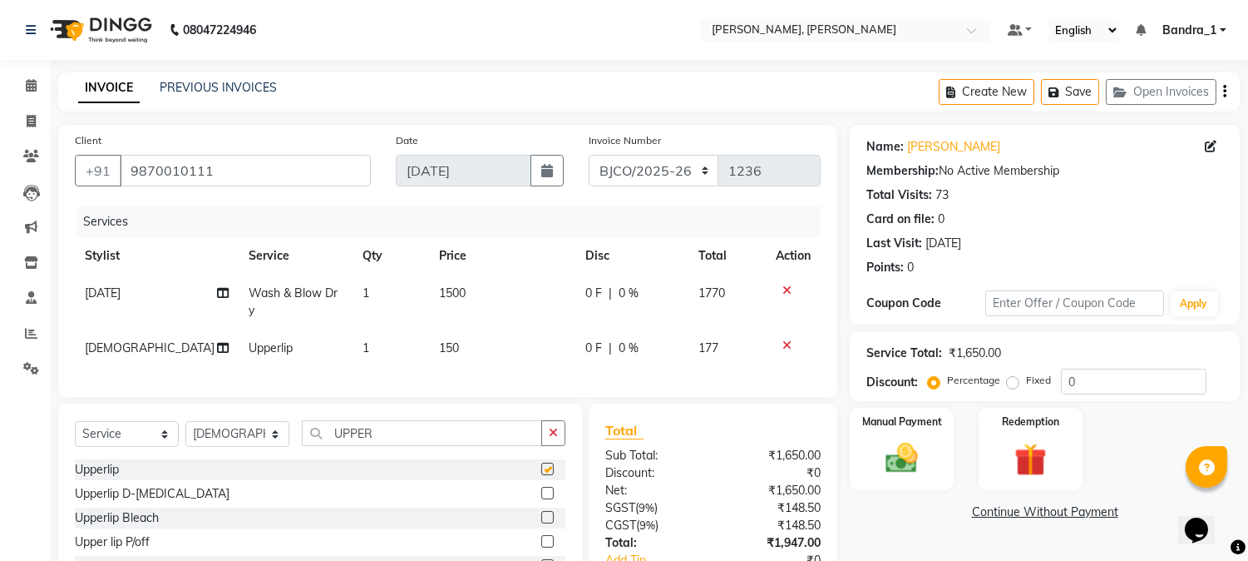
checkbox input "false"
click at [439, 340] on span "150" at bounding box center [449, 347] width 20 height 15
select select "90722"
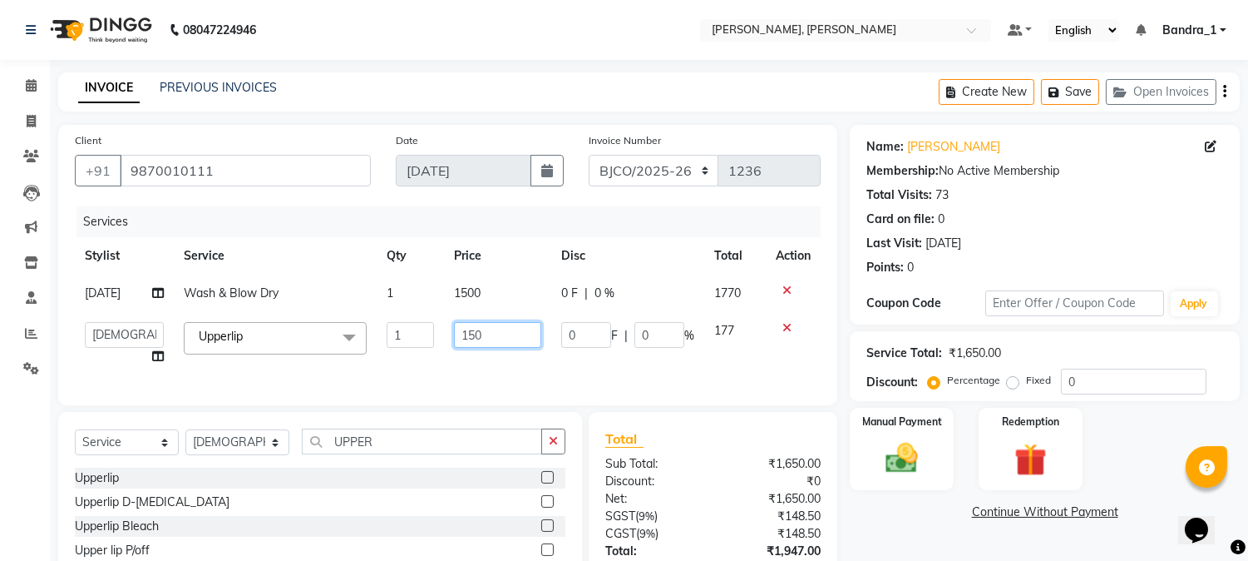
click at [475, 342] on input "150" at bounding box center [497, 335] width 87 height 26
type input "200"
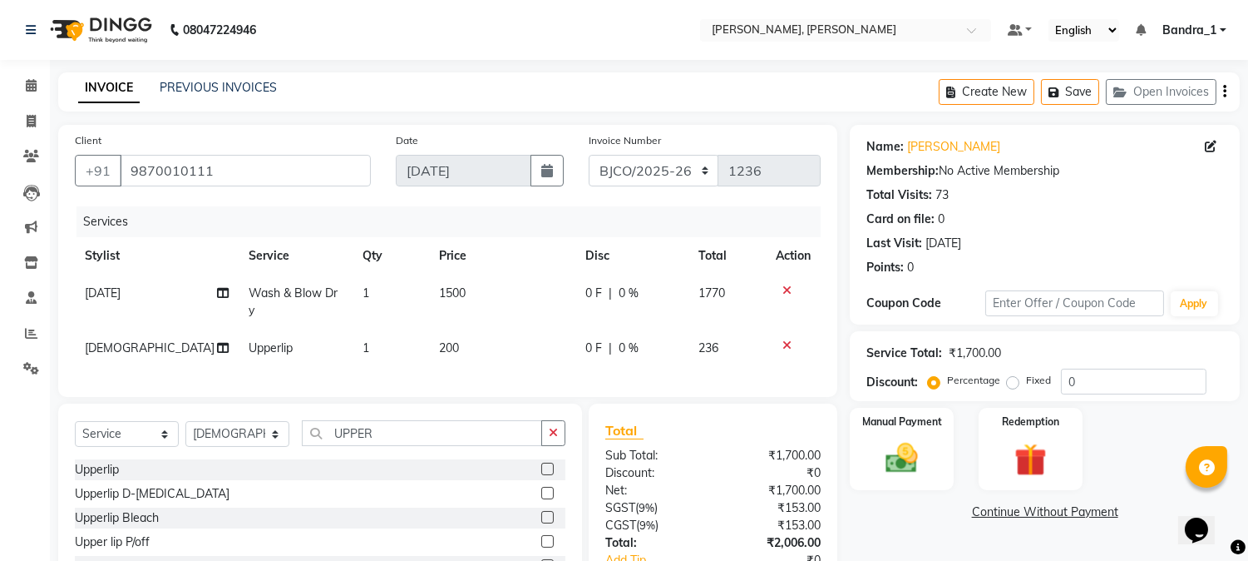
click at [508, 366] on div "Services Stylist Service Qty Price Disc Total Action Raja Wash & Blow Dry 1 150…" at bounding box center [448, 293] width 746 height 174
drag, startPoint x: 391, startPoint y: 426, endPoint x: 205, endPoint y: 435, distance: 185.7
click at [242, 438] on div "Select Service Product Membership Package Voucher Prepaid Gift Card Select Styl…" at bounding box center [320, 439] width 491 height 39
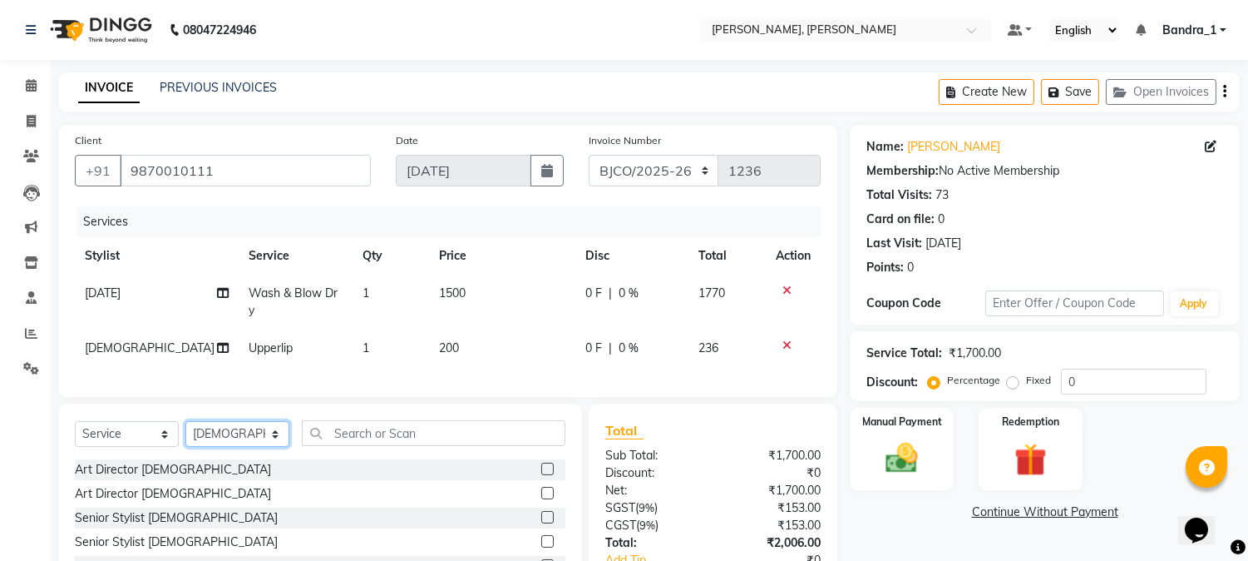
click at [275, 434] on select "Select Stylist Abdul Afsha Ashfaque ASLAM Attham Bandra_1 Bandra_store Catherin…" at bounding box center [237, 434] width 104 height 26
select select "54771"
click at [185, 421] on select "Select Stylist Abdul Afsha Ashfaque ASLAM Attham Bandra_1 Bandra_store Catherin…" at bounding box center [237, 434] width 104 height 26
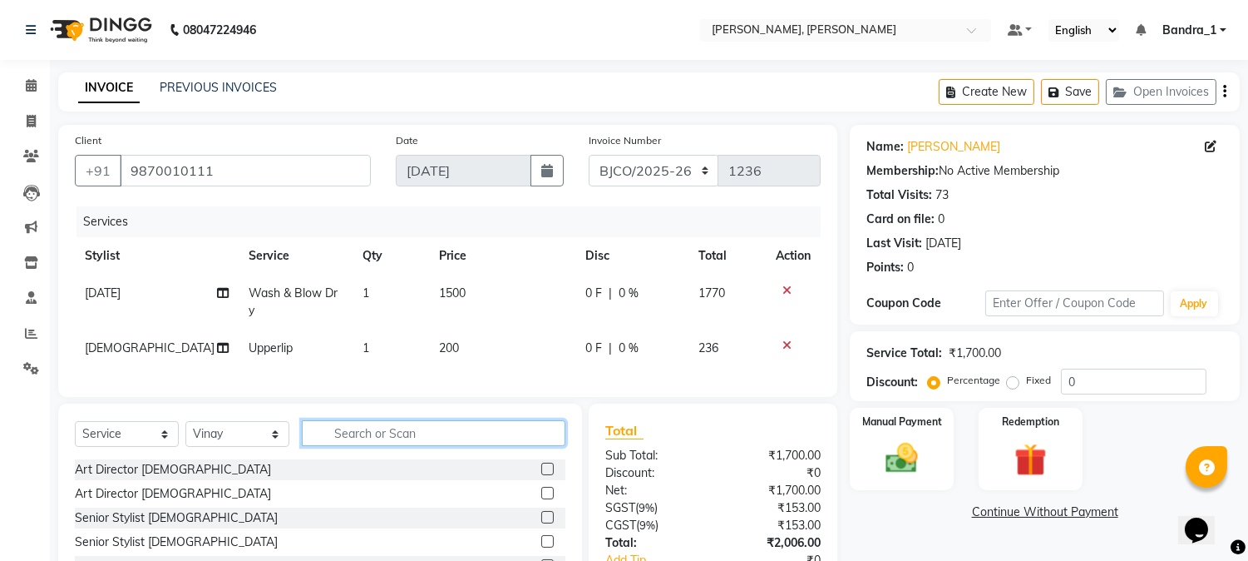
click at [352, 422] on input "text" at bounding box center [434, 433] width 264 height 26
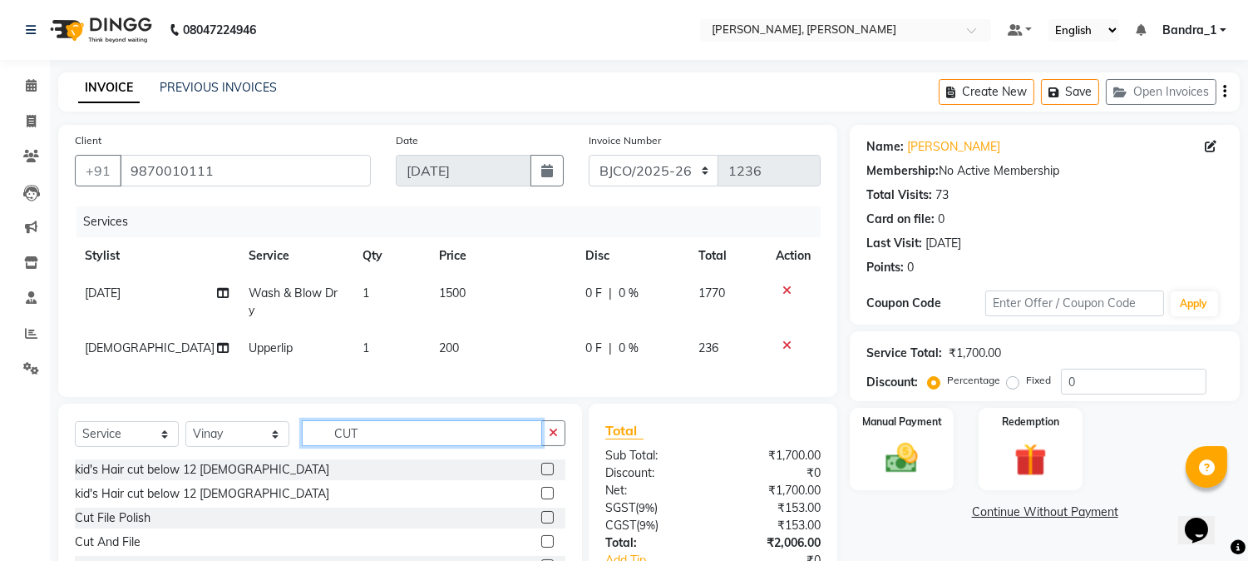
scroll to position [108, 0]
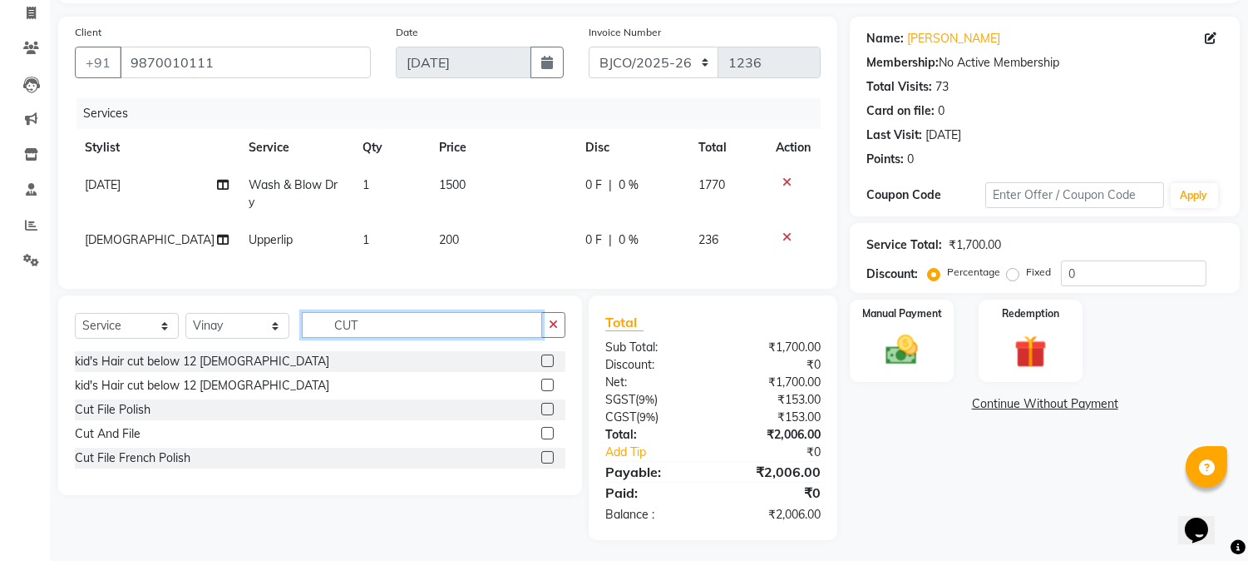
type input "CUT"
click at [554, 402] on div at bounding box center [553, 409] width 24 height 21
click at [545, 403] on label at bounding box center [547, 409] width 12 height 12
click at [545, 404] on input "checkbox" at bounding box center [546, 409] width 11 height 11
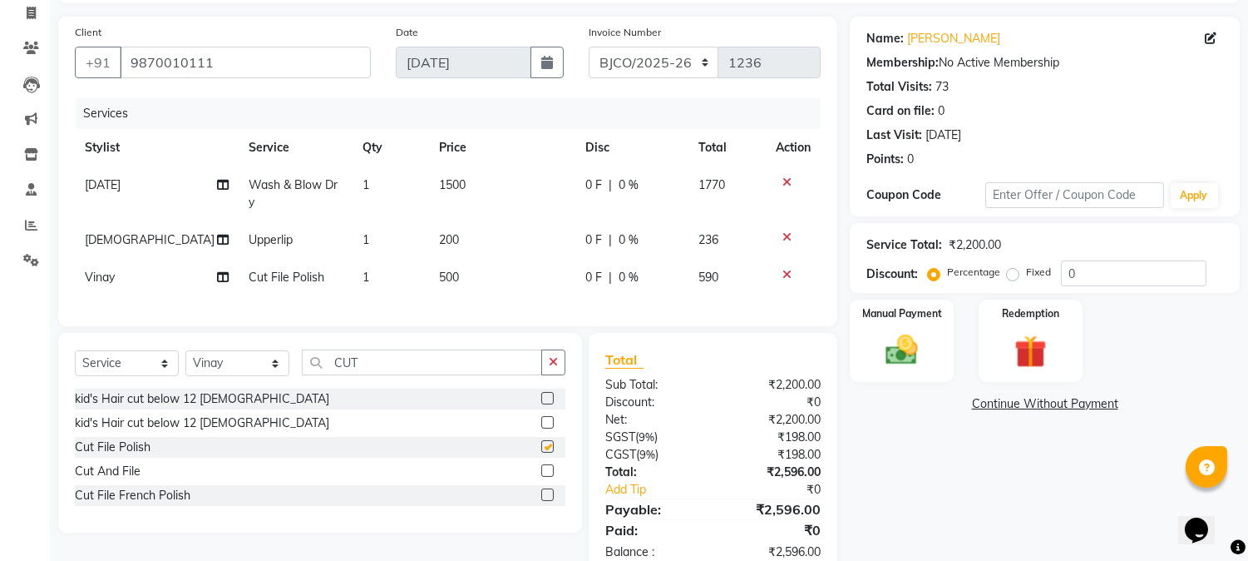
checkbox input "false"
click at [901, 352] on img at bounding box center [902, 350] width 55 height 39
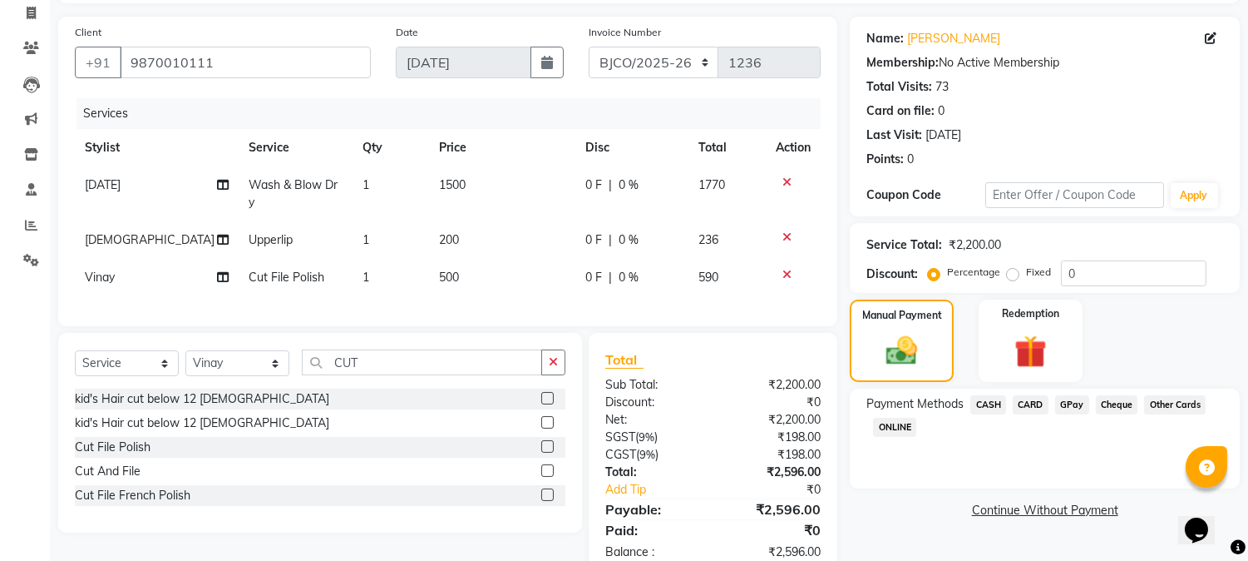
click at [1026, 404] on span "CARD" at bounding box center [1031, 404] width 36 height 19
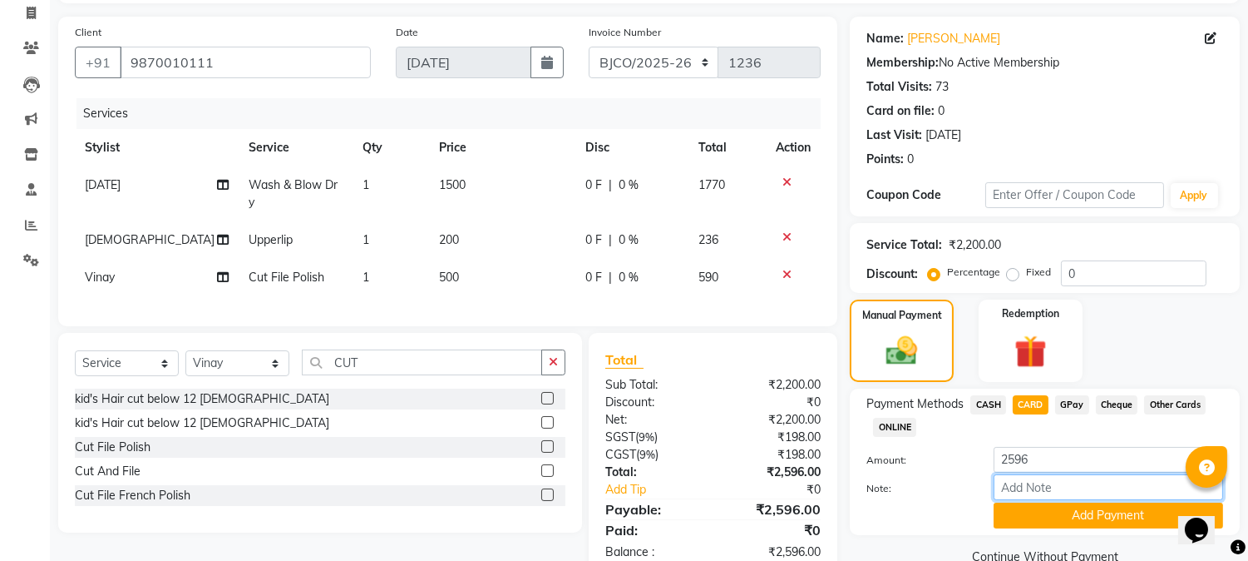
click at [1035, 487] on input "Note:" at bounding box center [1109, 487] width 230 height 26
type input "5874"
click at [1012, 506] on button "Add Payment" at bounding box center [1109, 515] width 230 height 26
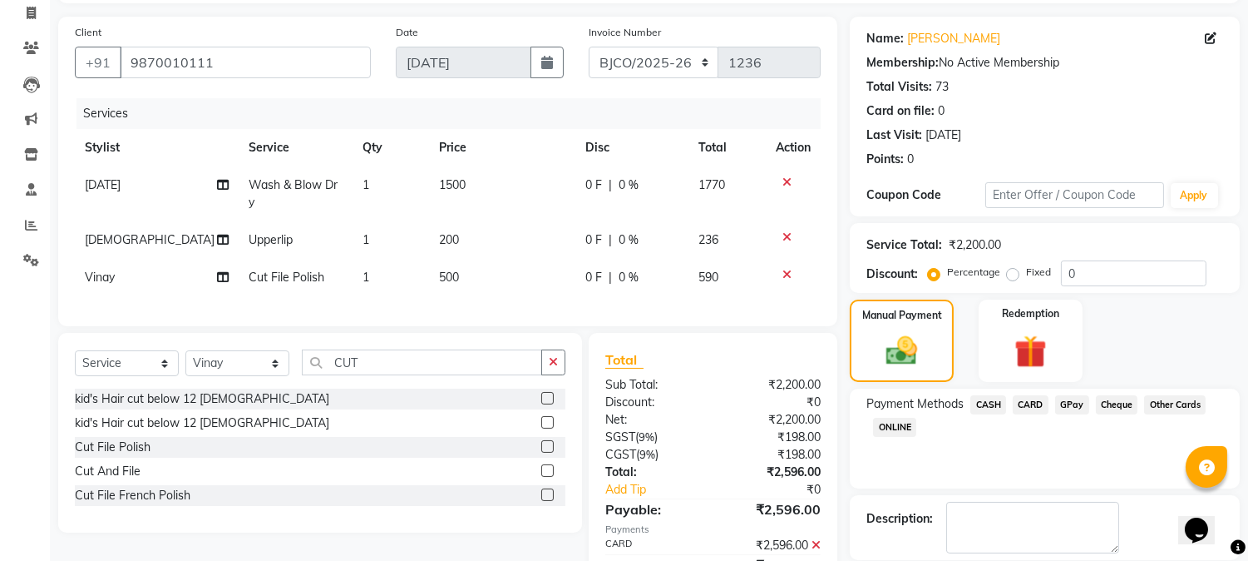
scroll to position [187, 0]
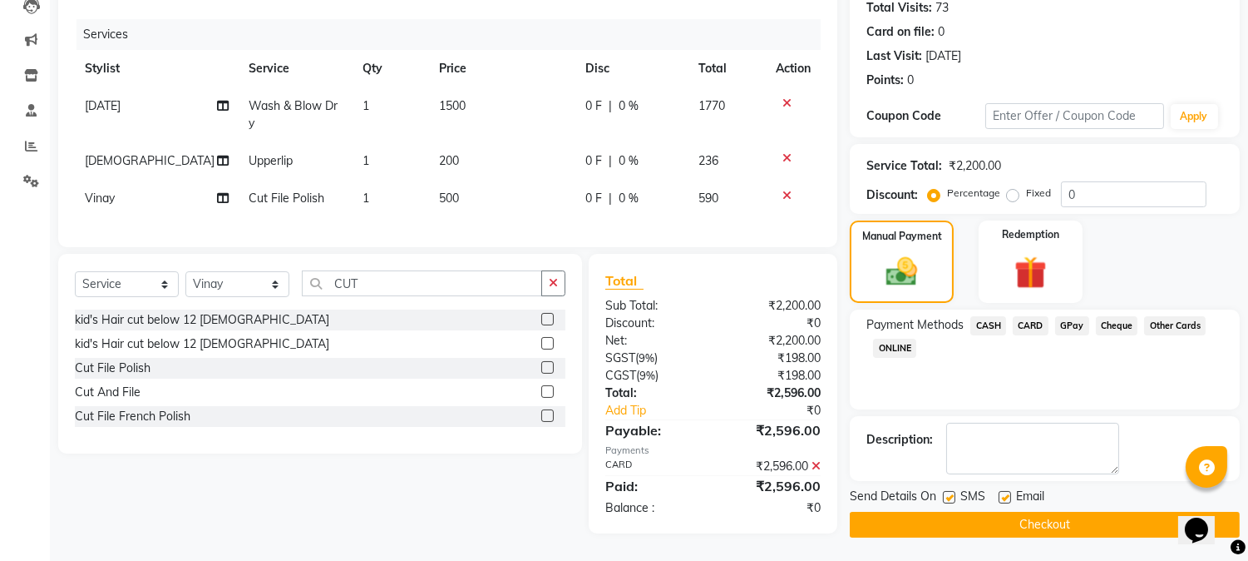
click at [1007, 497] on label at bounding box center [1005, 497] width 12 height 12
click at [1007, 497] on input "checkbox" at bounding box center [1004, 497] width 11 height 11
checkbox input "false"
click at [952, 495] on label at bounding box center [949, 497] width 12 height 12
click at [952, 495] on input "checkbox" at bounding box center [948, 497] width 11 height 11
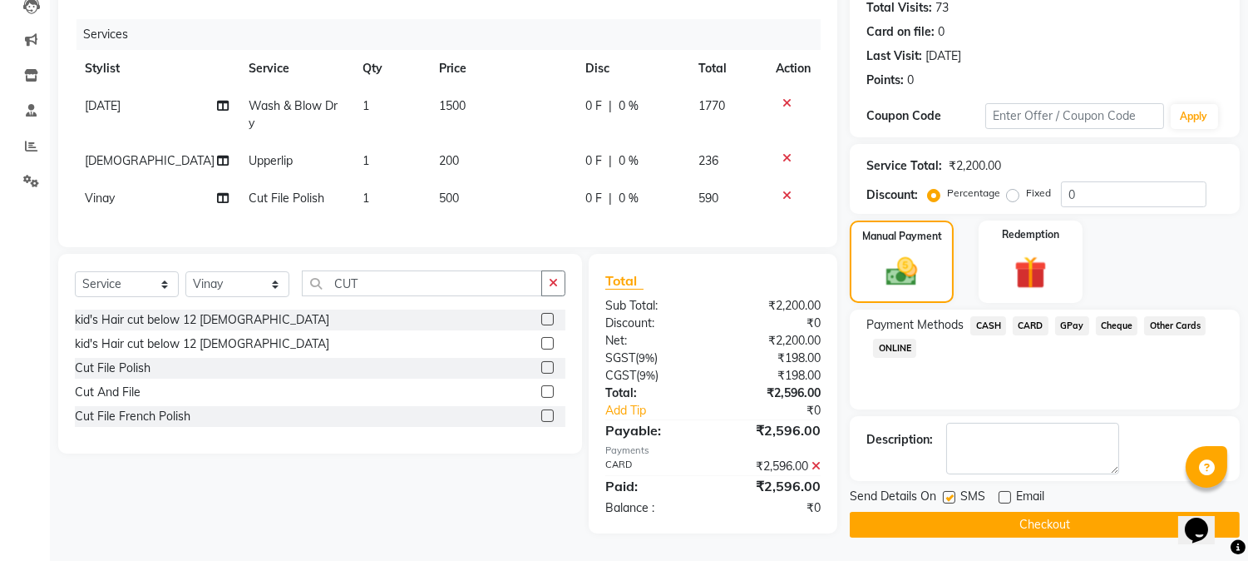
checkbox input "false"
click at [983, 513] on button "Checkout" at bounding box center [1045, 525] width 390 height 26
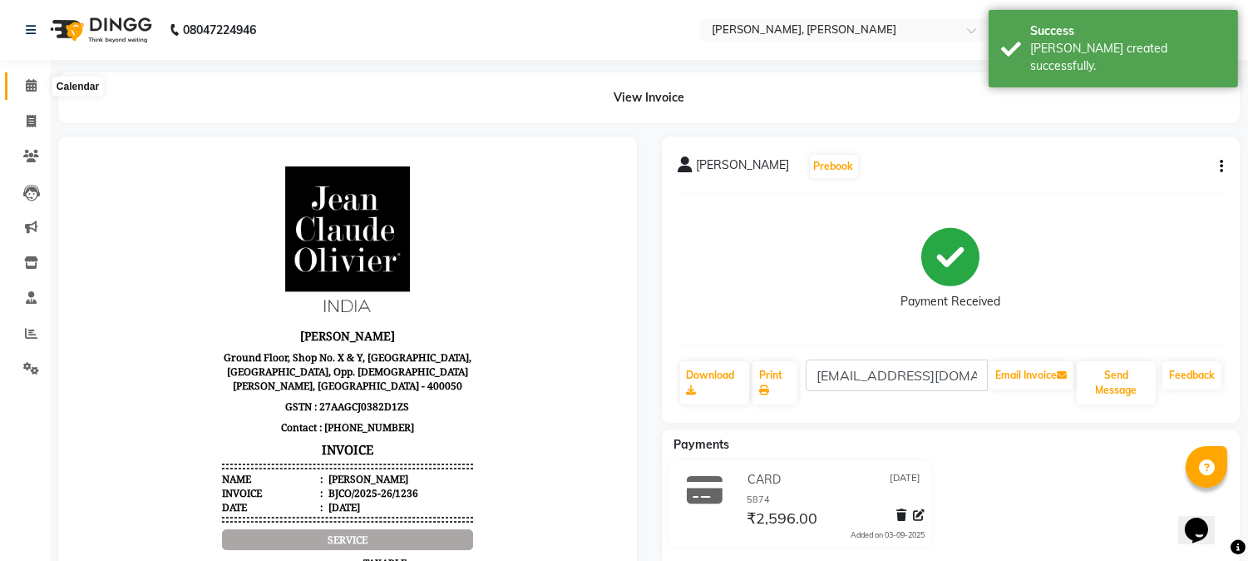
drag, startPoint x: 34, startPoint y: 83, endPoint x: 0, endPoint y: 75, distance: 35.1
click at [34, 81] on icon at bounding box center [31, 85] width 11 height 12
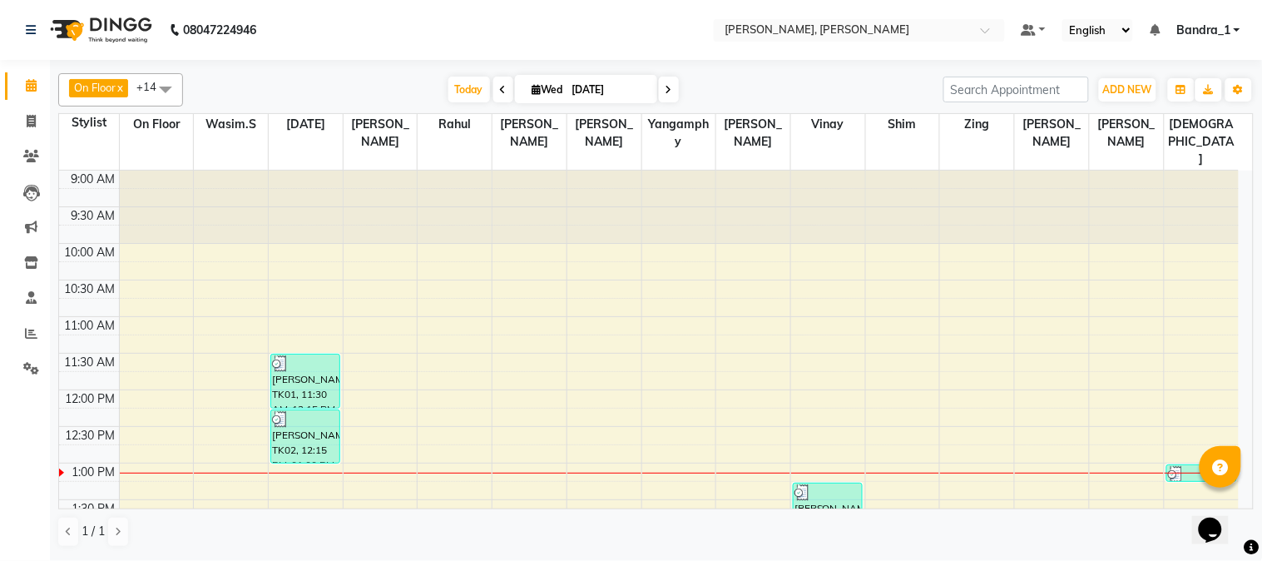
click at [534, 89] on icon at bounding box center [536, 89] width 9 height 11
select select "9"
select select "2025"
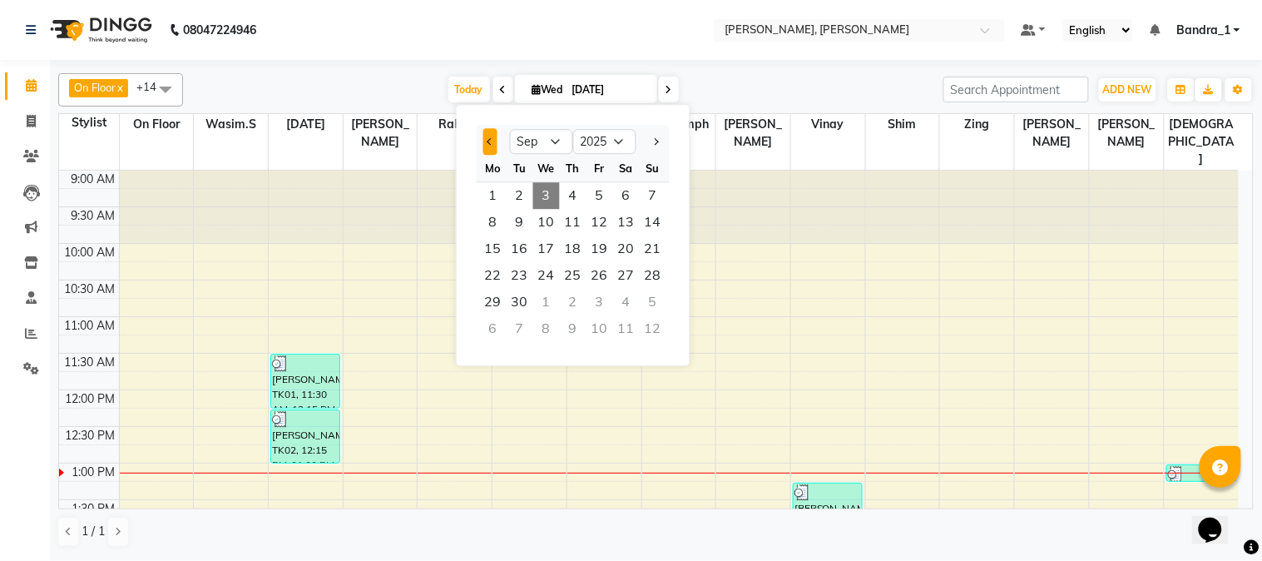
click at [487, 136] on button "Previous month" at bounding box center [490, 141] width 14 height 27
select select "8"
click at [439, 38] on nav "08047224946 Select Location × Jean Claude Olivier, Bandra West Default Panel My…" at bounding box center [631, 30] width 1262 height 60
